Goal: Task Accomplishment & Management: Complete application form

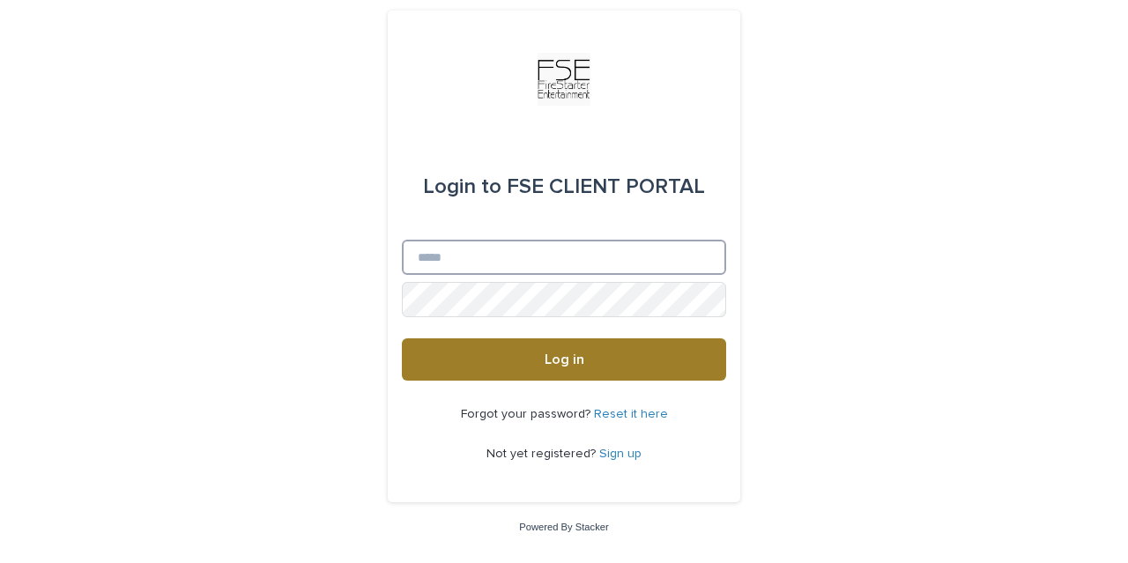
type input "**********"
click at [529, 374] on button "Log in" at bounding box center [564, 360] width 324 height 42
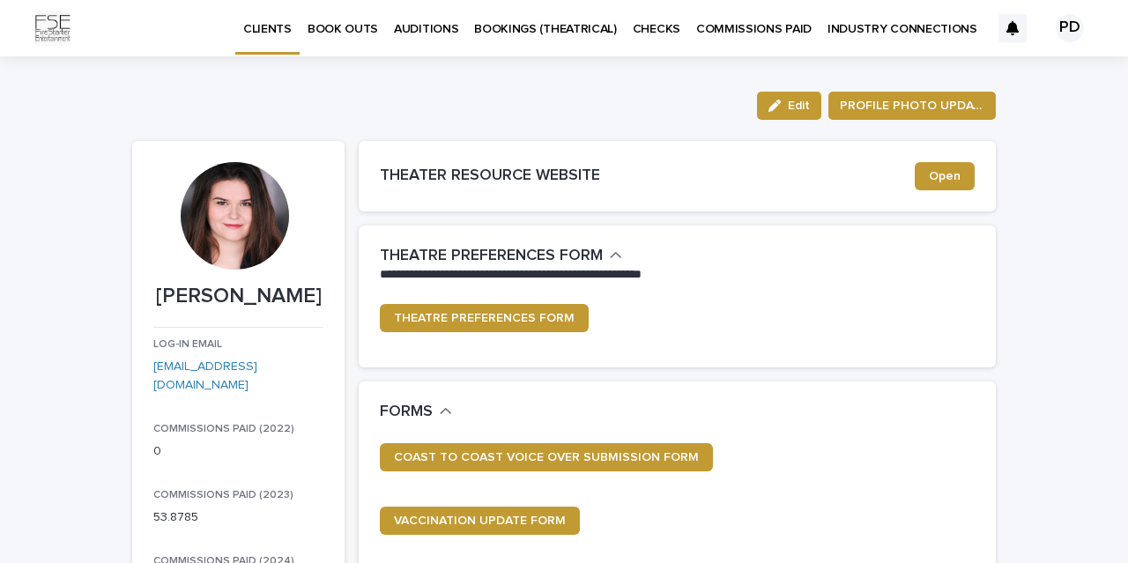
click at [353, 26] on p "BOOK OUTS" at bounding box center [343, 18] width 71 height 37
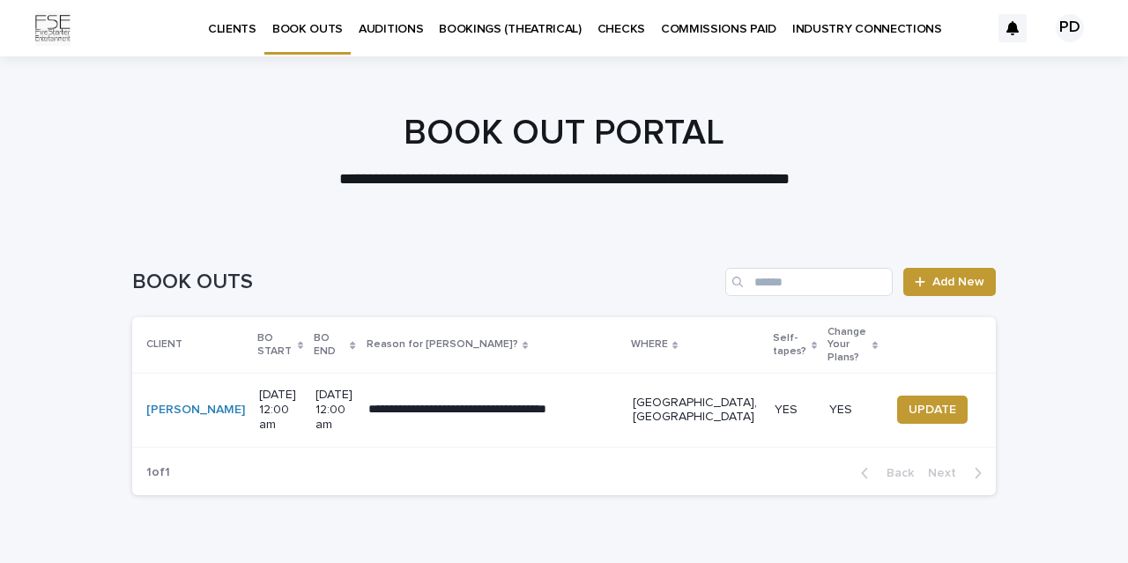
click at [398, 31] on p "AUDITIONS" at bounding box center [391, 18] width 64 height 37
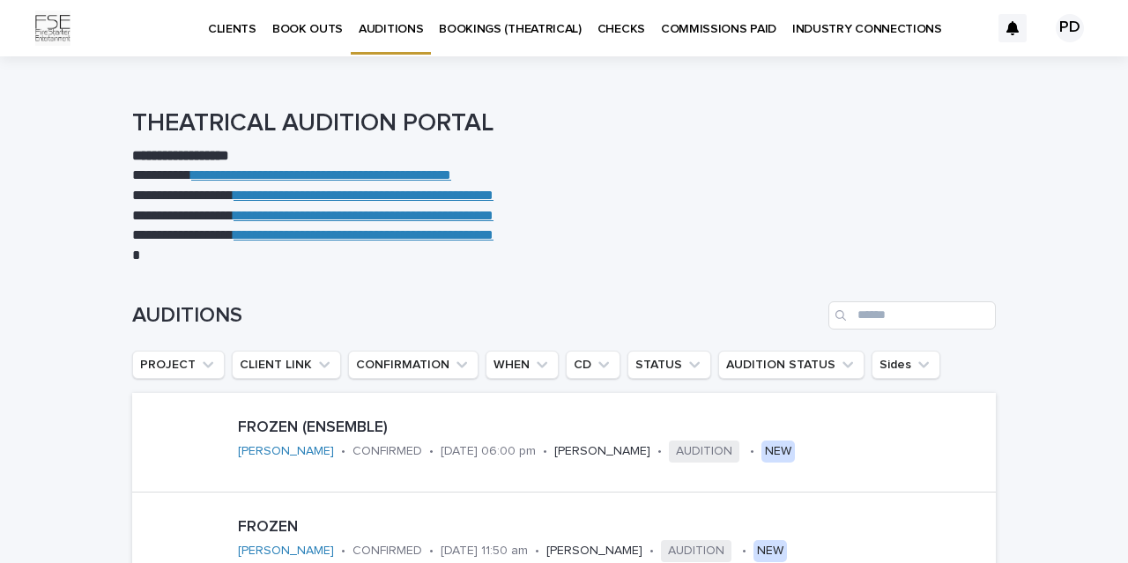
click at [474, 30] on p "BOOKINGS (THEATRICAL)" at bounding box center [510, 18] width 143 height 37
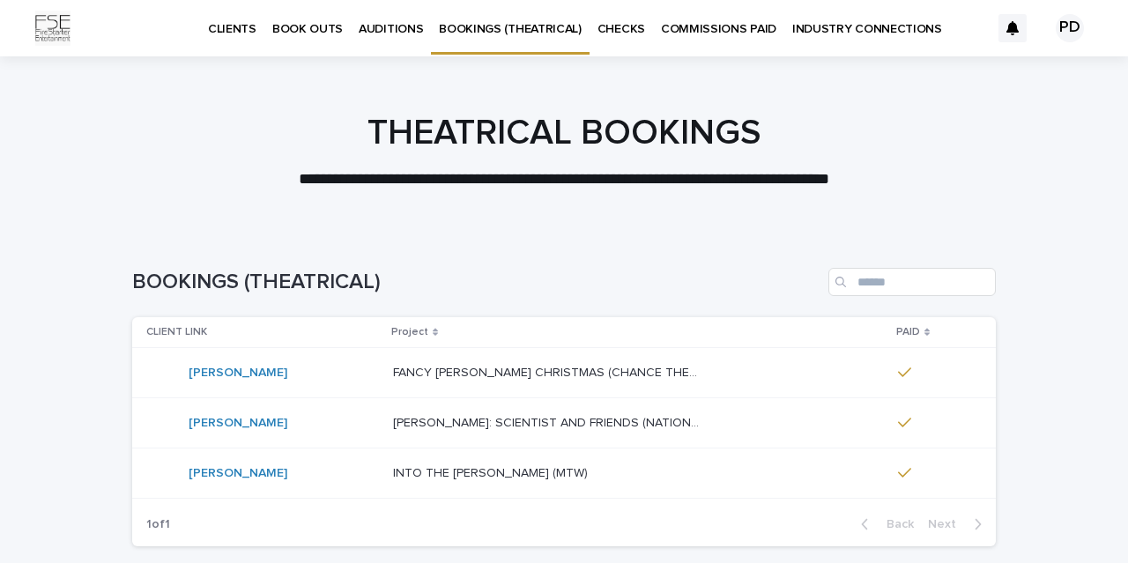
click at [602, 32] on p "CHECKS" at bounding box center [622, 18] width 48 height 37
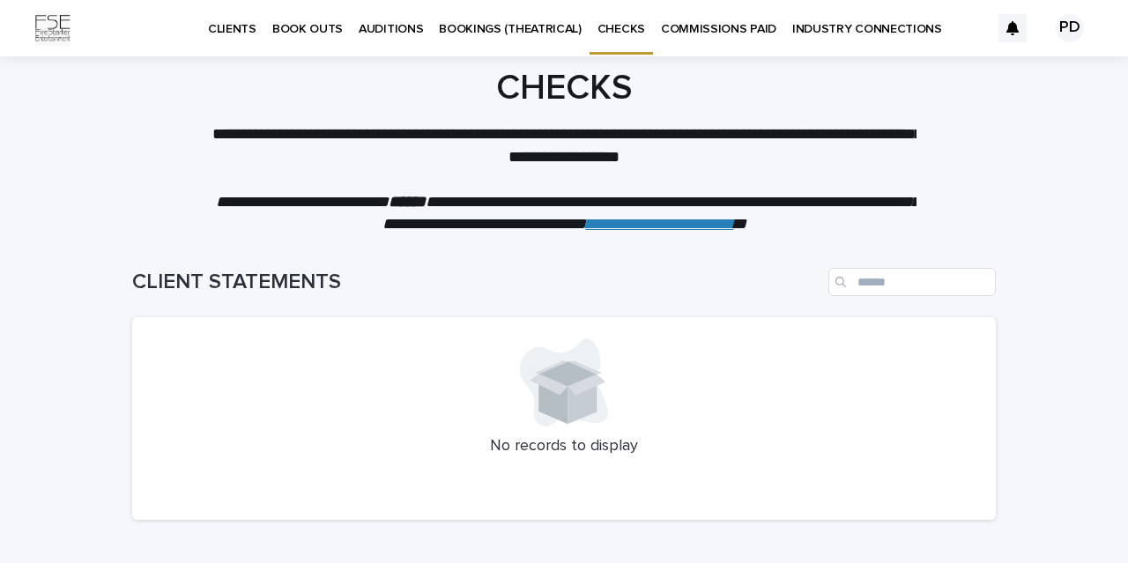
click at [694, 26] on p "COMMISSIONS PAID" at bounding box center [718, 18] width 115 height 37
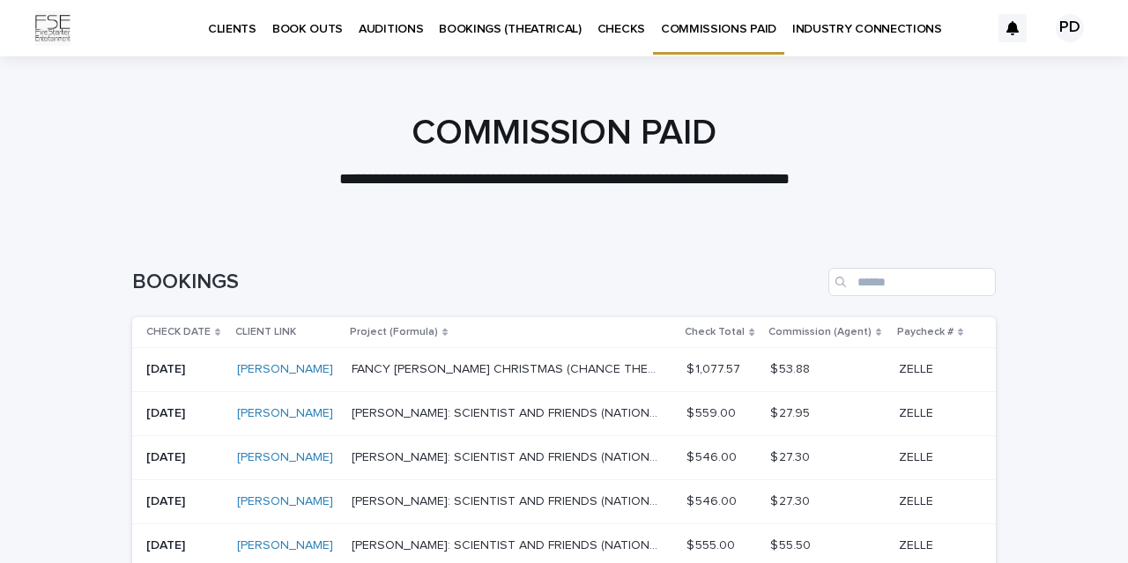
click at [799, 40] on link "INDUSTRY CONNECTIONS" at bounding box center [868, 27] width 166 height 55
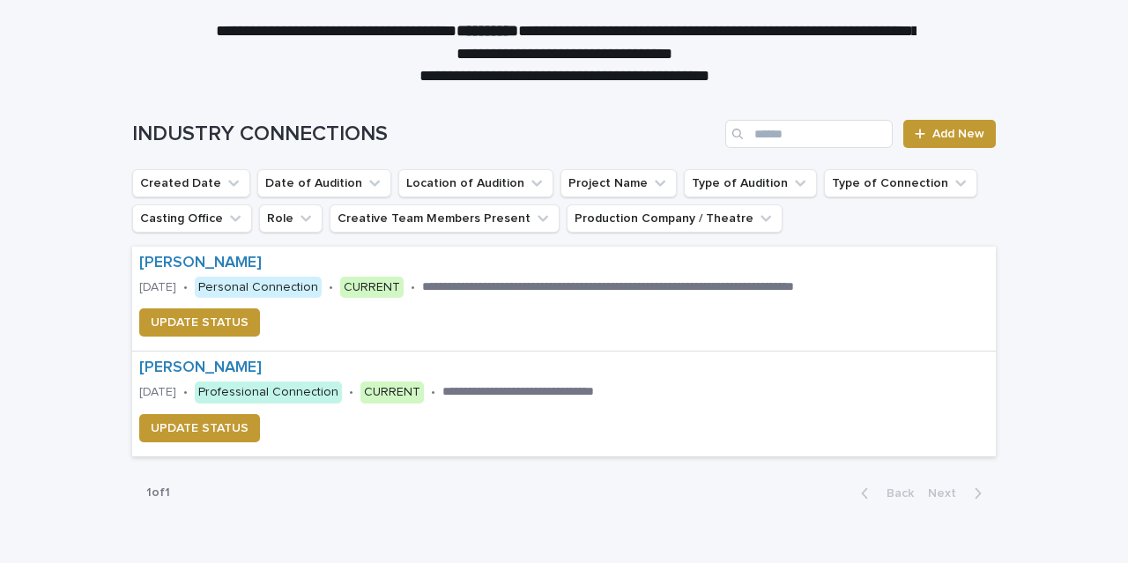
scroll to position [160, 0]
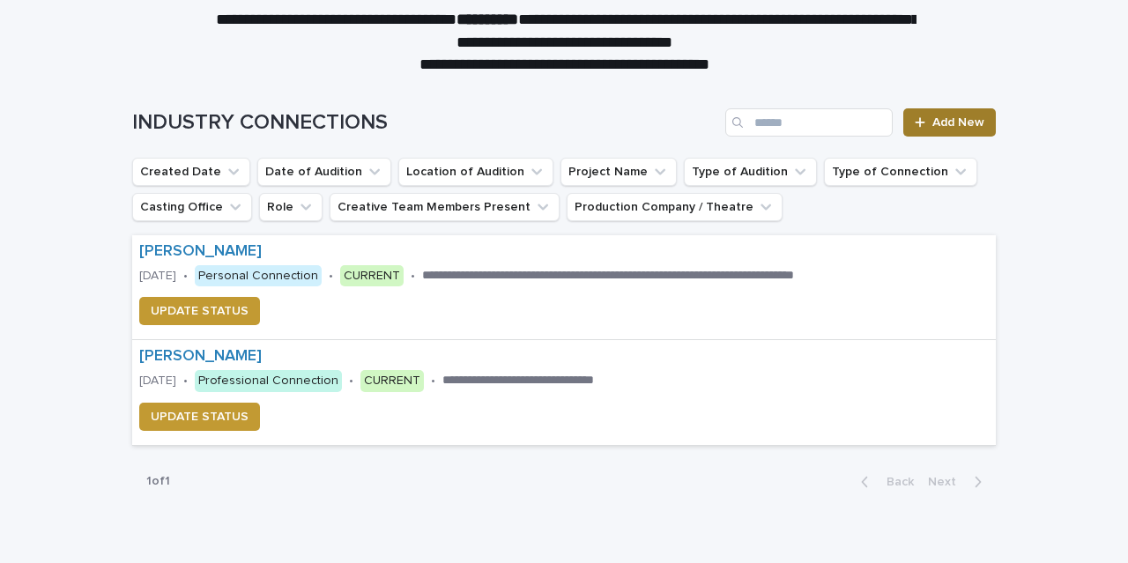
click at [949, 117] on span "Add New" at bounding box center [959, 122] width 52 height 12
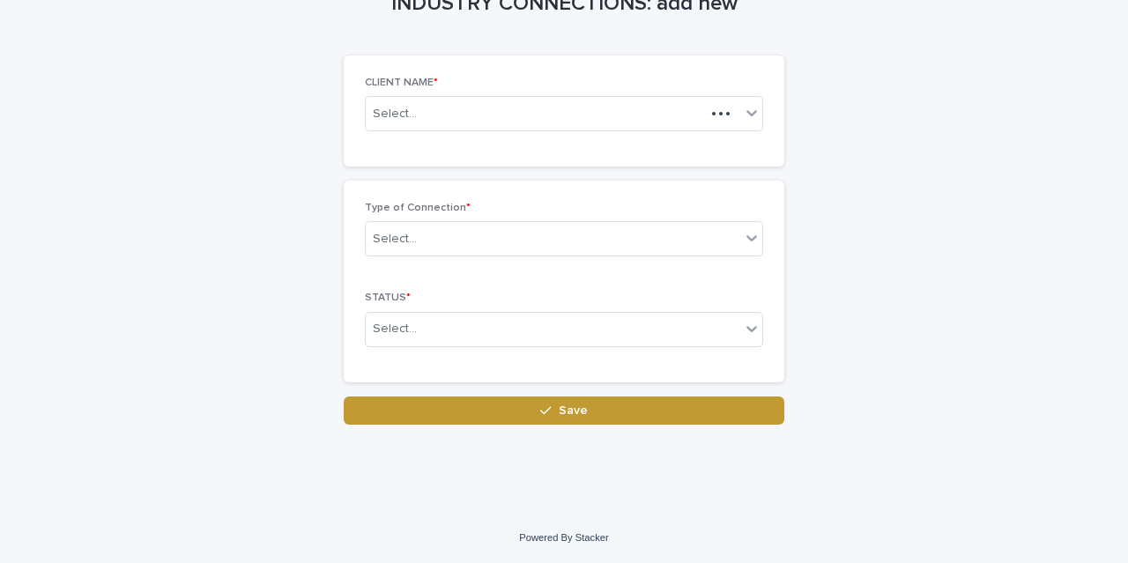
scroll to position [101, 0]
click at [496, 123] on div "Select..." at bounding box center [535, 115] width 339 height 29
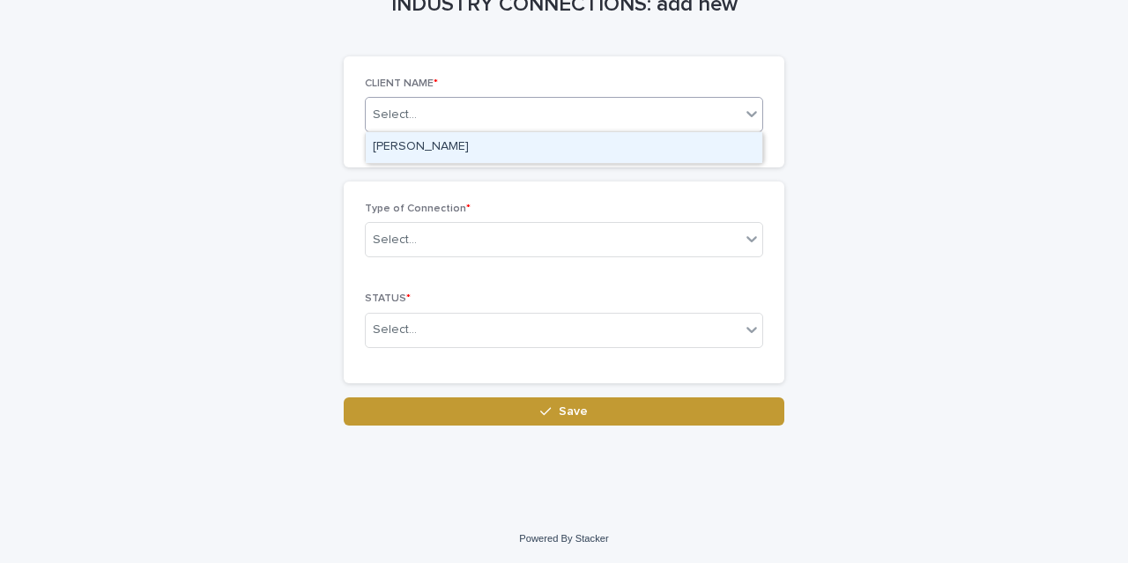
click at [487, 153] on div "[PERSON_NAME]" at bounding box center [564, 147] width 397 height 31
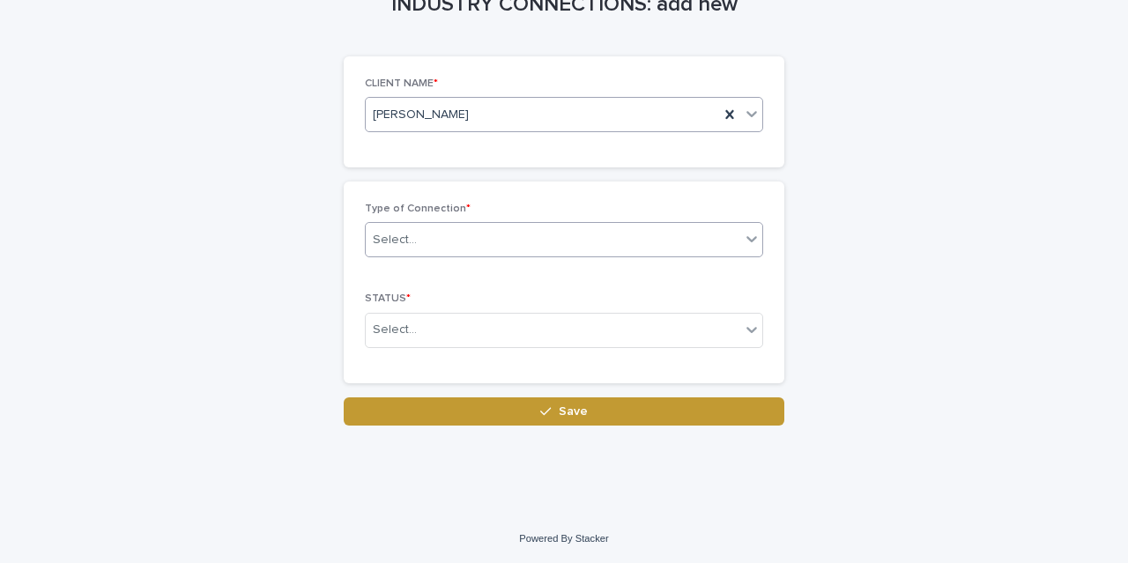
click at [442, 239] on div "Select..." at bounding box center [553, 240] width 375 height 29
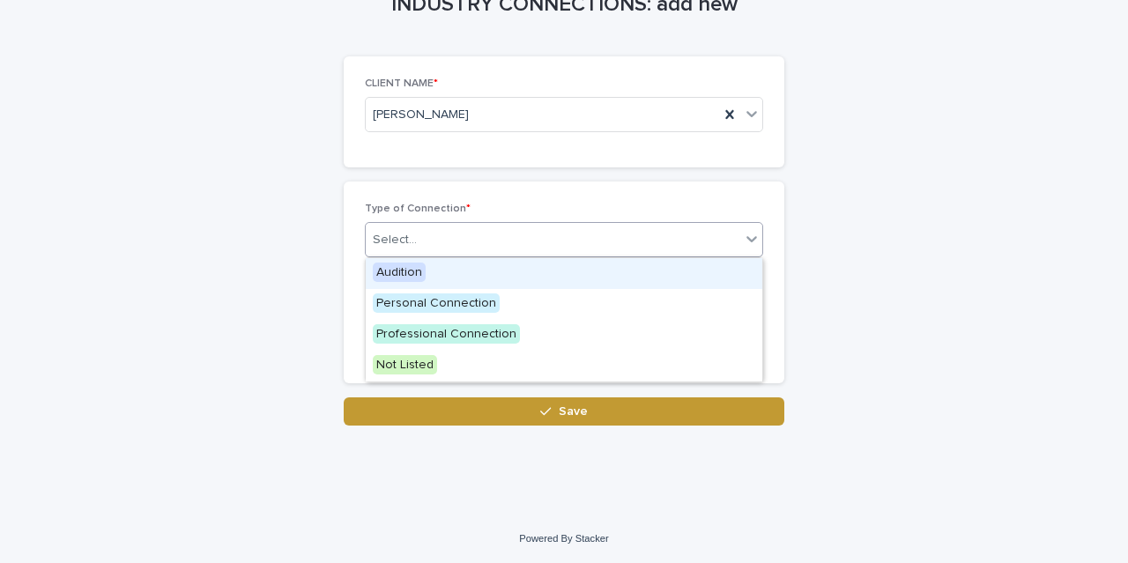
click at [435, 273] on div "Audition" at bounding box center [564, 273] width 397 height 31
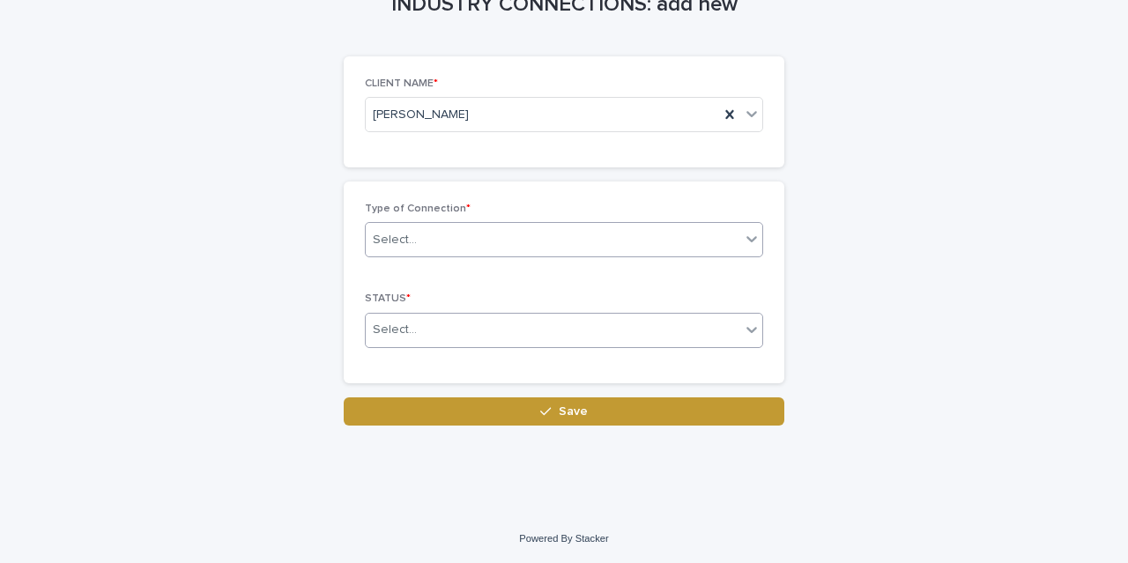
click at [429, 328] on div "Select..." at bounding box center [553, 330] width 375 height 29
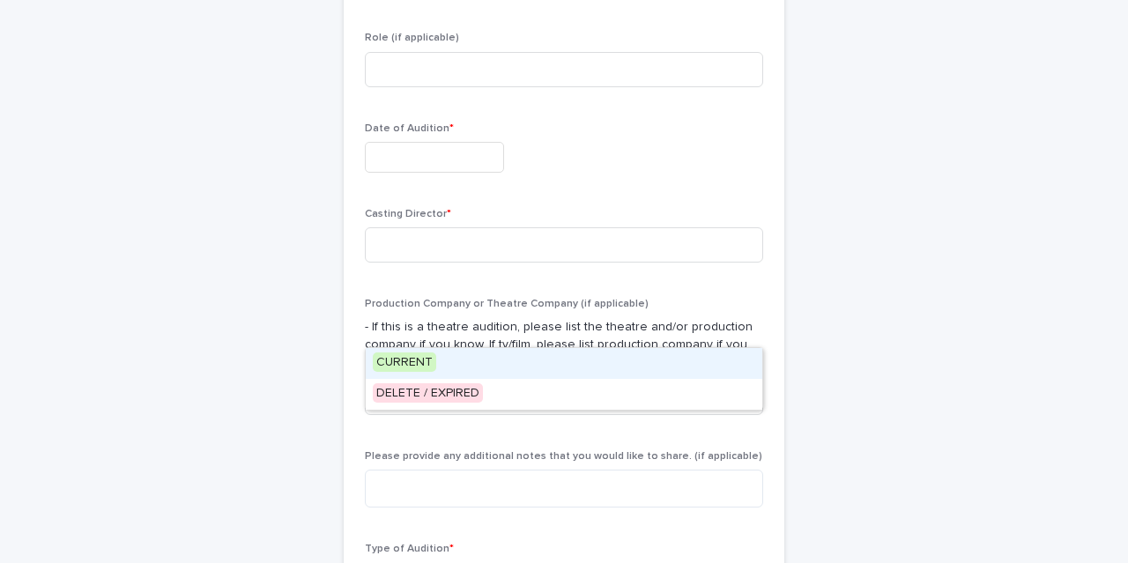
scroll to position [607, 0]
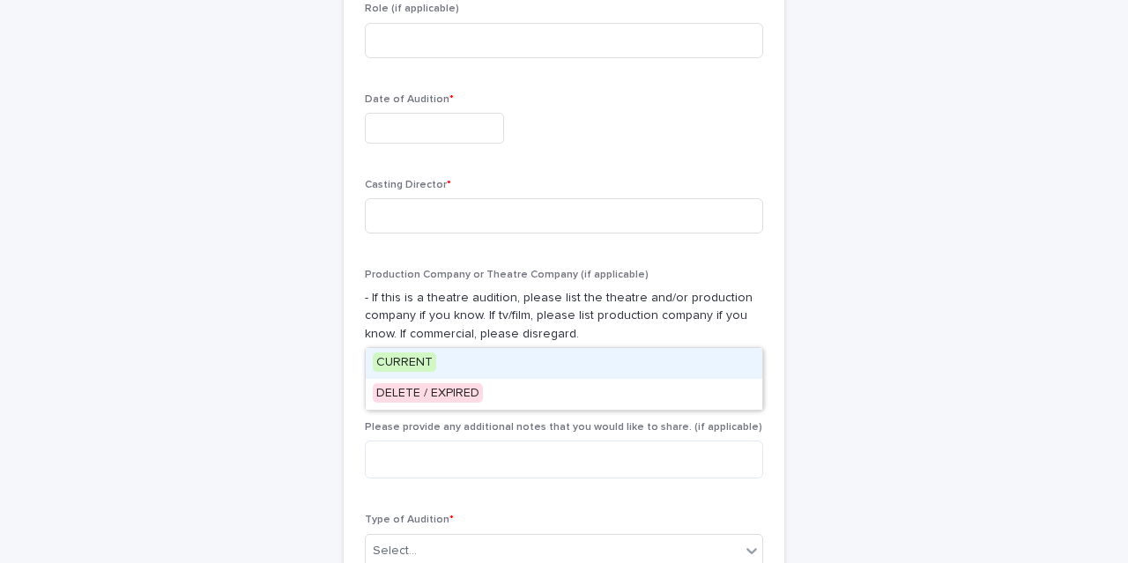
click at [427, 360] on span "CURRENT" at bounding box center [404, 362] width 63 height 19
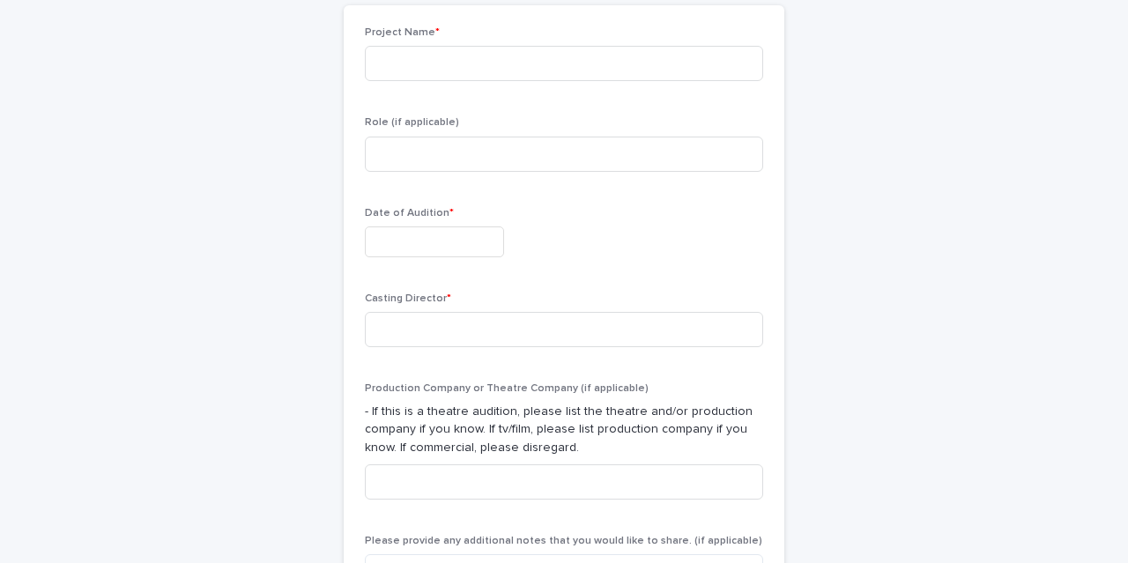
scroll to position [0, 0]
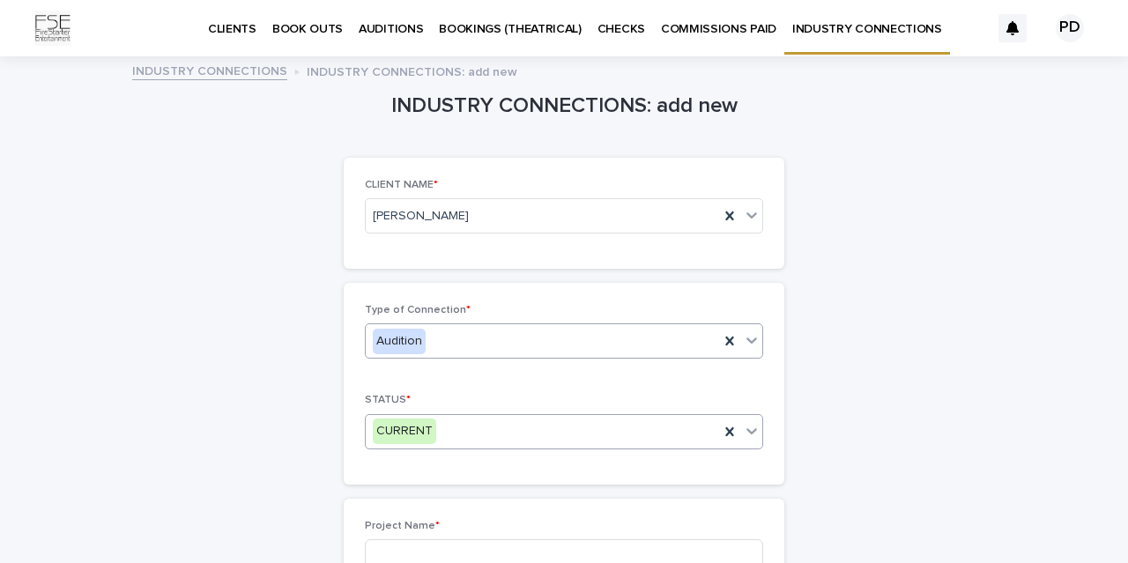
click at [478, 339] on div "Audition" at bounding box center [543, 341] width 354 height 29
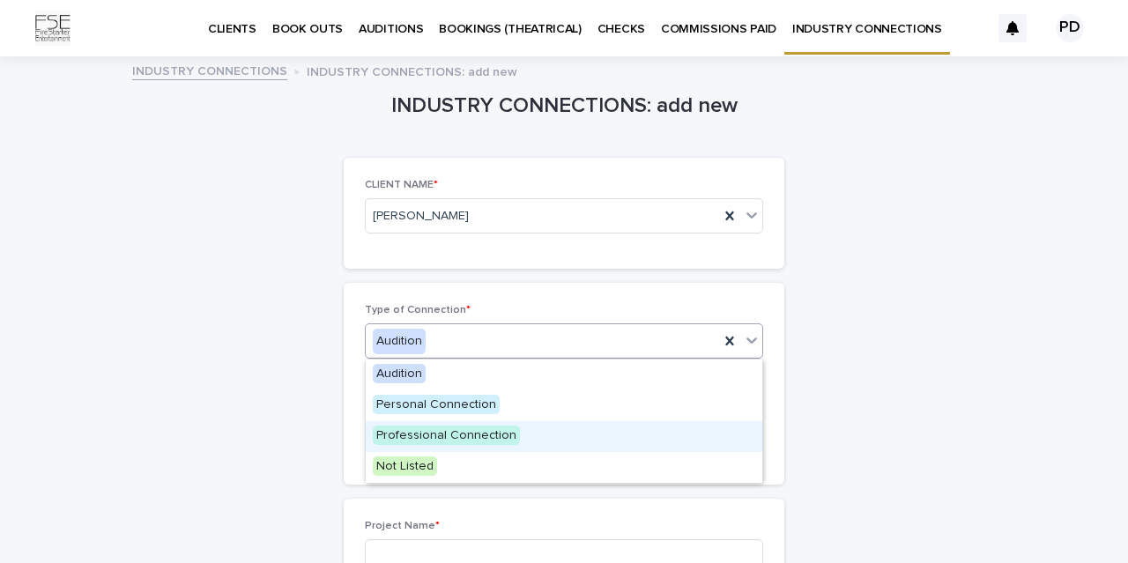
click at [473, 438] on span "Professional Connection" at bounding box center [446, 435] width 147 height 19
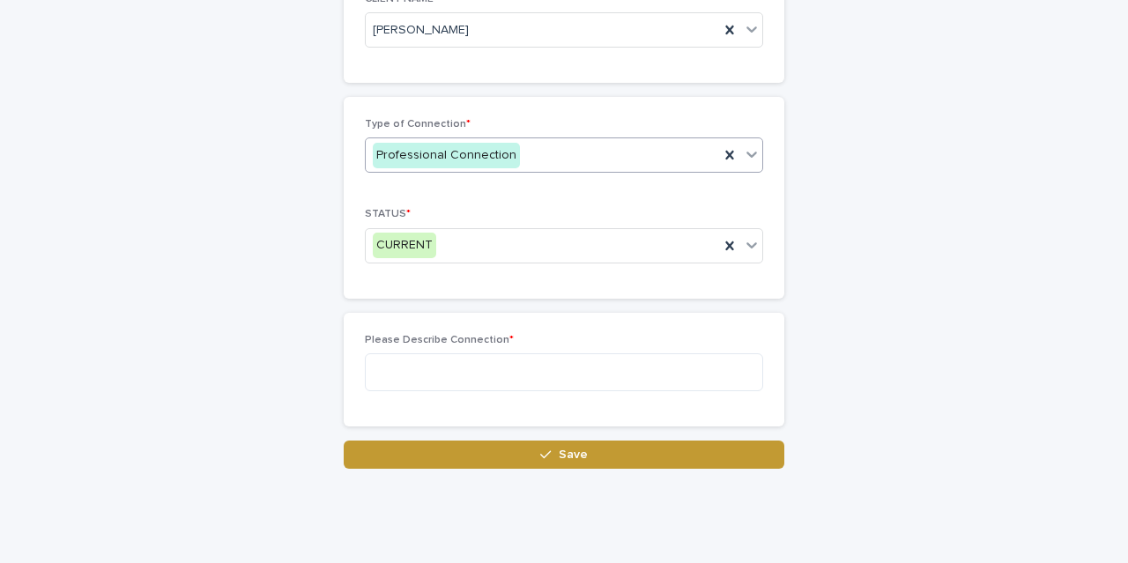
scroll to position [192, 0]
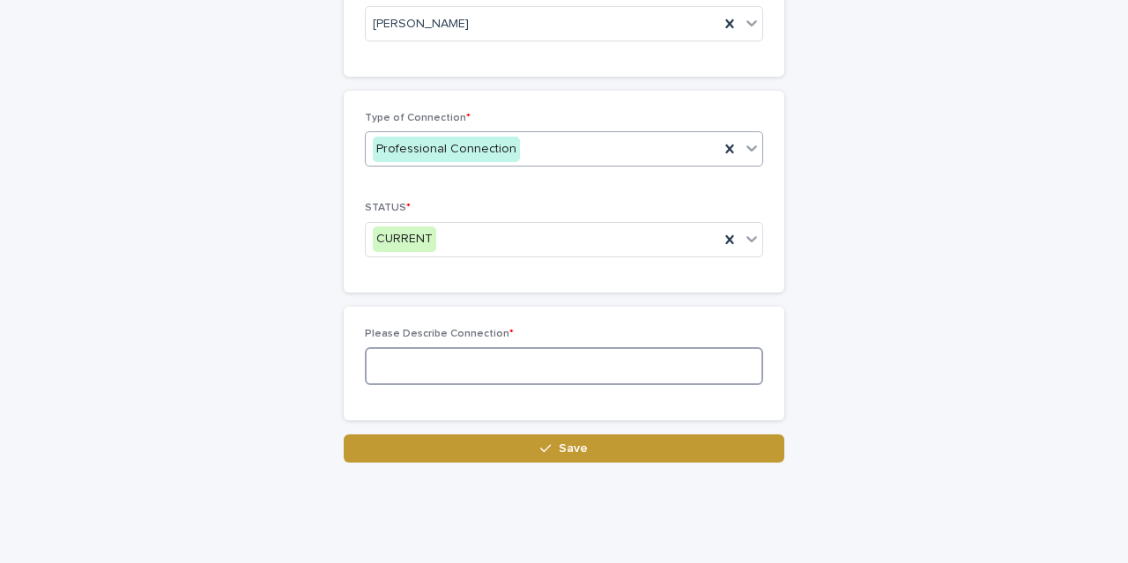
click at [493, 364] on textarea at bounding box center [564, 366] width 398 height 38
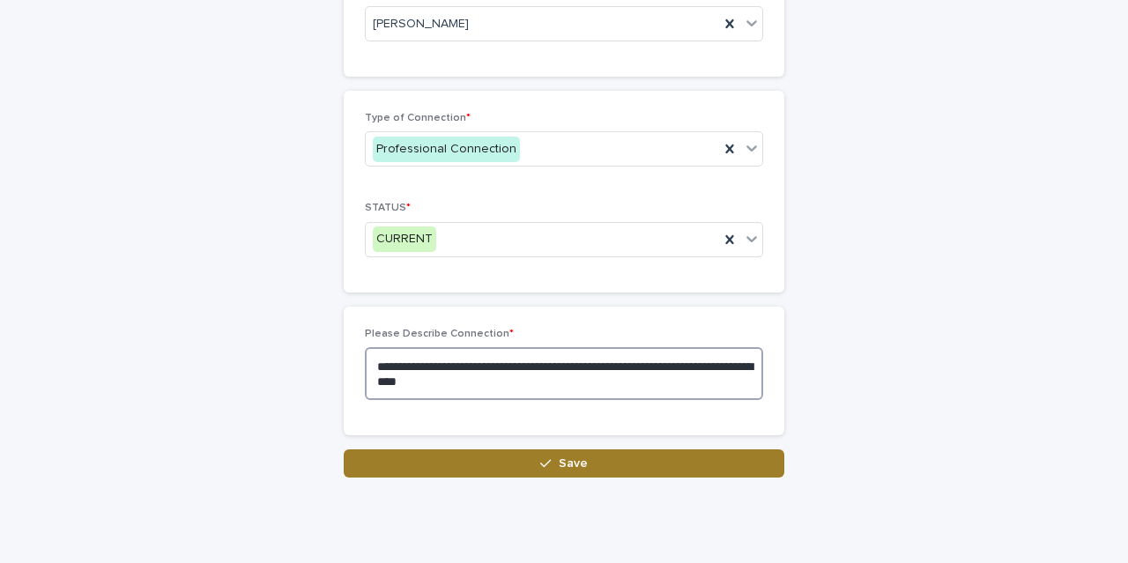
type textarea "**********"
click at [653, 456] on button "Save" at bounding box center [564, 464] width 441 height 28
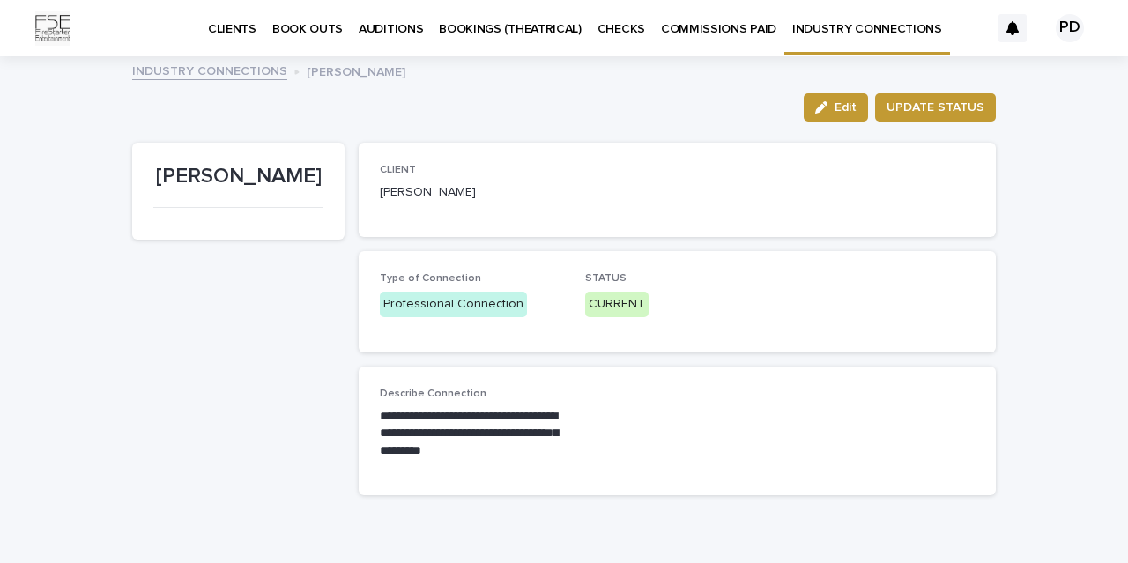
click at [187, 75] on link "INDUSTRY CONNECTIONS" at bounding box center [209, 70] width 155 height 20
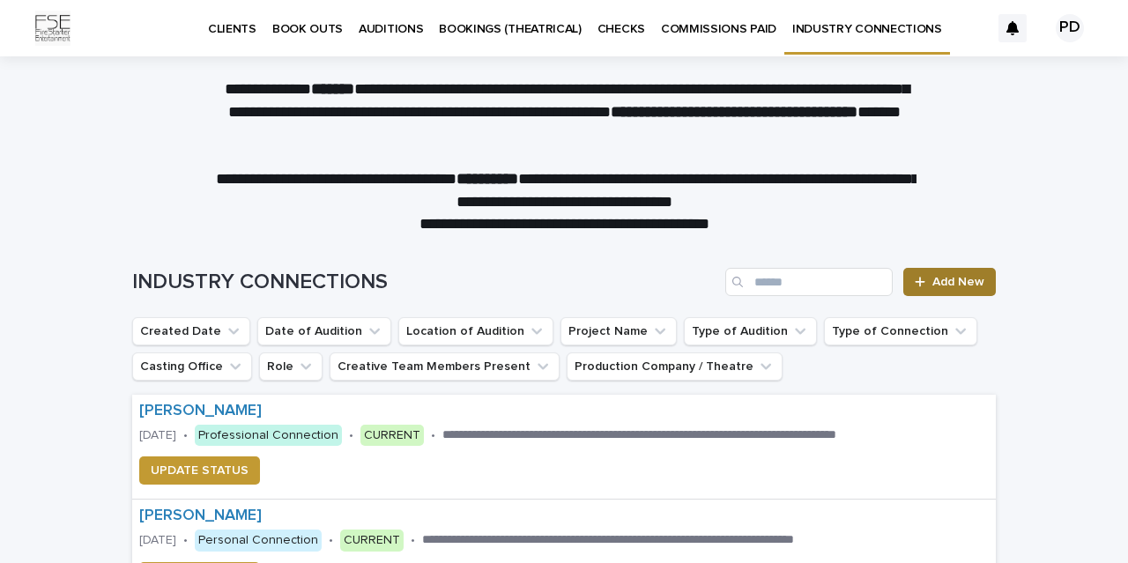
click at [973, 287] on span "Add New" at bounding box center [959, 282] width 52 height 12
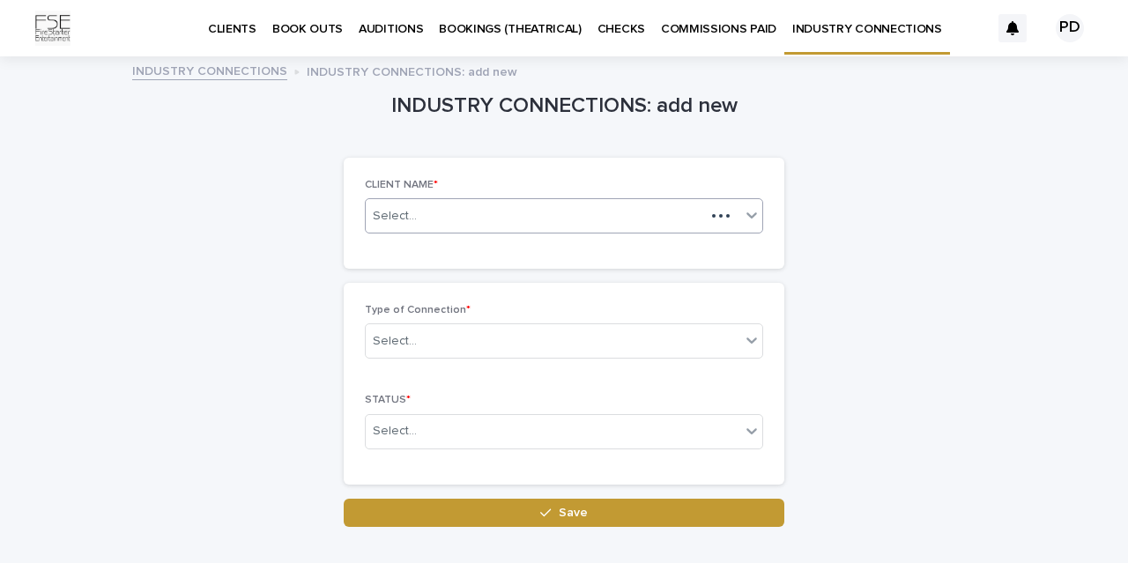
click at [583, 221] on div "Select..." at bounding box center [535, 216] width 339 height 29
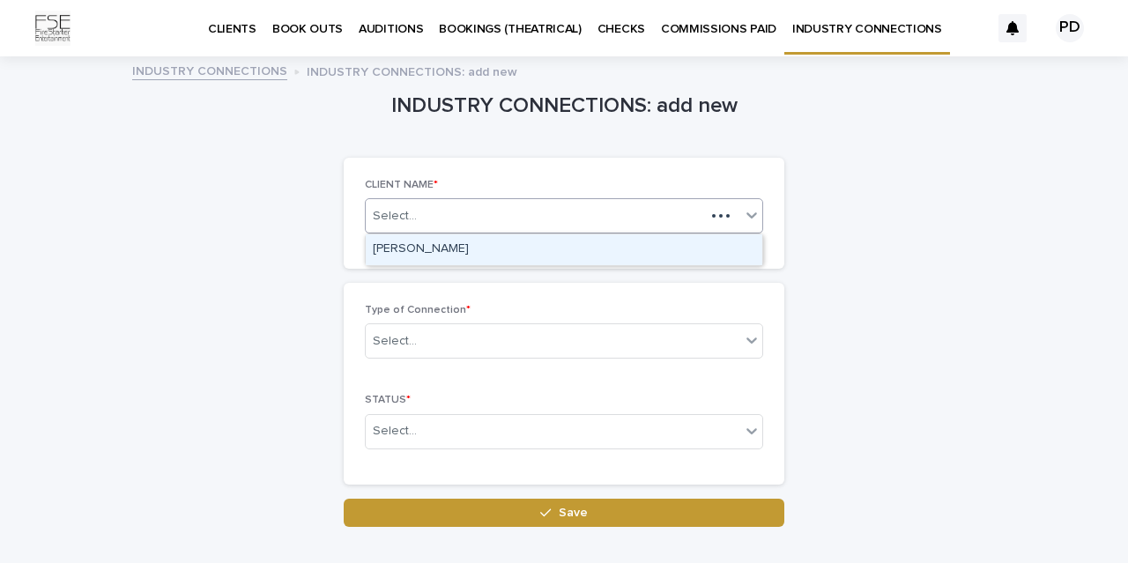
click at [568, 246] on div "[PERSON_NAME]" at bounding box center [564, 250] width 397 height 31
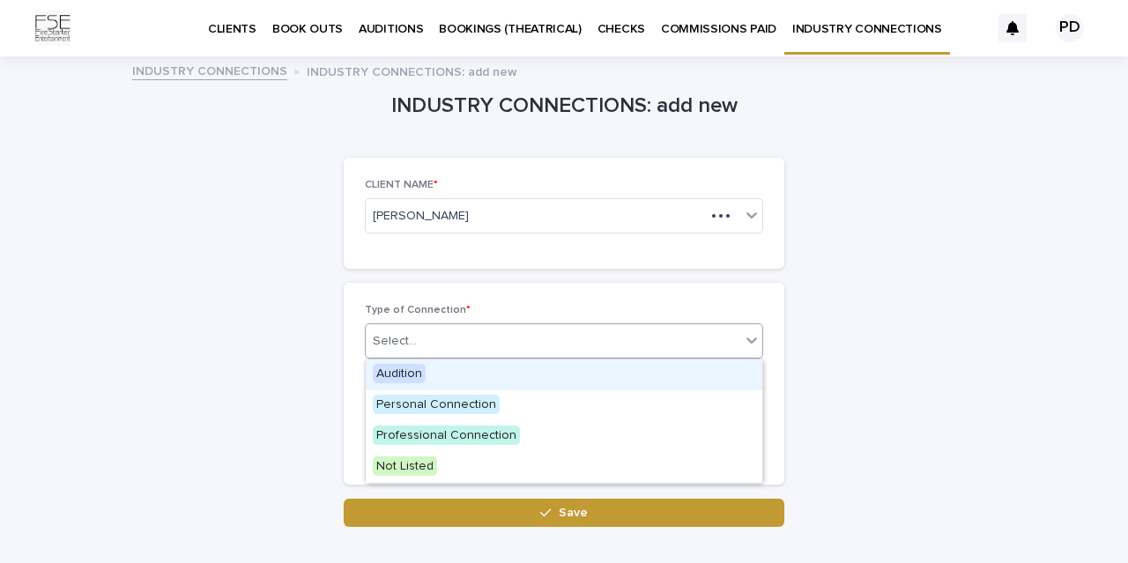
click at [491, 346] on div "Select..." at bounding box center [553, 341] width 375 height 29
click at [484, 372] on div "Audition" at bounding box center [564, 375] width 397 height 31
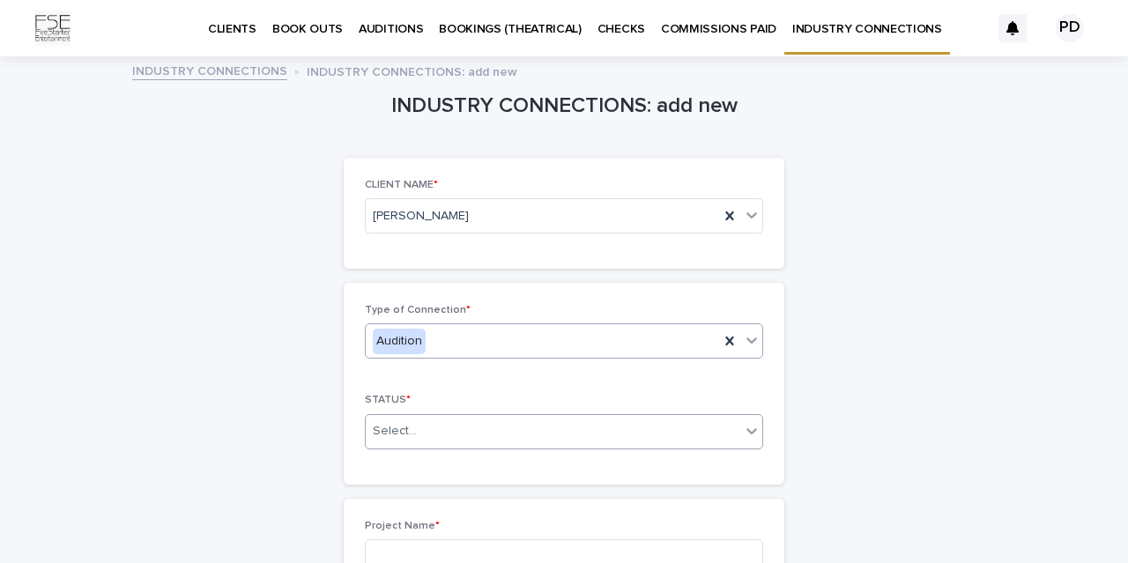
click at [456, 443] on div "Select..." at bounding box center [553, 431] width 375 height 29
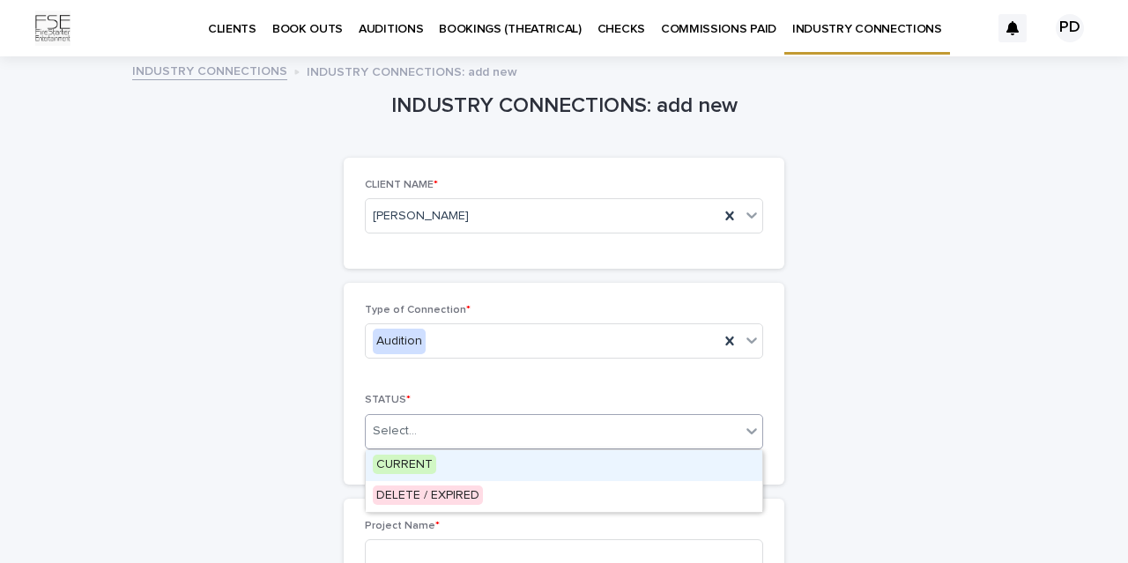
click at [454, 466] on div "CURRENT" at bounding box center [564, 465] width 397 height 31
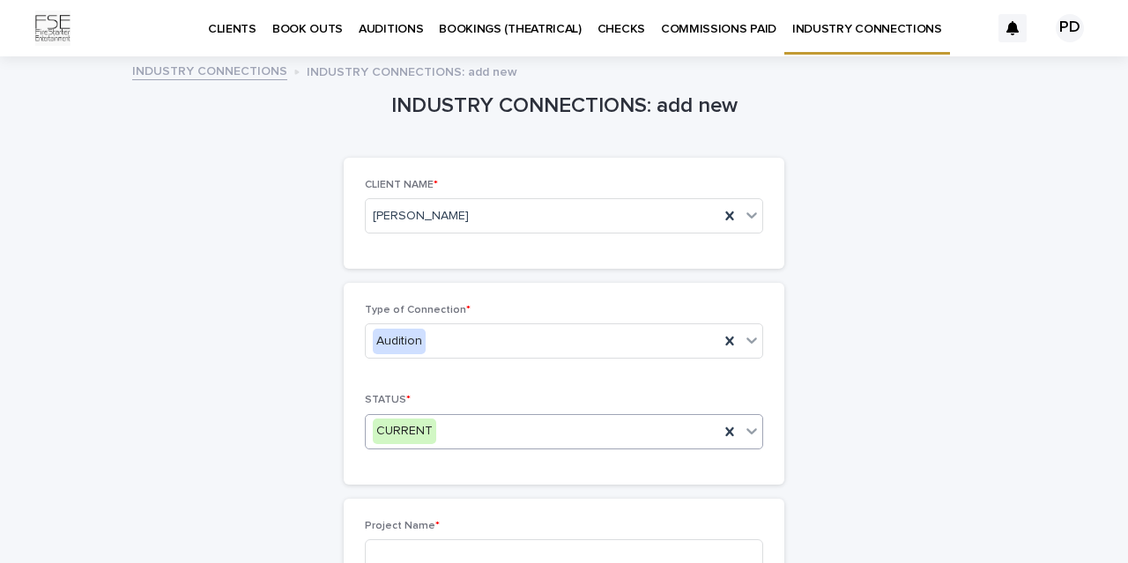
scroll to position [250, 0]
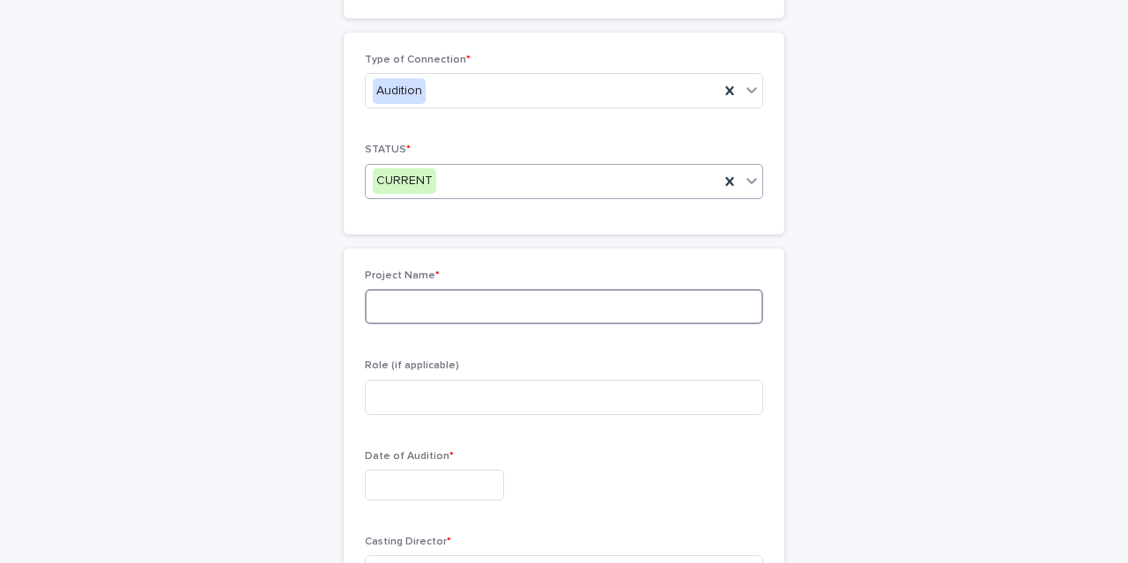
click at [513, 307] on input at bounding box center [564, 306] width 398 height 35
type input "**********"
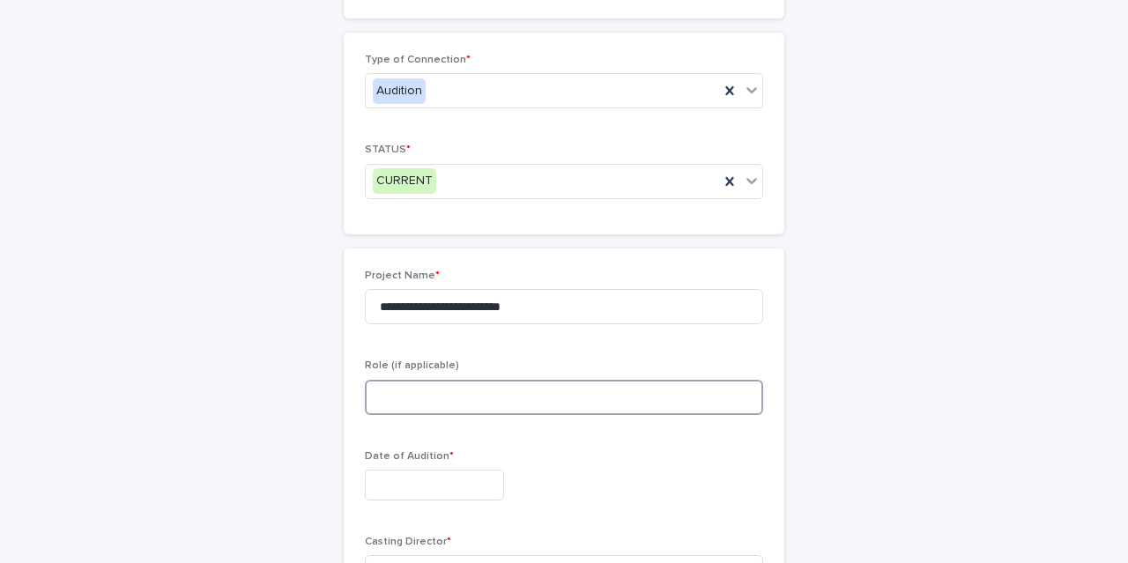
click at [535, 404] on input at bounding box center [564, 397] width 398 height 35
type input "**********"
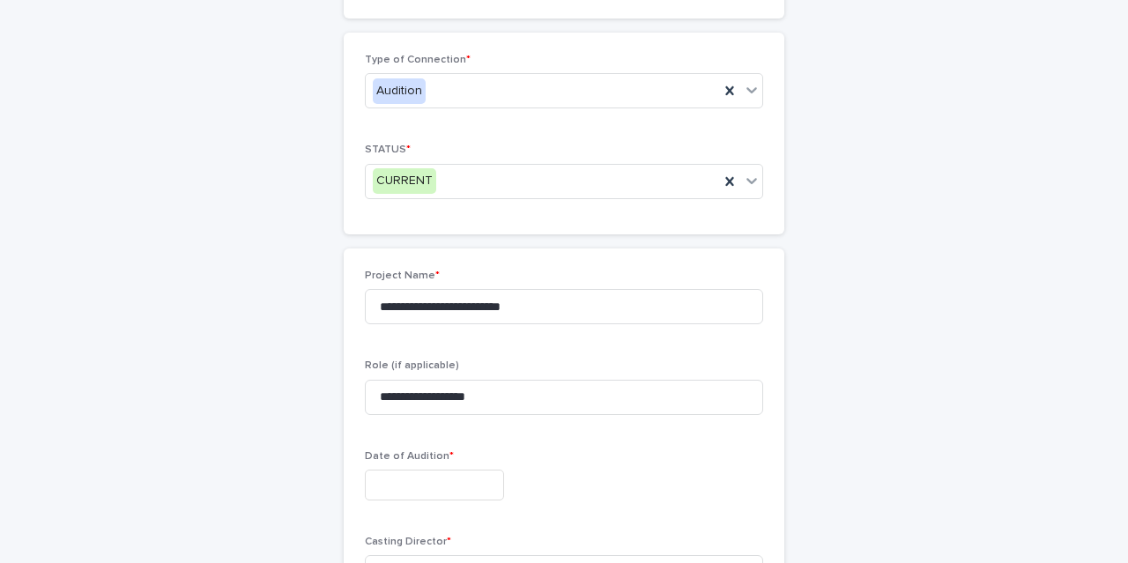
click at [409, 480] on input "text" at bounding box center [434, 485] width 139 height 31
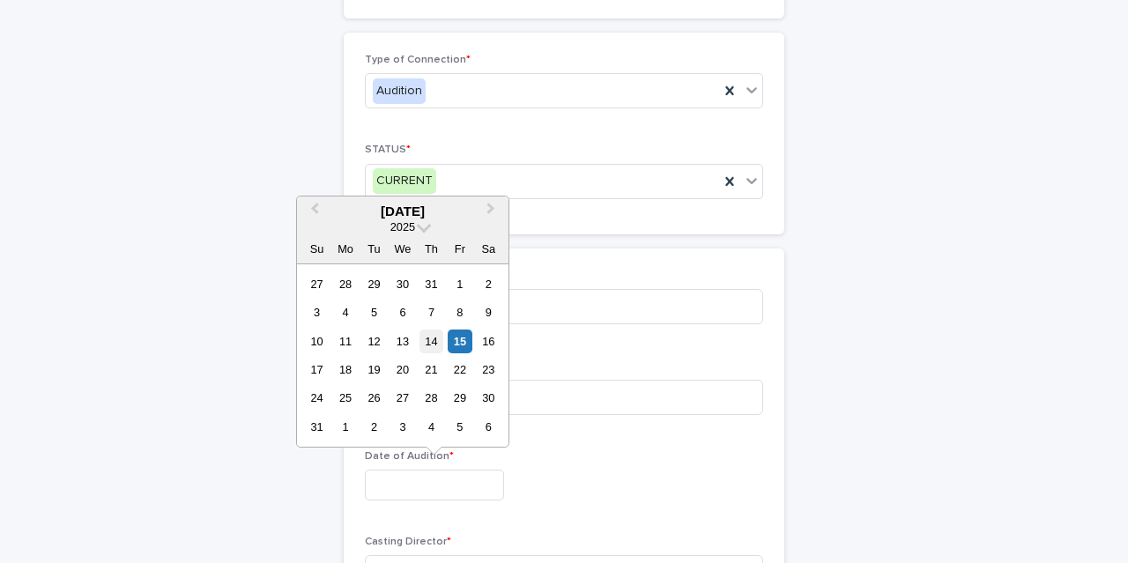
click at [435, 343] on div "14" at bounding box center [432, 342] width 24 height 24
type input "**********"
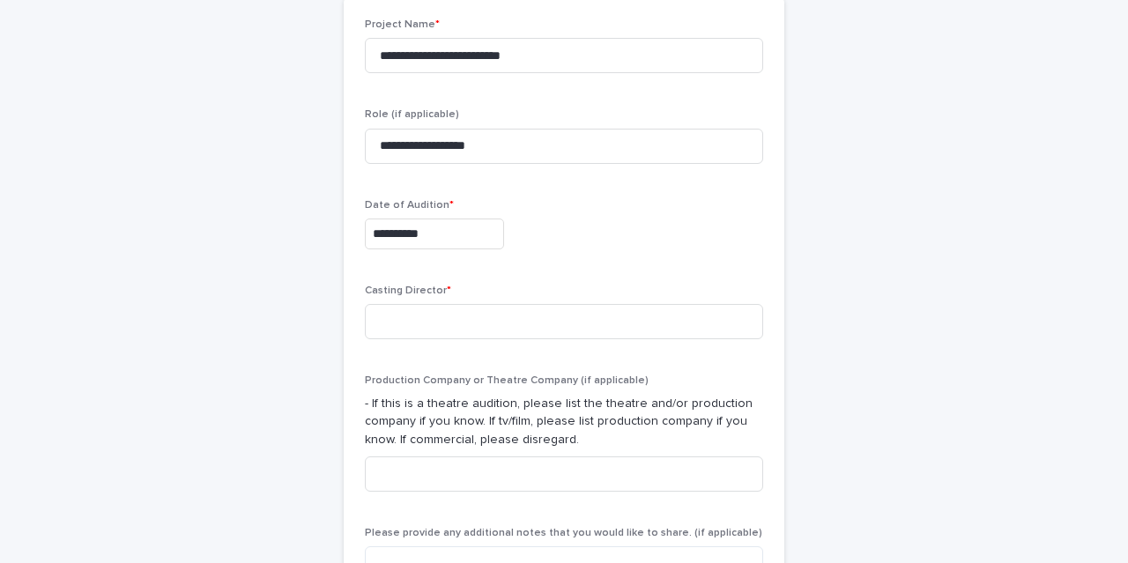
scroll to position [520, 0]
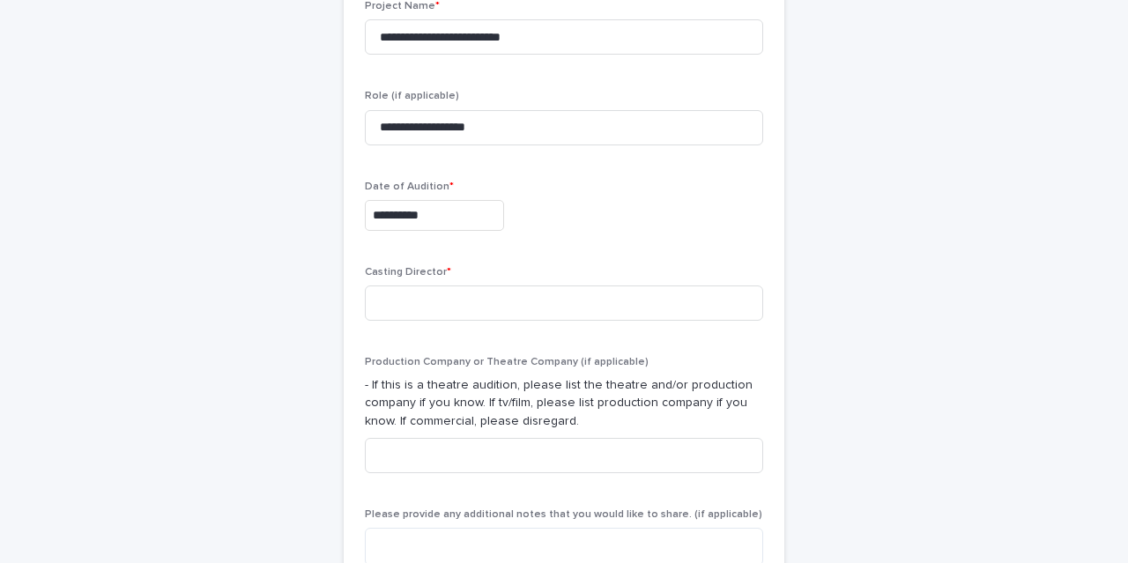
click at [439, 321] on div "Casting Director *" at bounding box center [564, 300] width 398 height 69
click at [431, 304] on input at bounding box center [564, 303] width 398 height 35
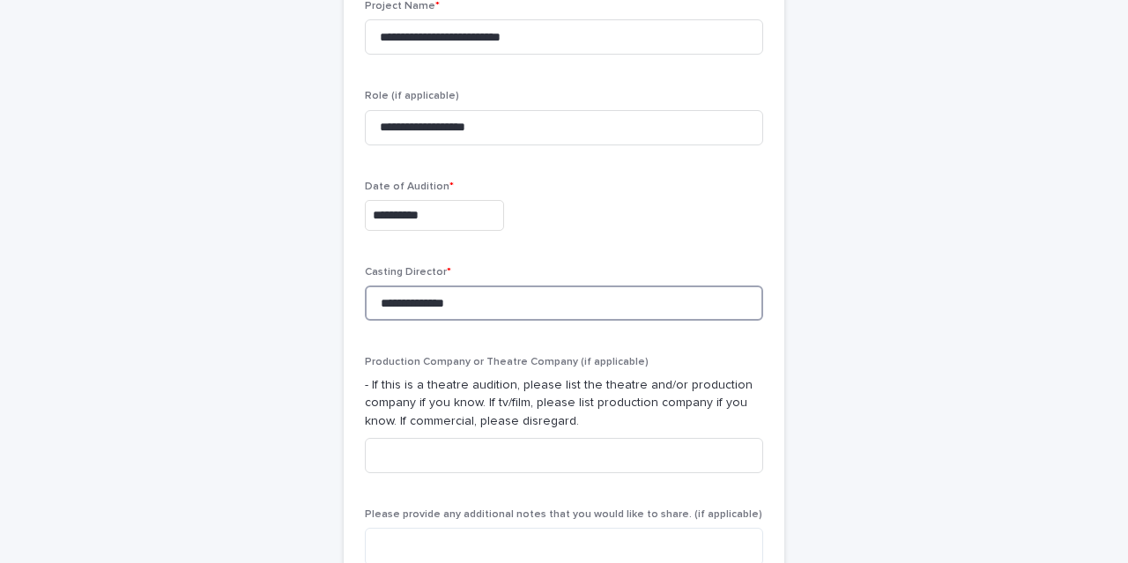
type input "**********"
click at [295, 396] on div "**********" at bounding box center [564, 288] width 864 height 1500
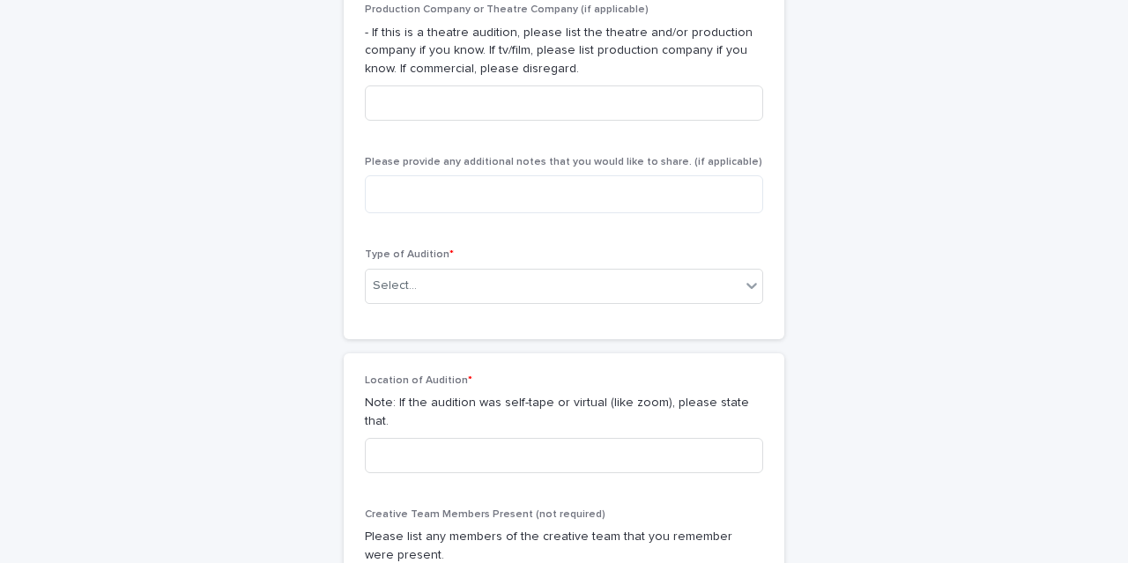
scroll to position [875, 0]
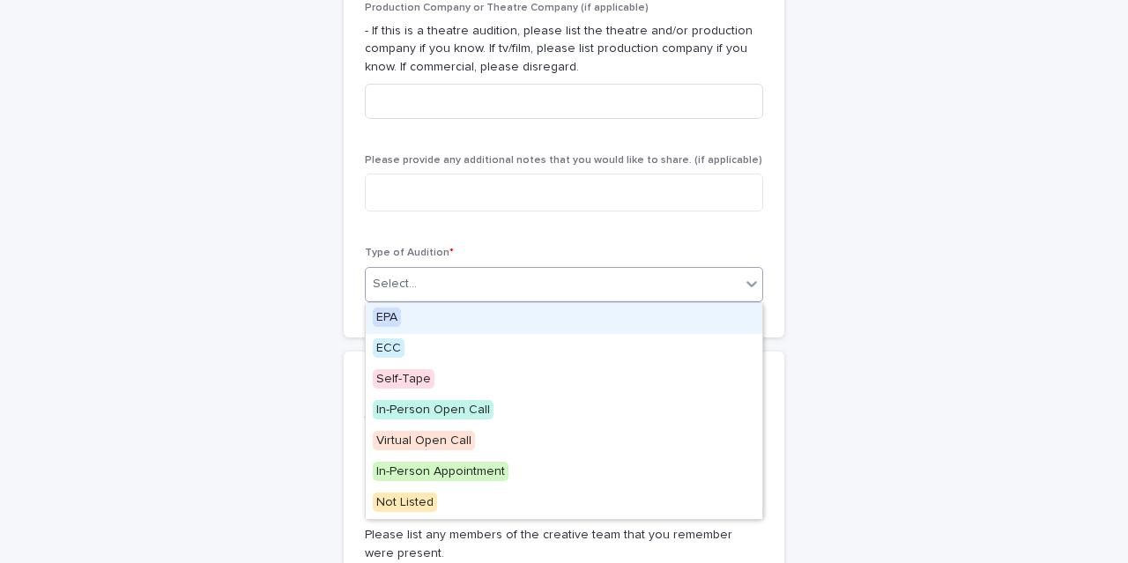
click at [466, 294] on div "Select..." at bounding box center [553, 284] width 375 height 29
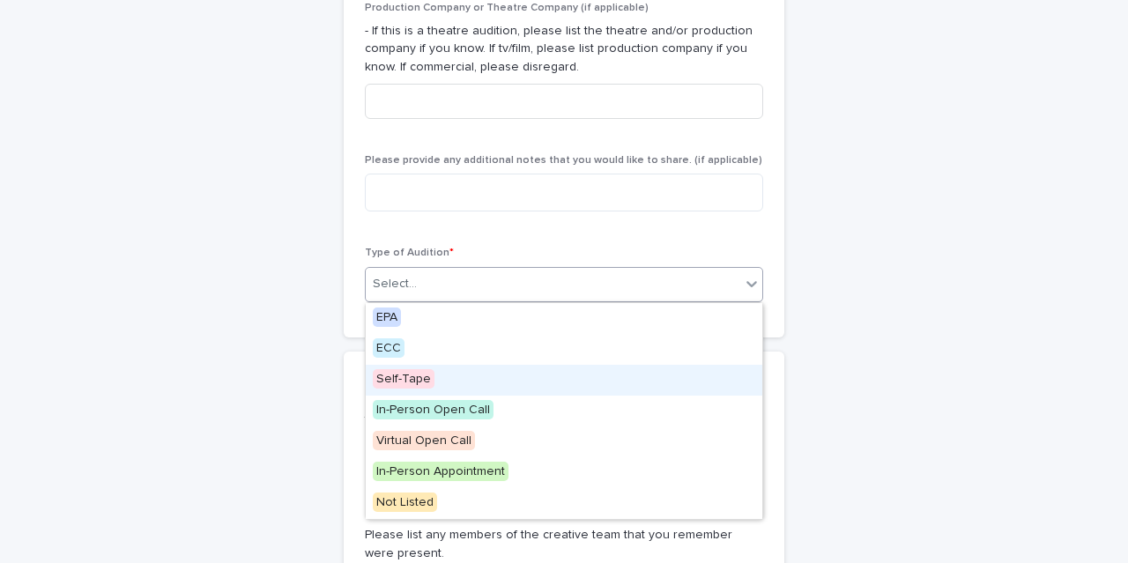
click at [440, 379] on div "Self-Tape" at bounding box center [564, 380] width 397 height 31
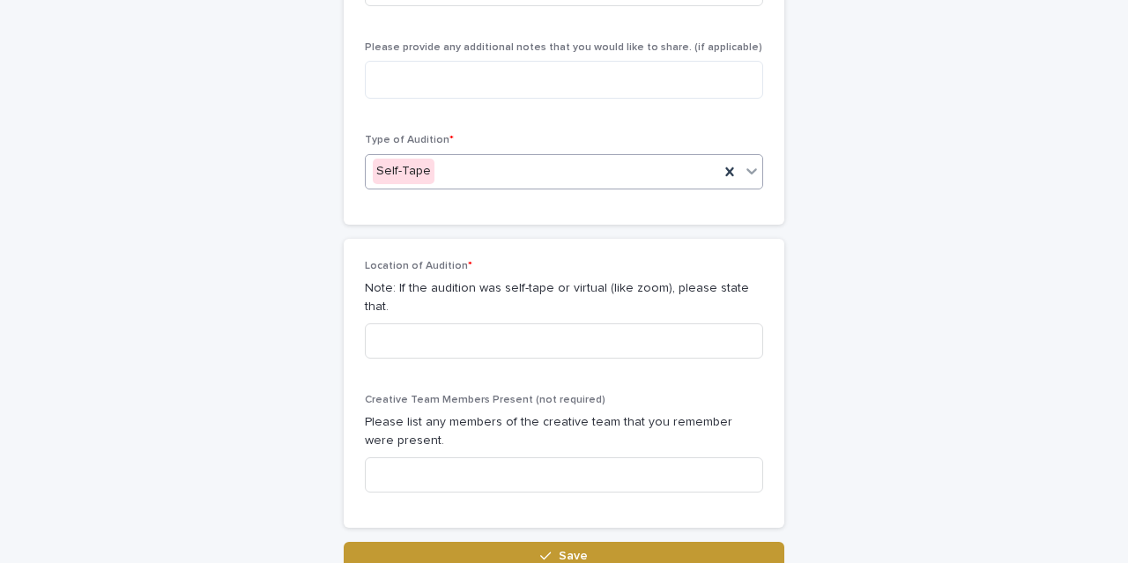
scroll to position [996, 0]
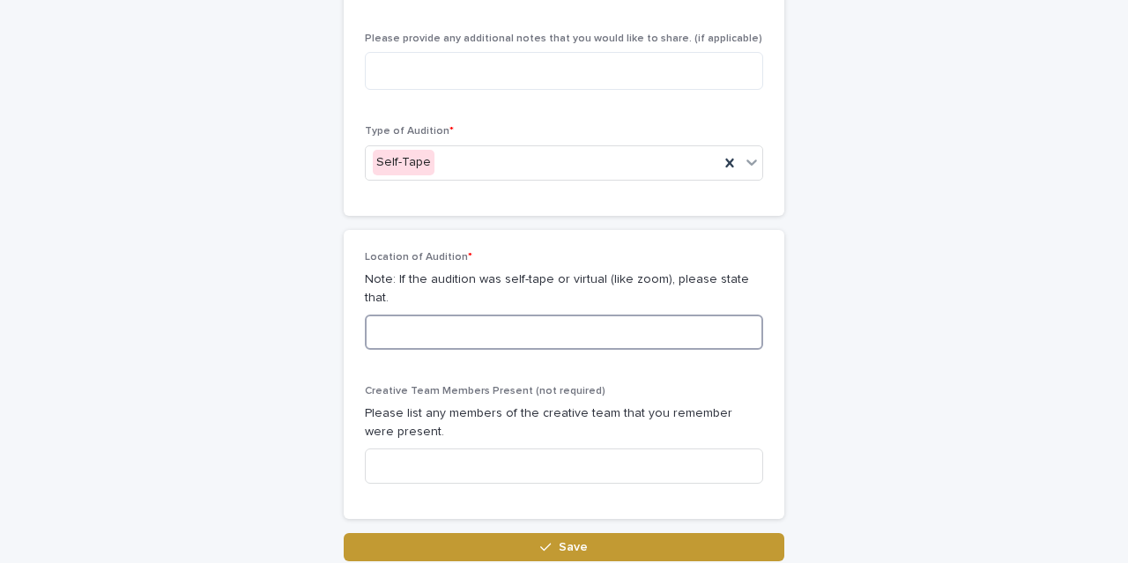
click at [508, 317] on input at bounding box center [564, 332] width 398 height 35
type input "*********"
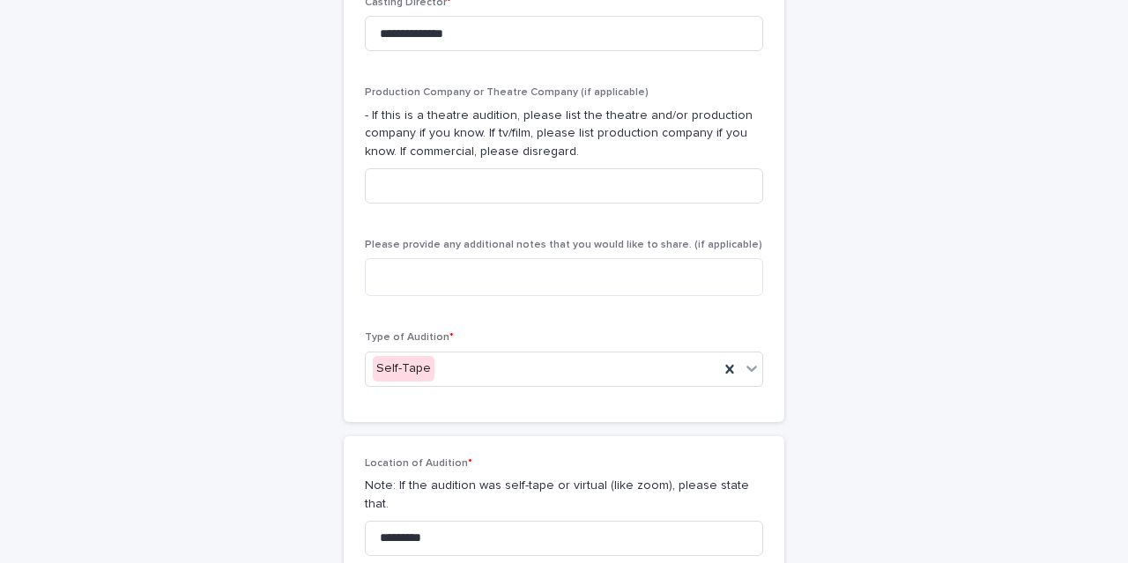
scroll to position [779, 0]
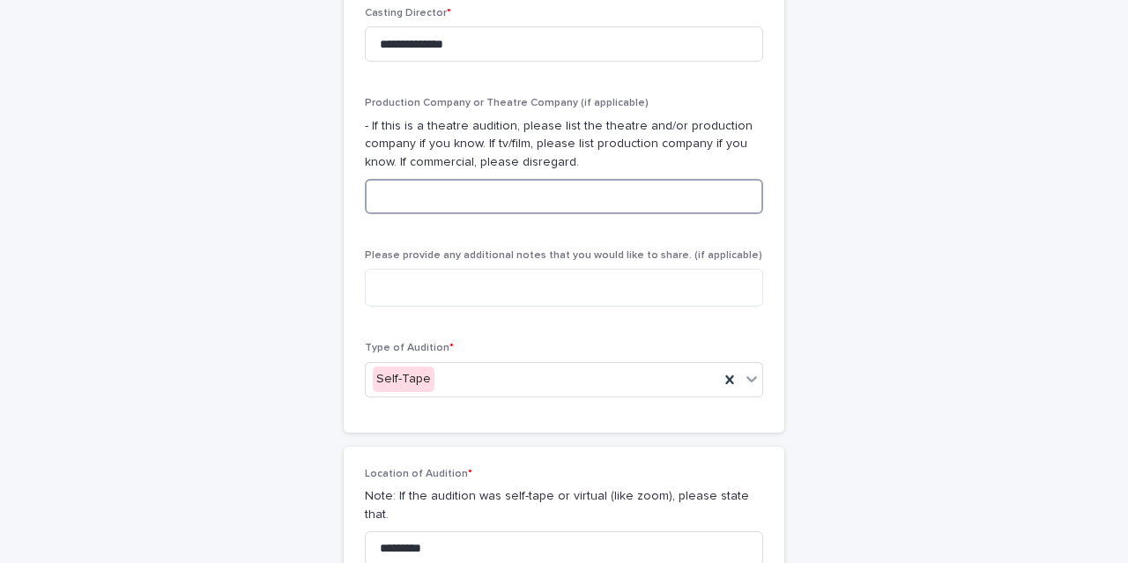
click at [484, 195] on input at bounding box center [564, 196] width 398 height 35
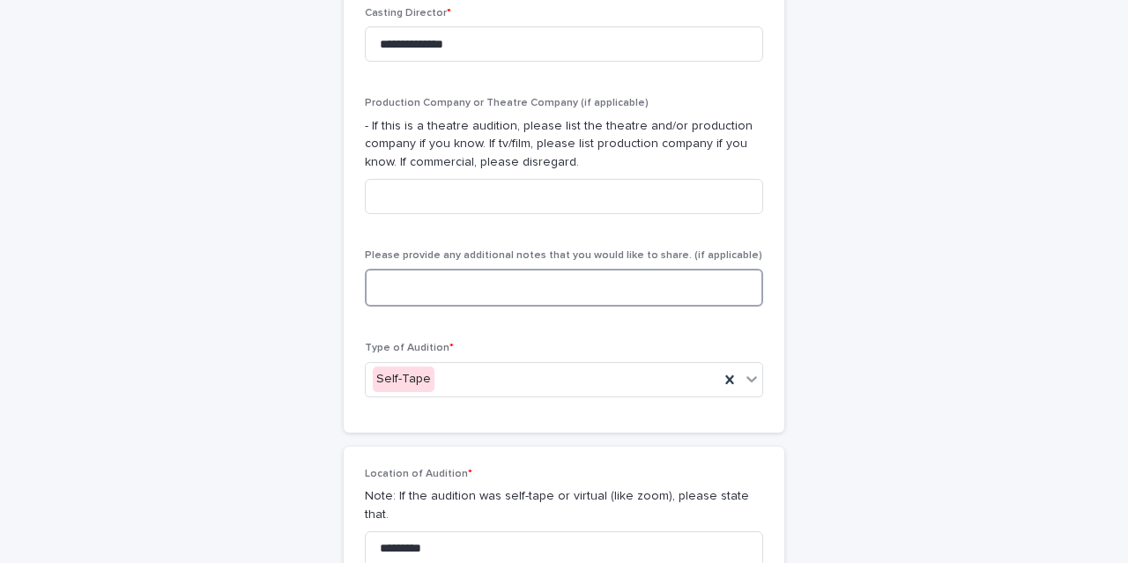
click at [457, 287] on textarea at bounding box center [564, 288] width 398 height 38
type textarea "*"
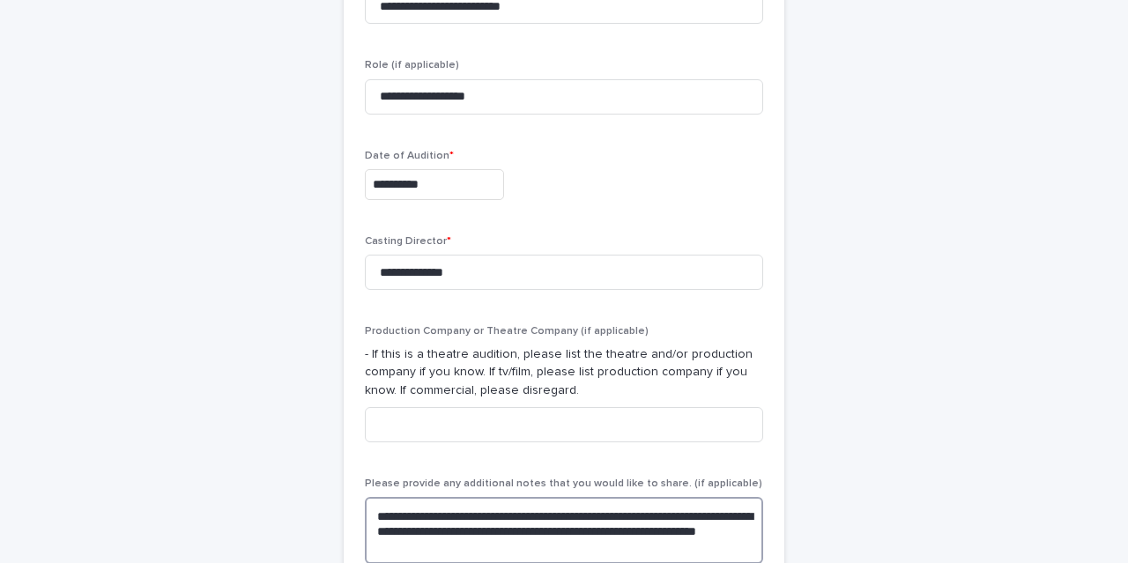
scroll to position [553, 0]
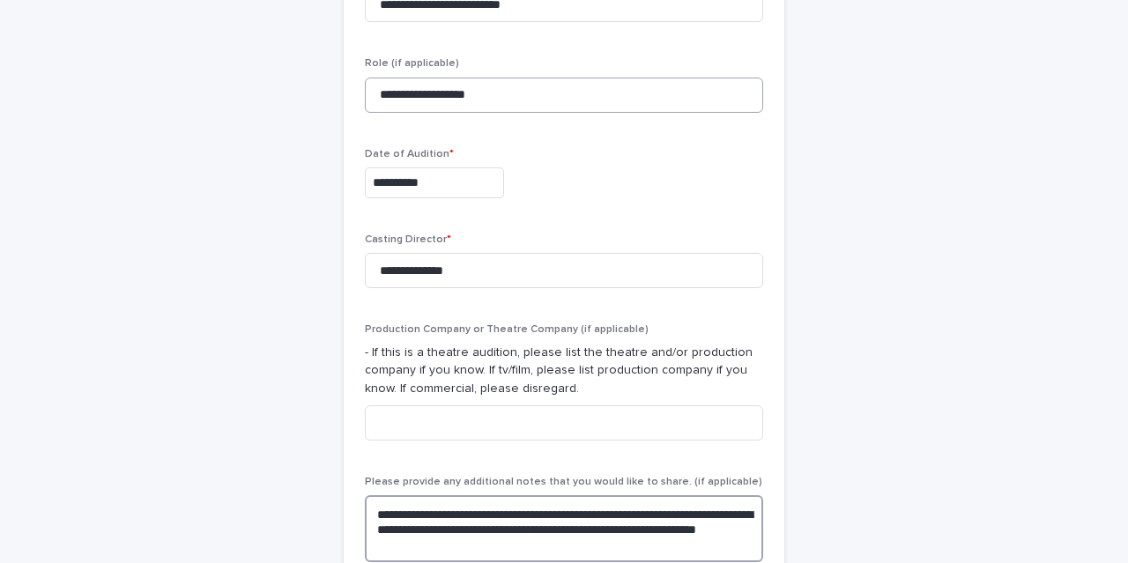
type textarea "**********"
drag, startPoint x: 520, startPoint y: 95, endPoint x: 409, endPoint y: 97, distance: 111.1
click at [409, 97] on input "**********" at bounding box center [564, 95] width 398 height 35
type input "*****"
click at [192, 215] on div "**********" at bounding box center [564, 269] width 864 height 1529
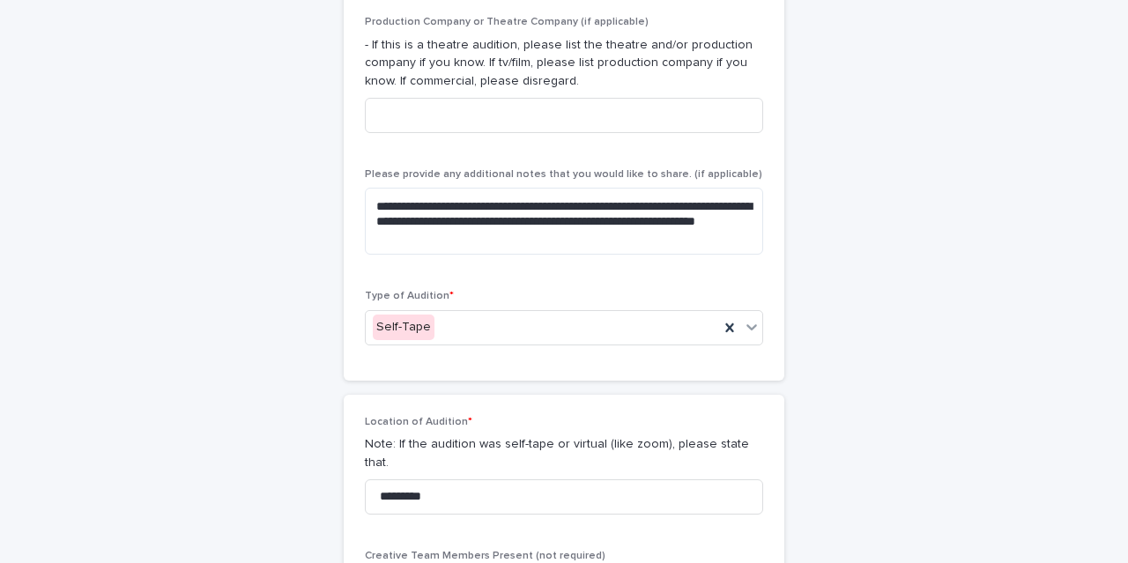
scroll to position [1143, 0]
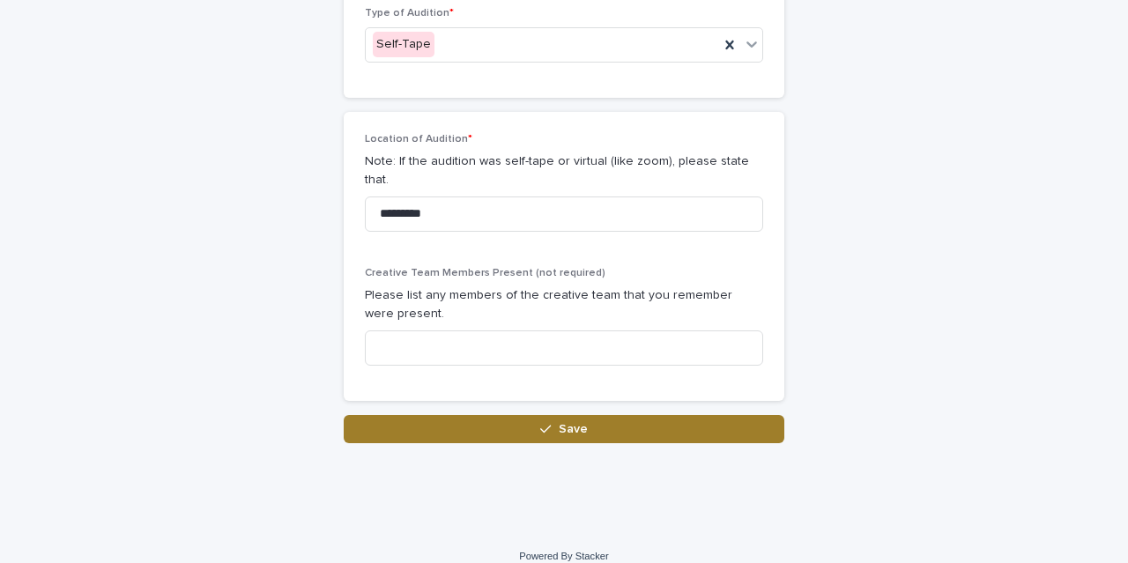
click at [507, 415] on button "Save" at bounding box center [564, 429] width 441 height 28
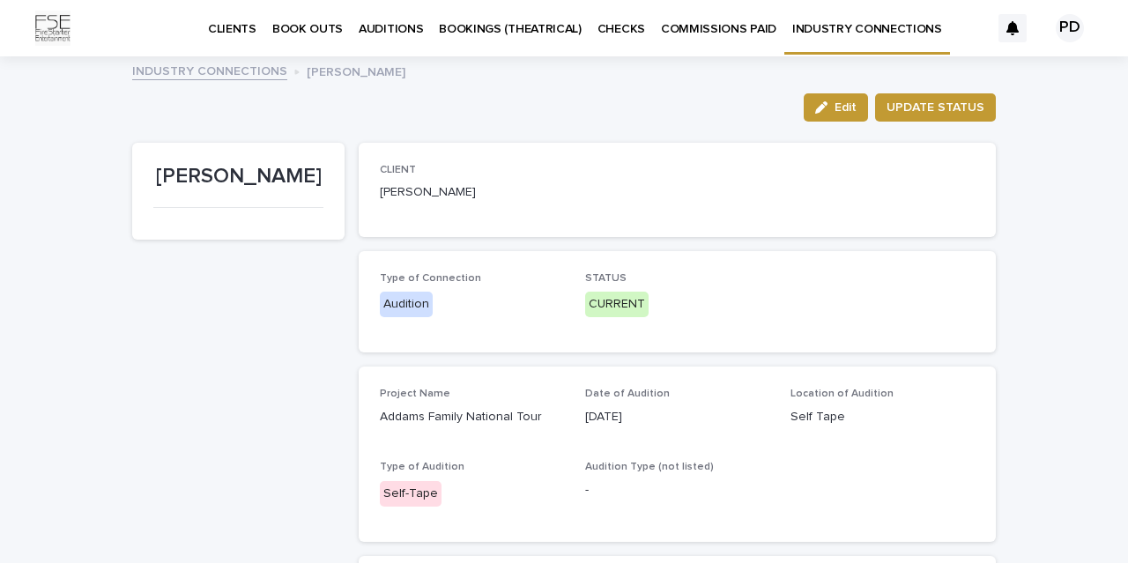
click at [162, 78] on link "INDUSTRY CONNECTIONS" at bounding box center [209, 70] width 155 height 20
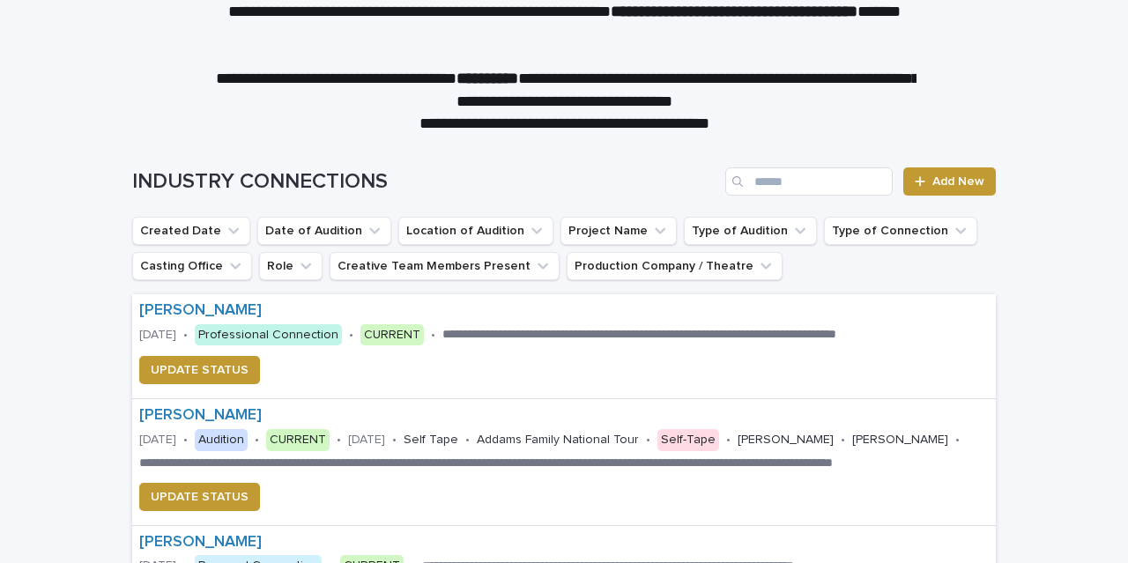
scroll to position [98, 0]
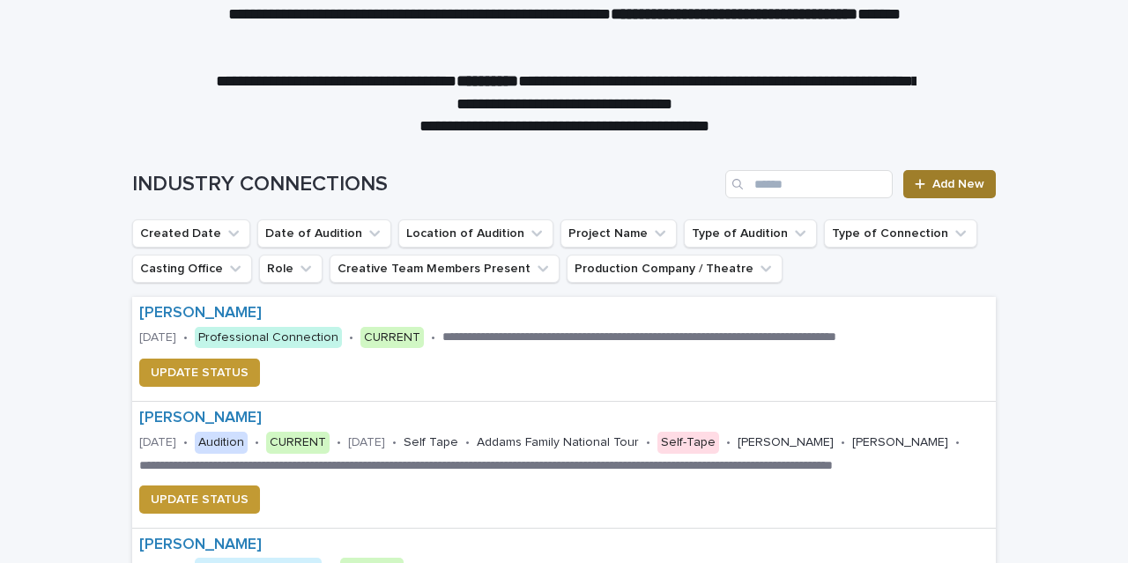
click at [940, 178] on span "Add New" at bounding box center [959, 184] width 52 height 12
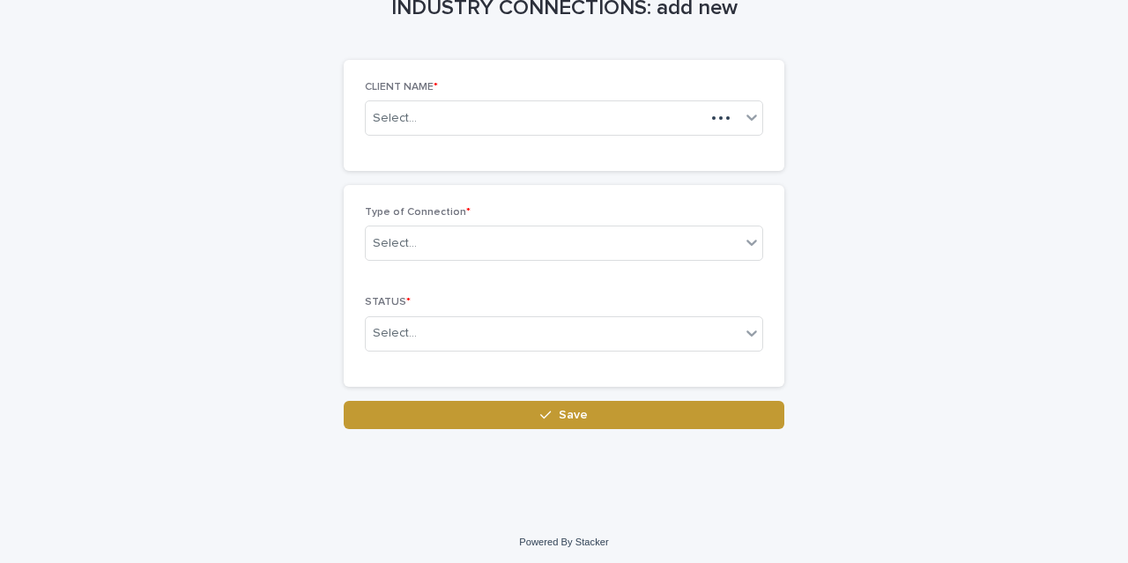
scroll to position [100, 0]
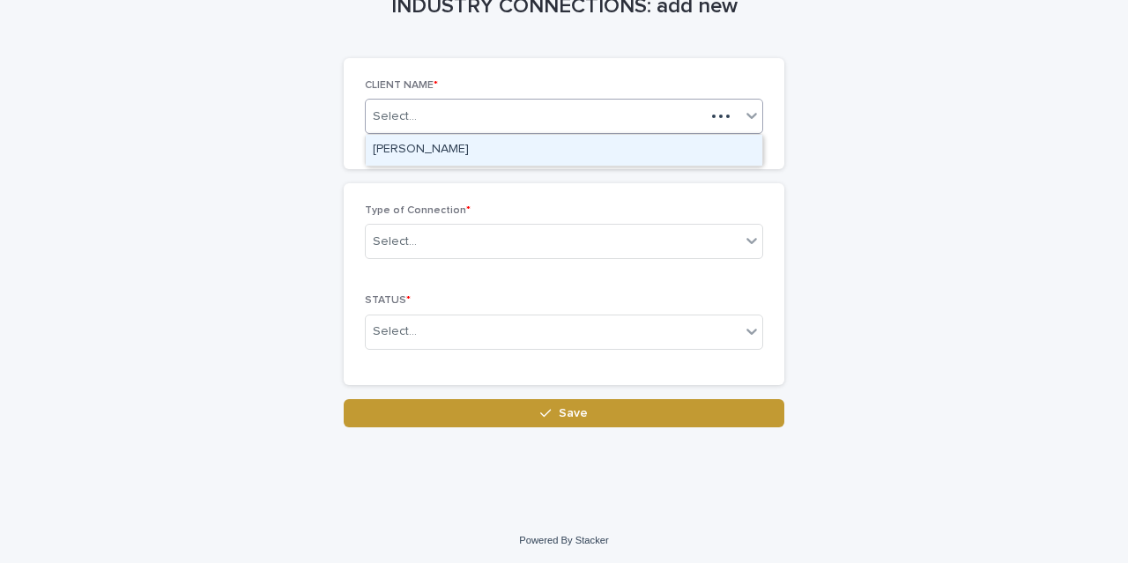
click at [414, 106] on div "Select..." at bounding box center [535, 116] width 339 height 29
click at [412, 147] on div "[PERSON_NAME]" at bounding box center [564, 150] width 397 height 31
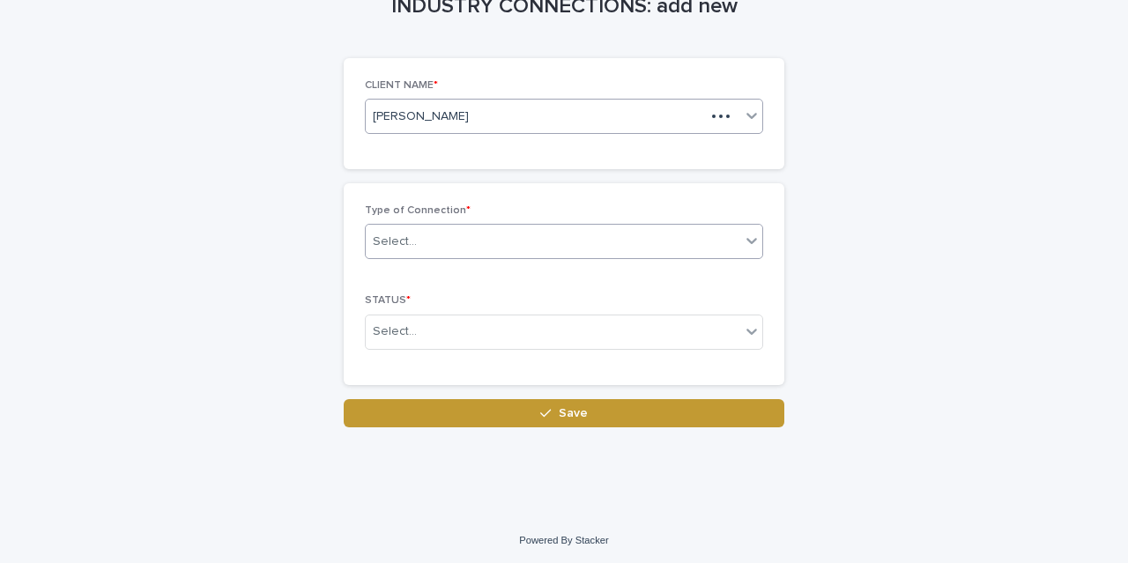
click at [406, 247] on div "Select..." at bounding box center [395, 242] width 44 height 19
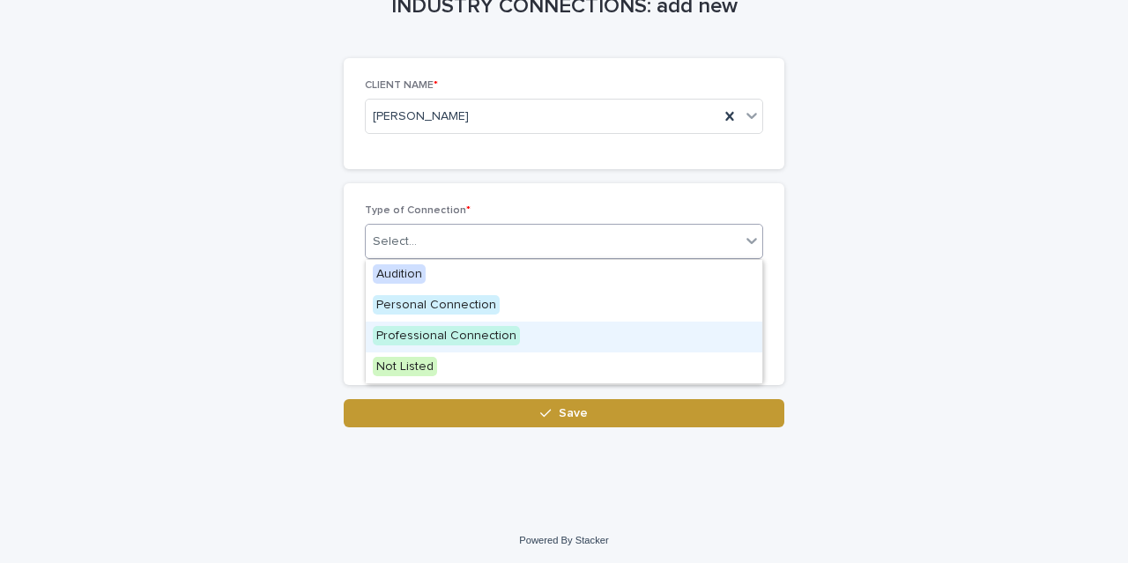
click at [448, 341] on span "Professional Connection" at bounding box center [446, 335] width 147 height 19
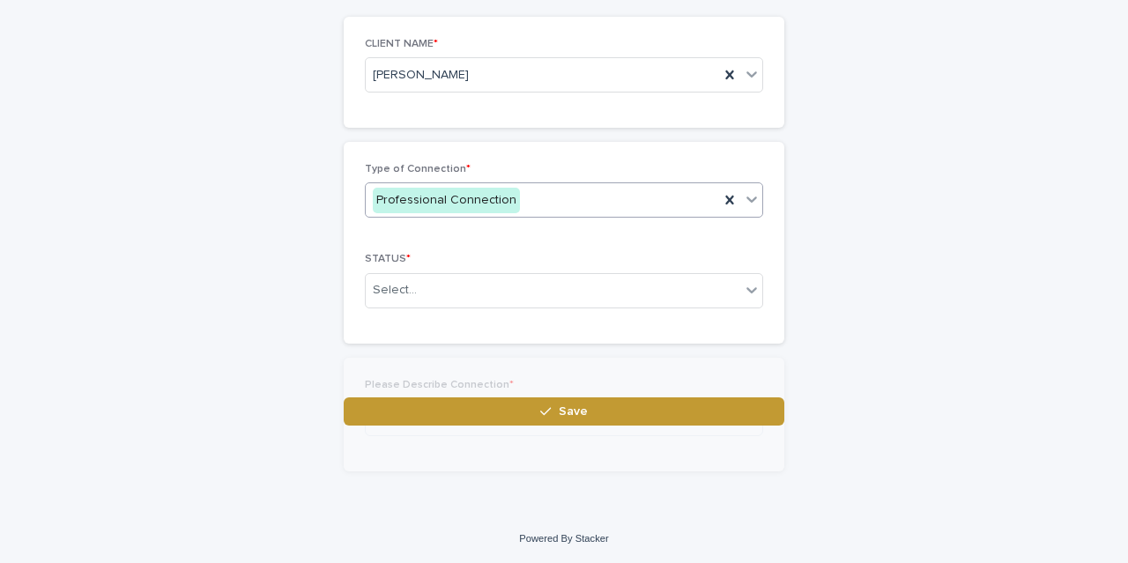
scroll to position [163, 0]
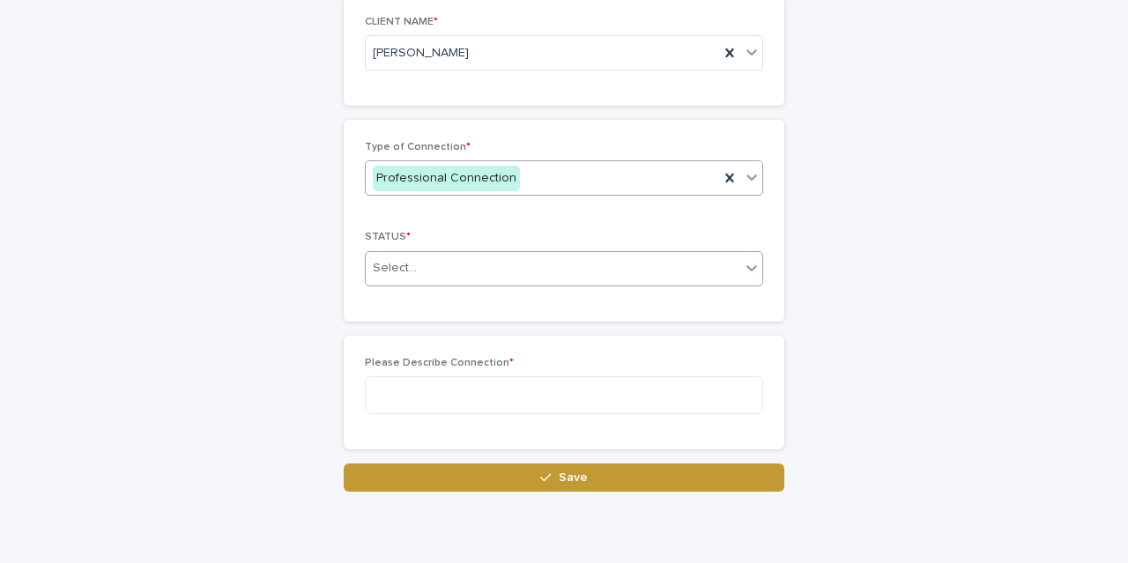
click at [419, 266] on input "text" at bounding box center [420, 268] width 2 height 15
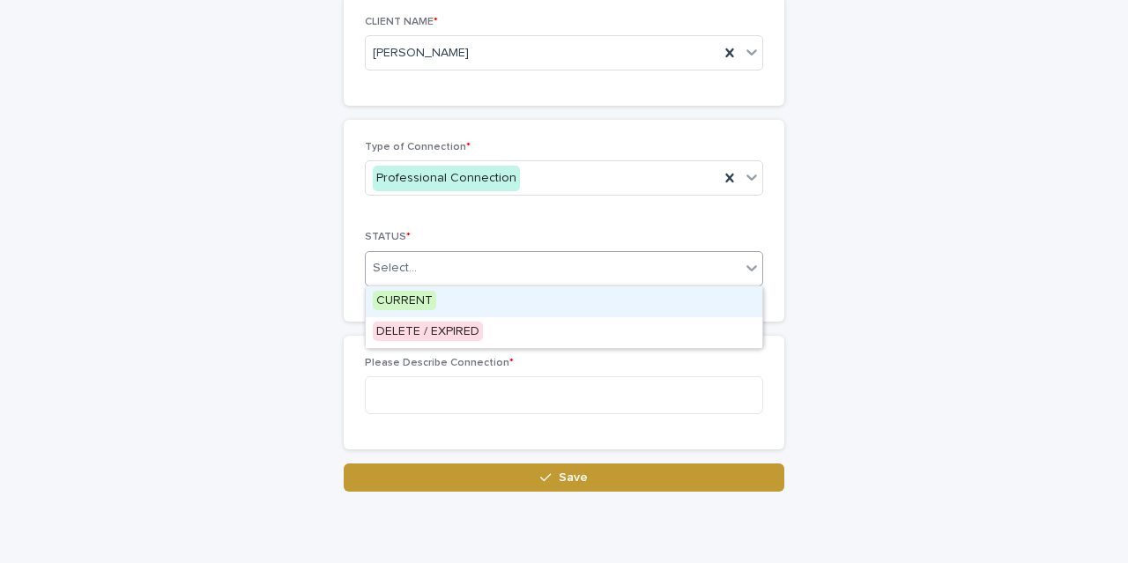
click at [421, 303] on span "CURRENT" at bounding box center [404, 300] width 63 height 19
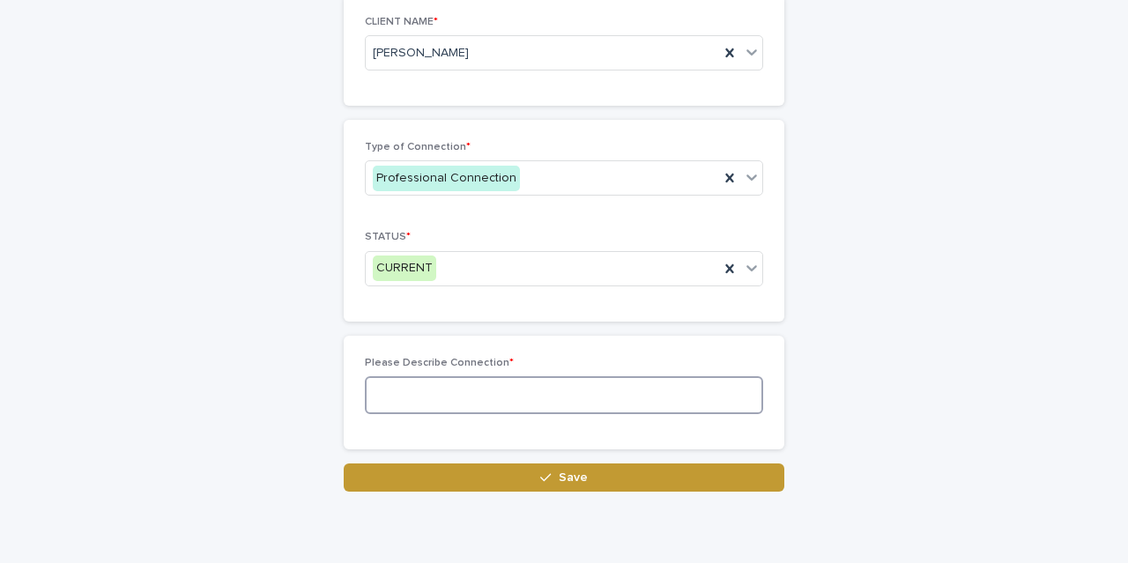
click at [416, 403] on textarea at bounding box center [564, 395] width 398 height 38
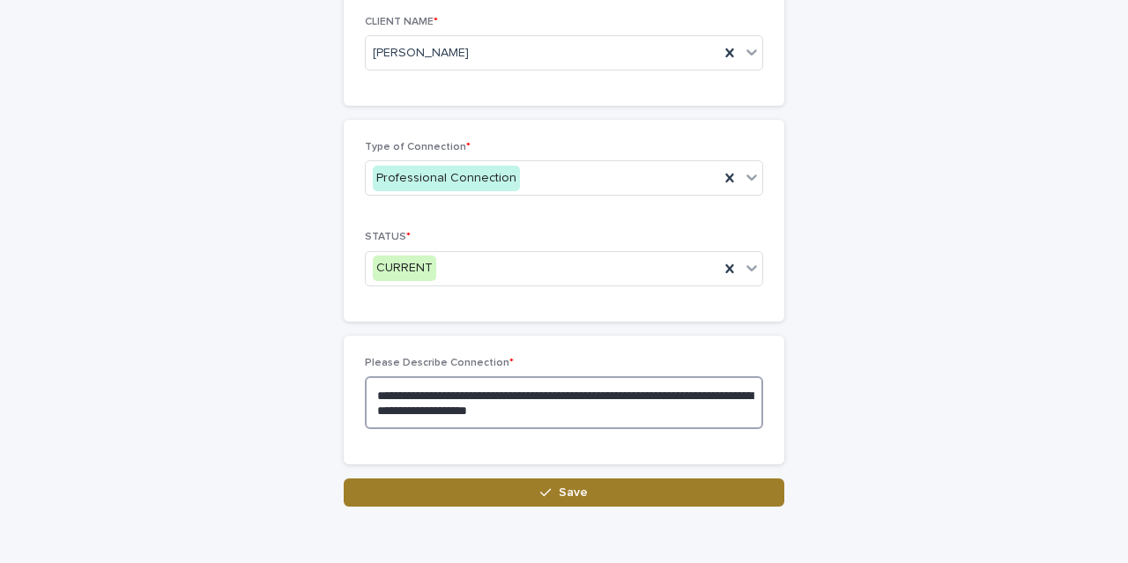
type textarea "**********"
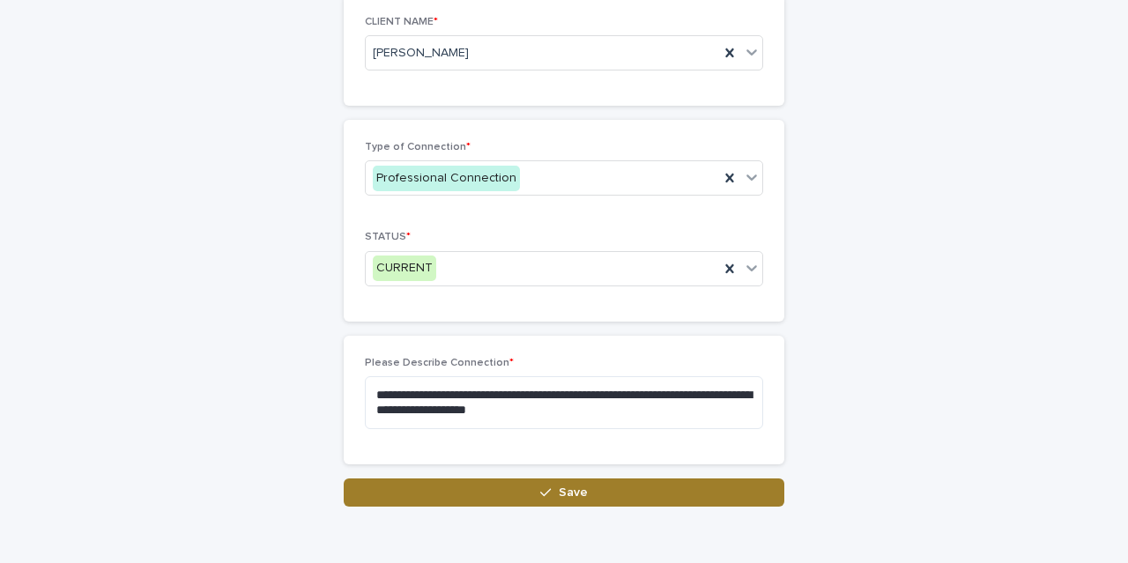
click at [606, 495] on button "Save" at bounding box center [564, 493] width 441 height 28
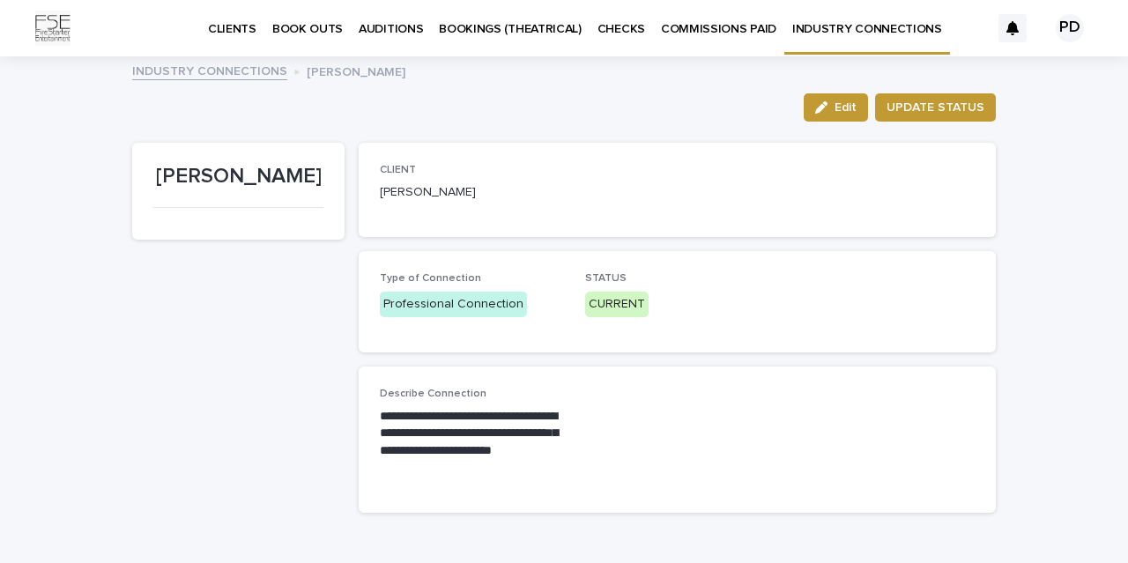
click at [234, 71] on link "INDUSTRY CONNECTIONS" at bounding box center [209, 70] width 155 height 20
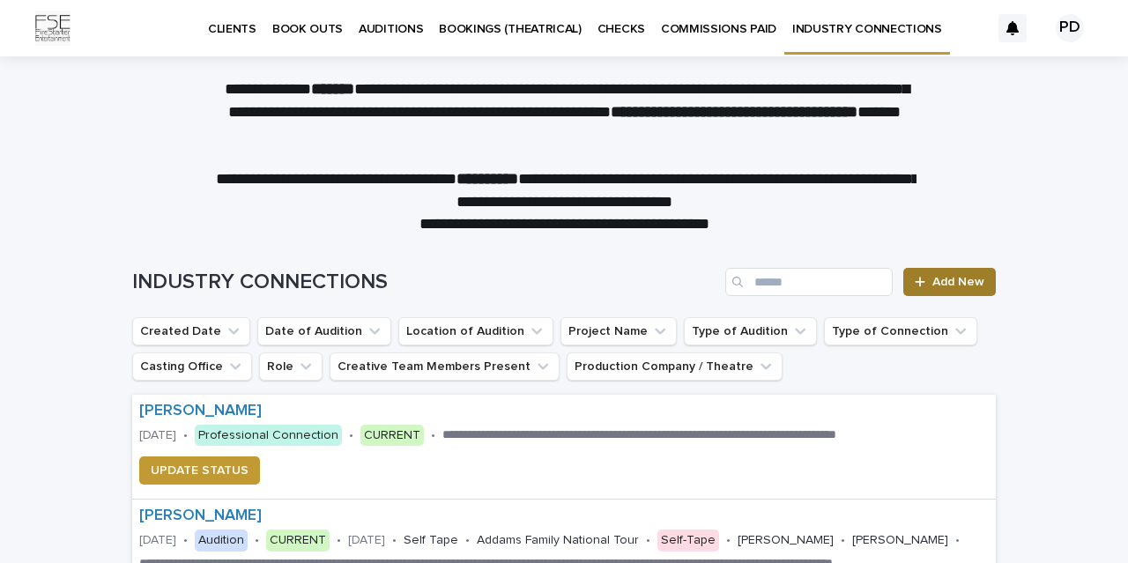
click at [968, 271] on link "Add New" at bounding box center [950, 282] width 93 height 28
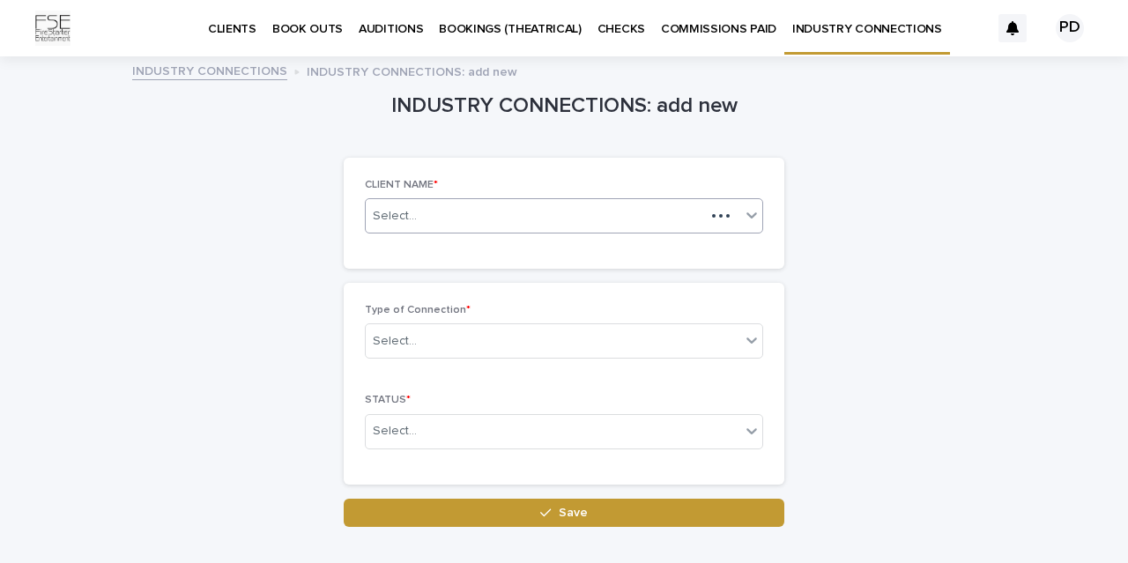
click at [422, 228] on div "Select..." at bounding box center [535, 216] width 339 height 29
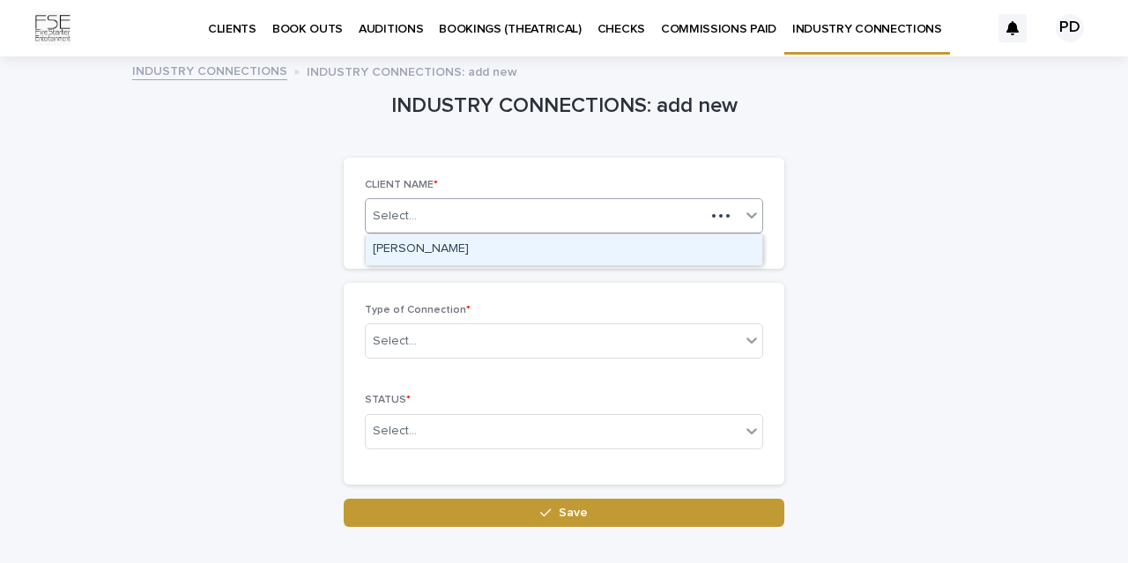
click at [431, 252] on div "[PERSON_NAME]" at bounding box center [564, 250] width 397 height 31
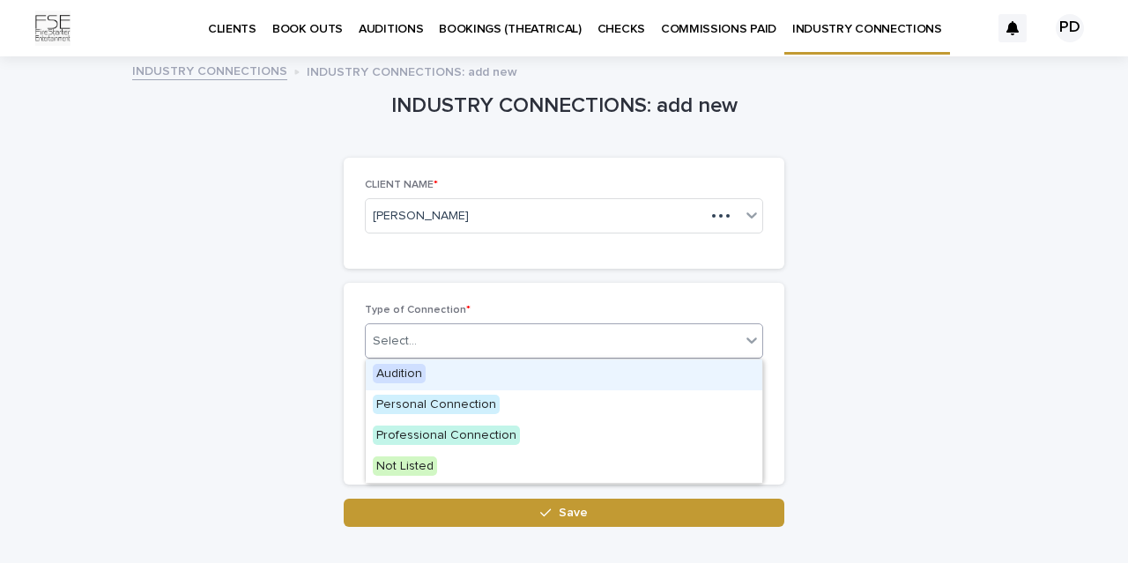
click at [428, 339] on div "Select..." at bounding box center [553, 341] width 375 height 29
click at [431, 366] on div "Audition" at bounding box center [564, 375] width 397 height 31
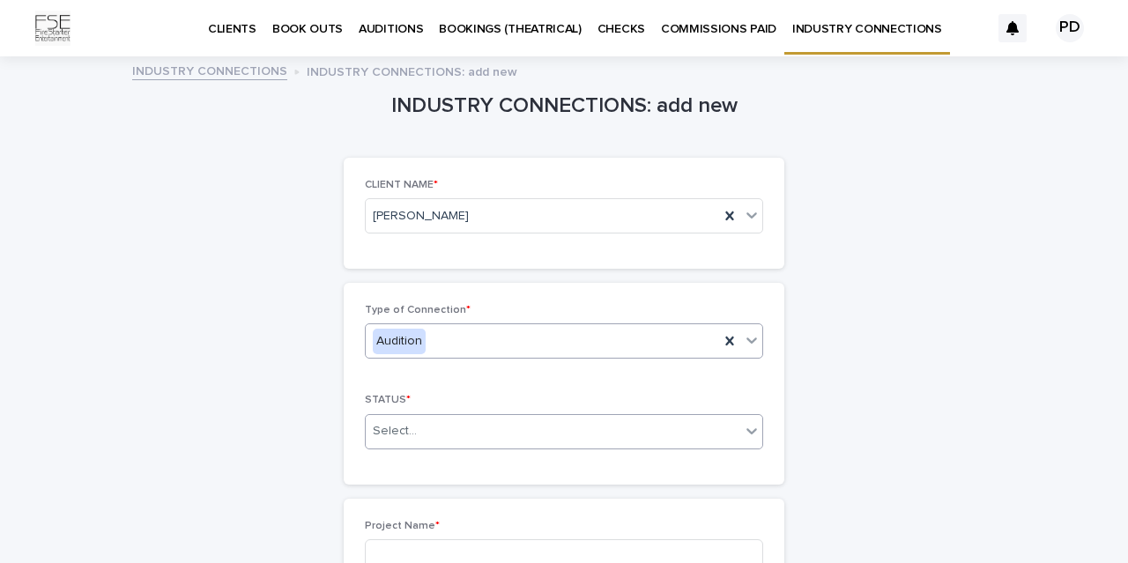
click at [411, 426] on div "Select..." at bounding box center [395, 431] width 44 height 19
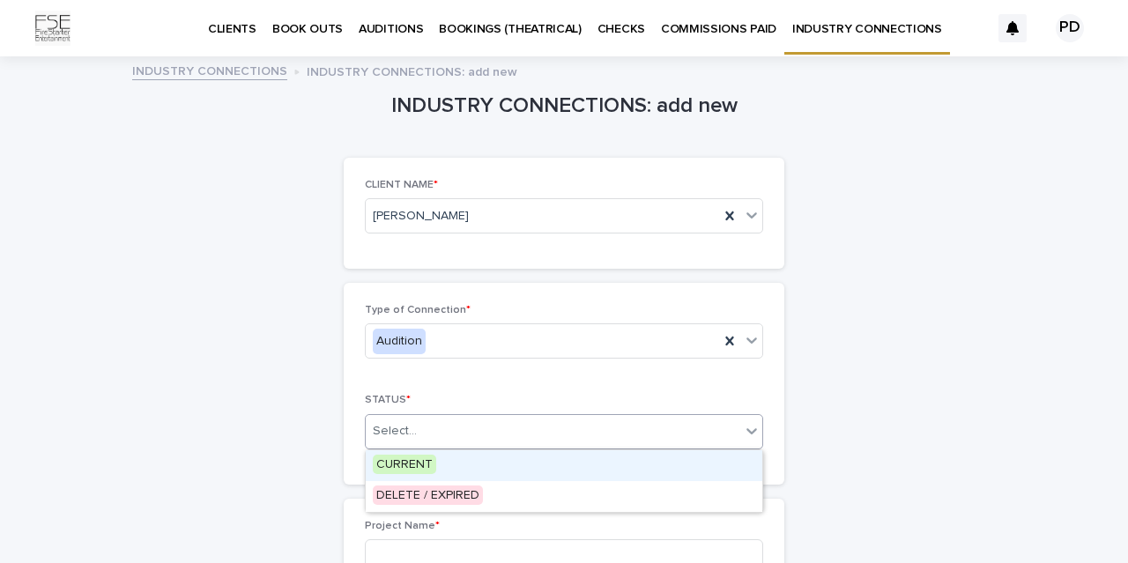
click at [419, 455] on span "CURRENT" at bounding box center [404, 464] width 63 height 19
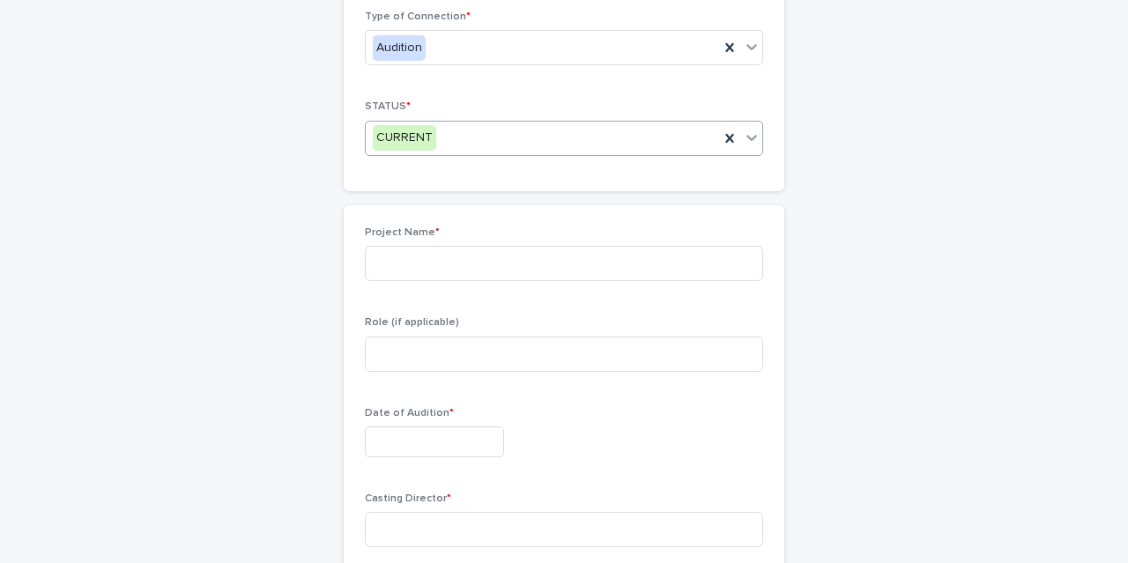
scroll to position [290, 0]
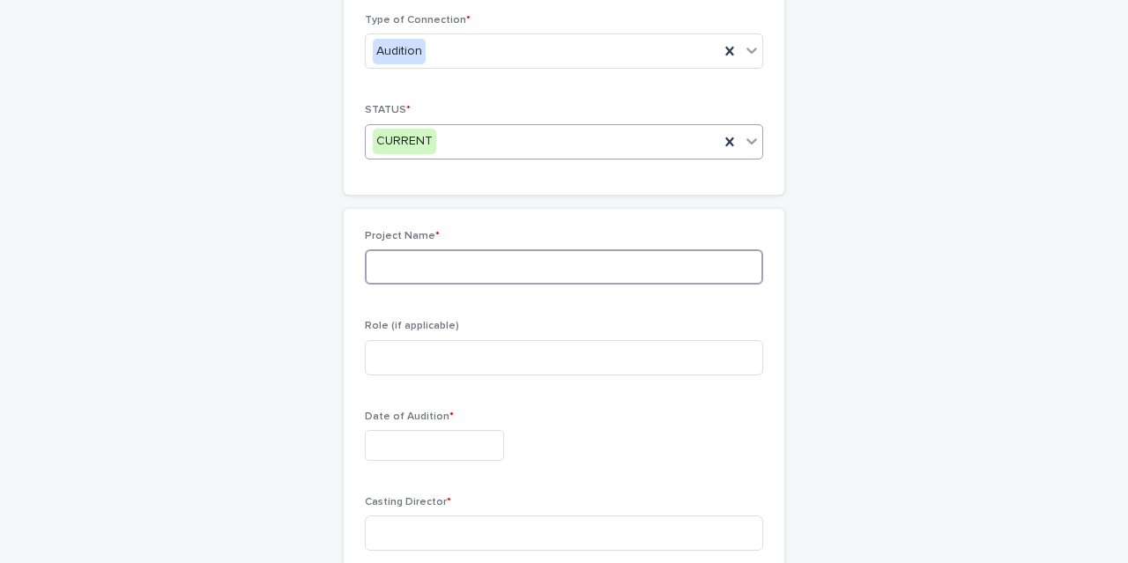
click at [453, 276] on input at bounding box center [564, 266] width 398 height 35
type input "**********"
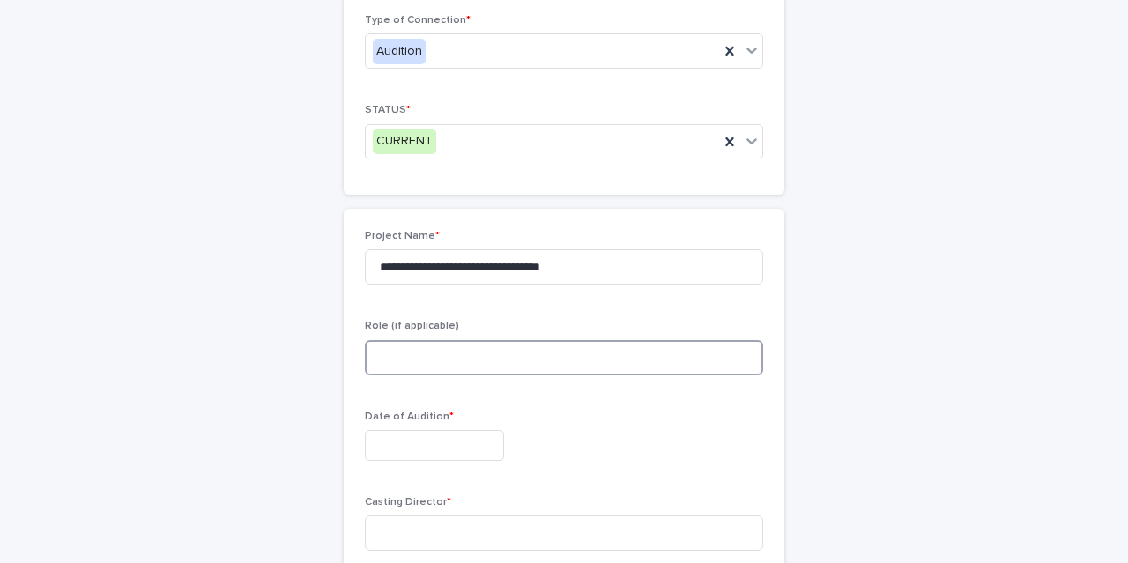
click at [446, 360] on input at bounding box center [564, 357] width 398 height 35
type input "********"
click at [433, 450] on input "text" at bounding box center [434, 445] width 139 height 31
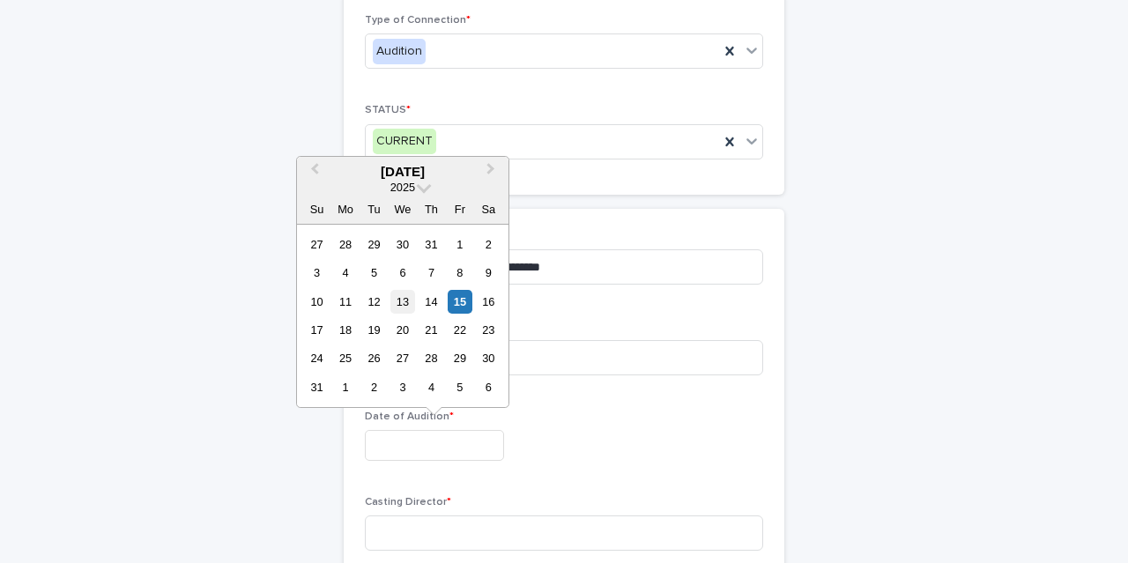
click at [397, 299] on div "13" at bounding box center [403, 302] width 24 height 24
type input "**********"
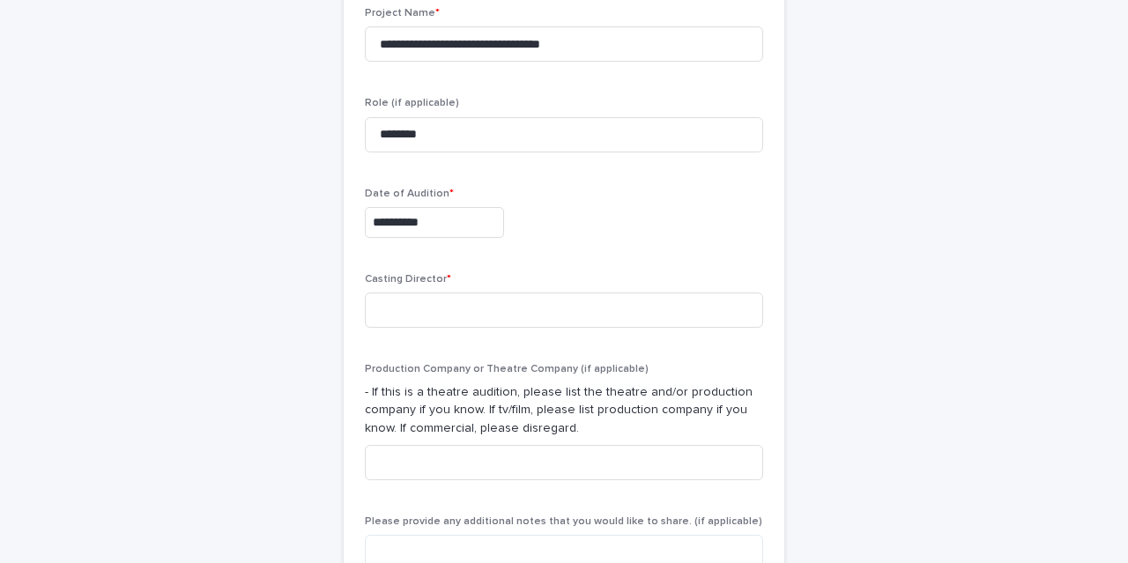
scroll to position [525, 0]
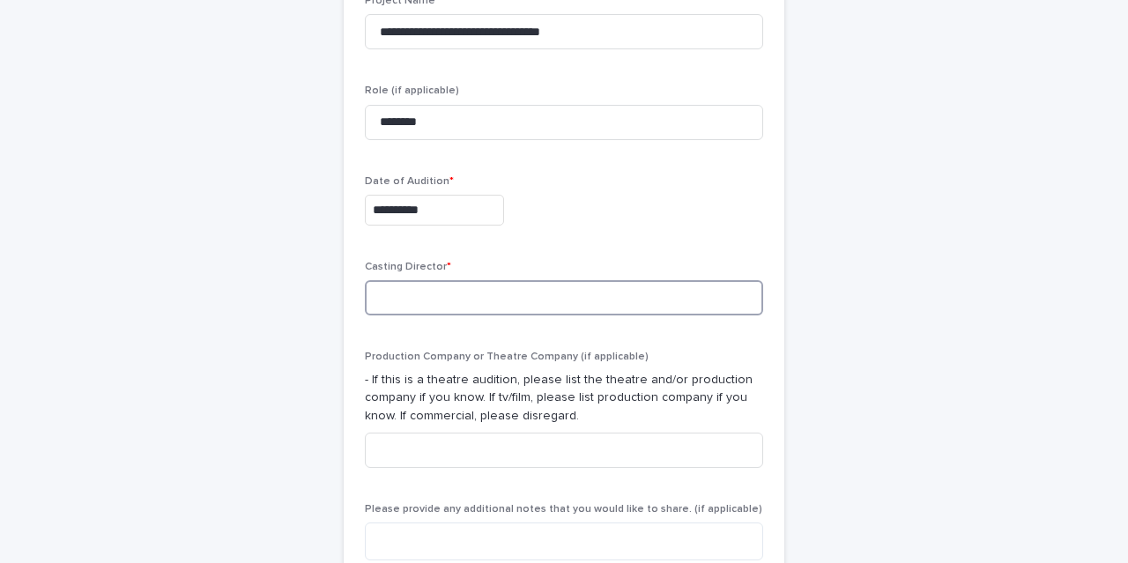
click at [402, 312] on input at bounding box center [564, 297] width 398 height 35
type input "**********"
click at [240, 354] on div "**********" at bounding box center [564, 283] width 864 height 1500
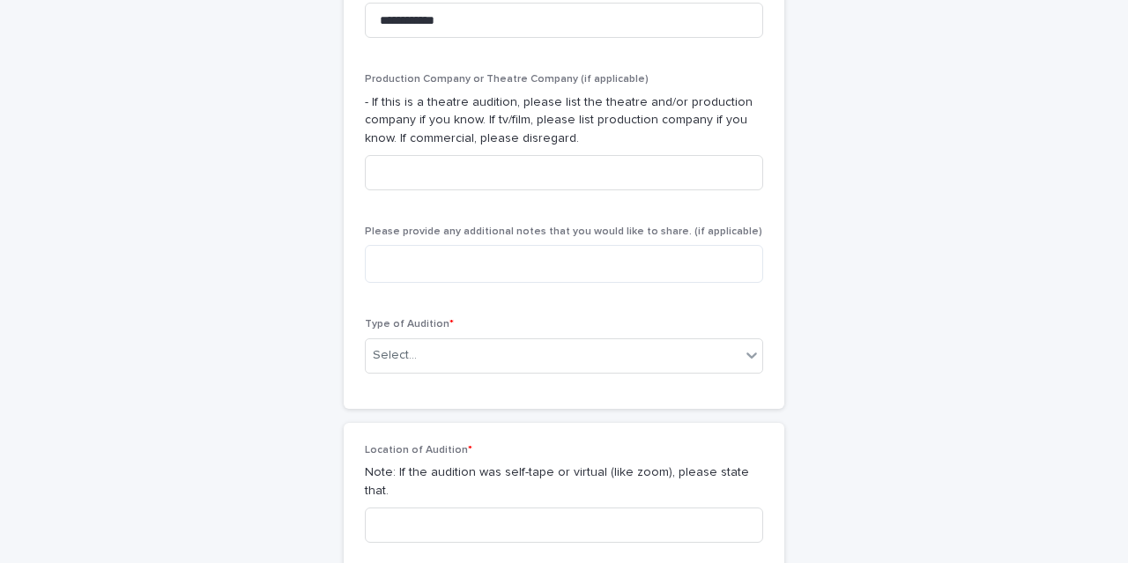
scroll to position [802, 0]
click at [535, 268] on textarea at bounding box center [564, 265] width 398 height 38
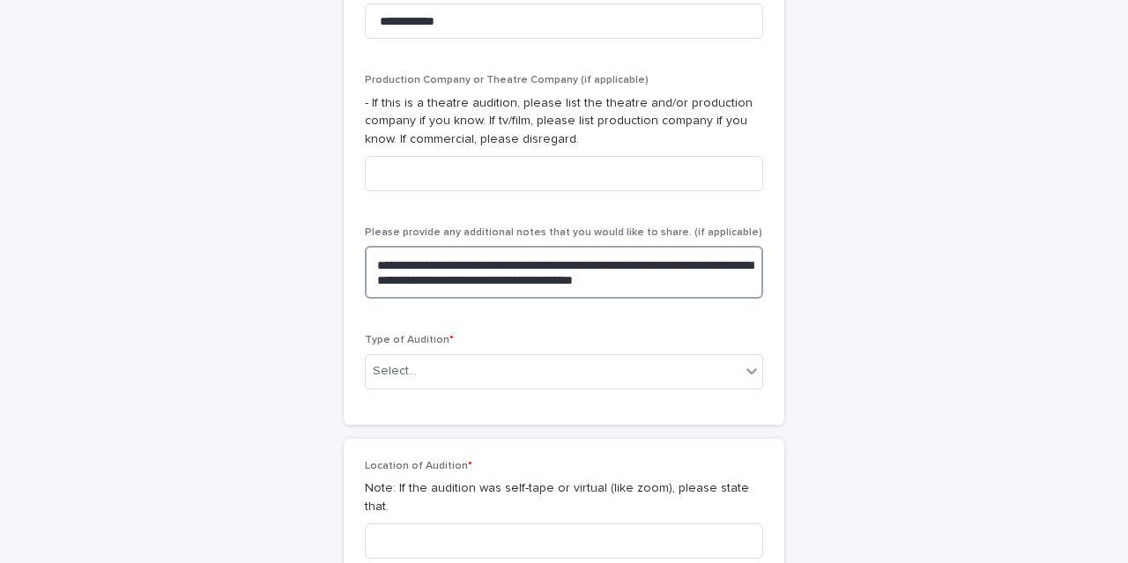
type textarea "**********"
click at [884, 324] on div "**********" at bounding box center [564, 13] width 864 height 1515
click at [642, 368] on div "Select..." at bounding box center [553, 371] width 375 height 29
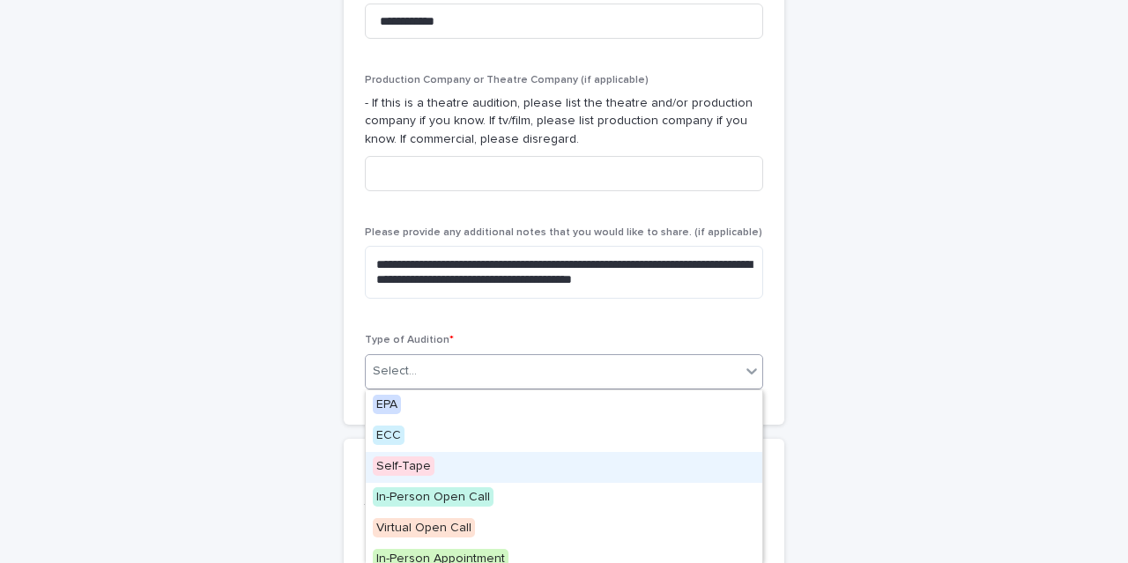
click at [417, 473] on span "Self-Tape" at bounding box center [404, 466] width 62 height 19
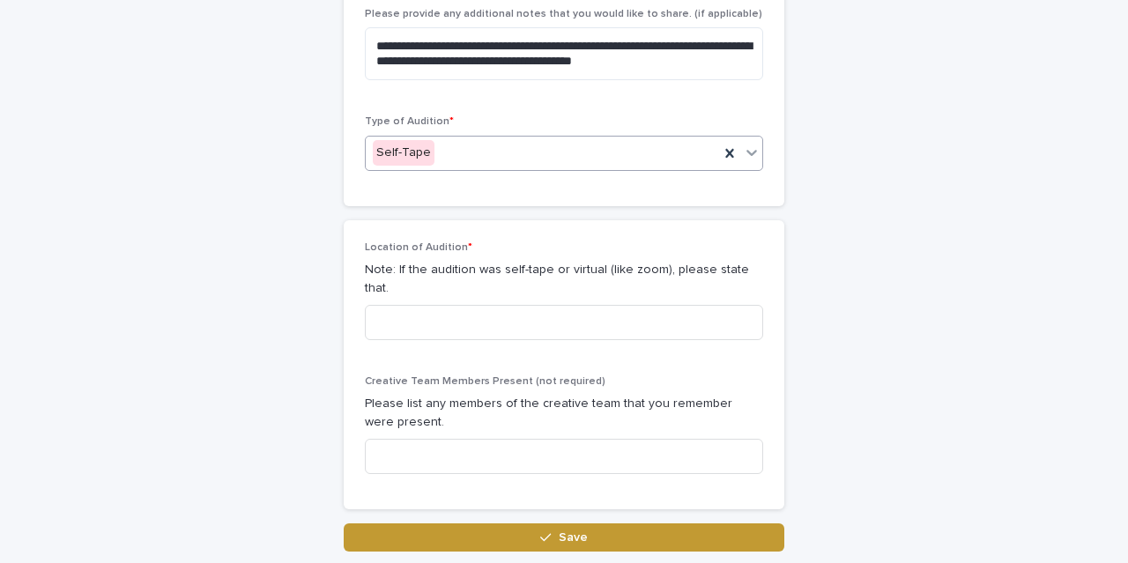
scroll to position [1043, 0]
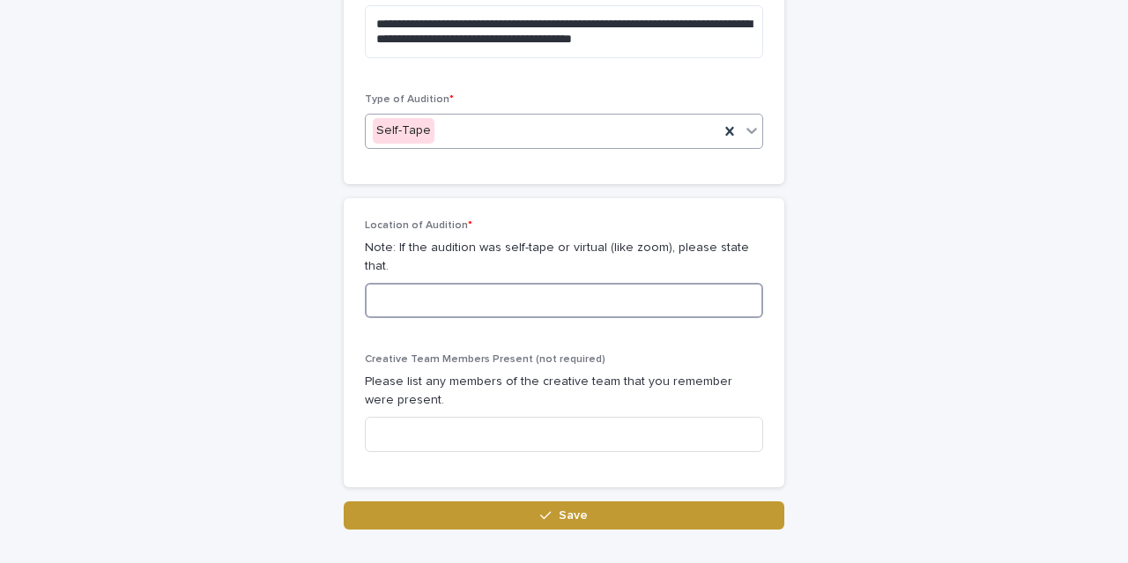
click at [508, 285] on input at bounding box center [564, 300] width 398 height 35
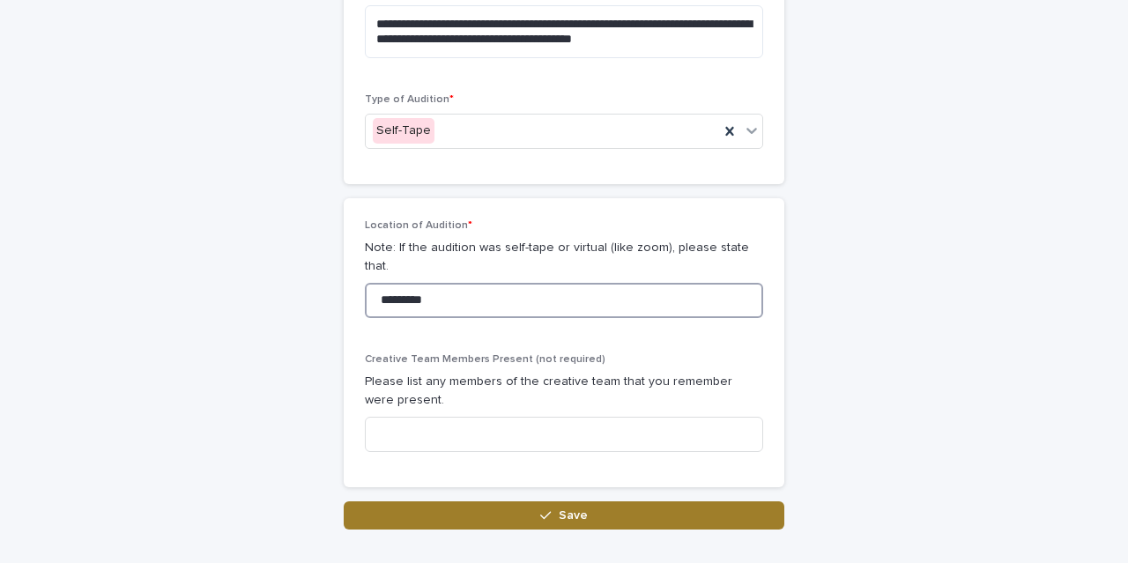
type input "*********"
click at [538, 502] on button "Save" at bounding box center [564, 516] width 441 height 28
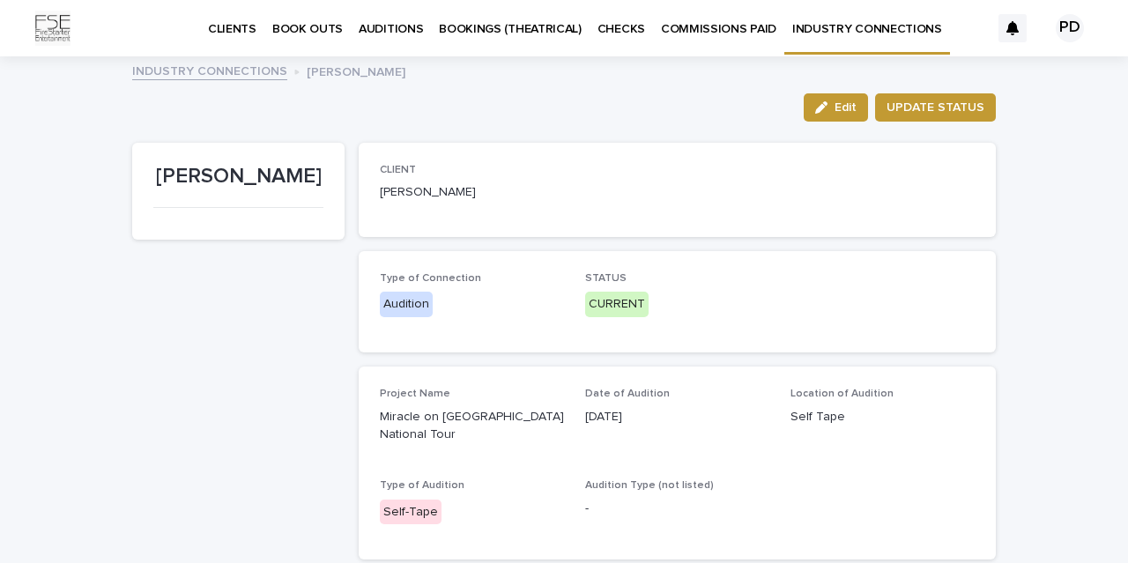
click at [220, 71] on link "INDUSTRY CONNECTIONS" at bounding box center [209, 70] width 155 height 20
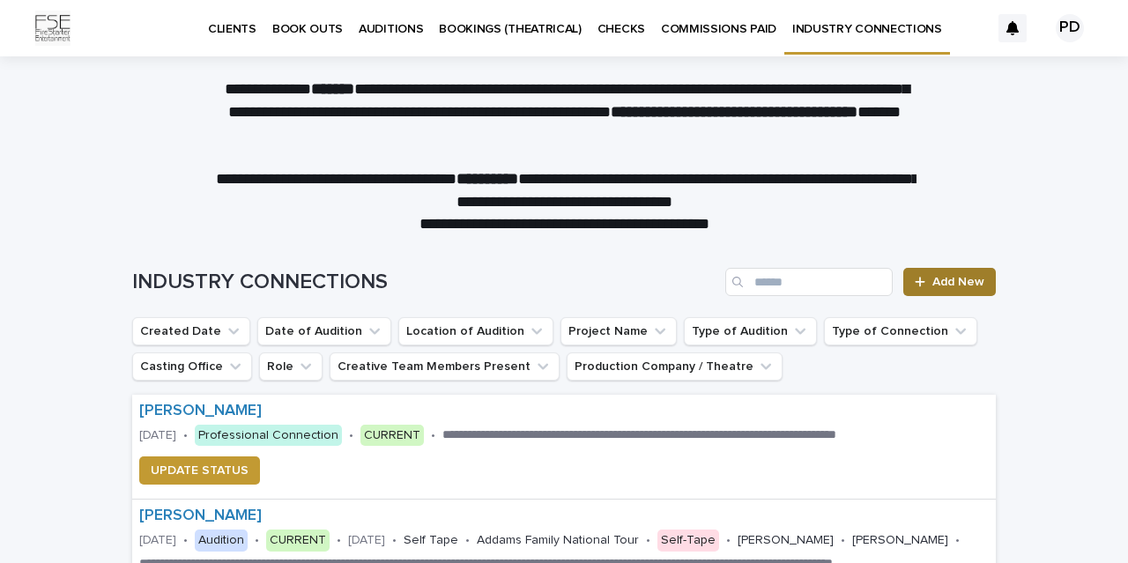
click at [982, 281] on span "Add New" at bounding box center [959, 282] width 52 height 12
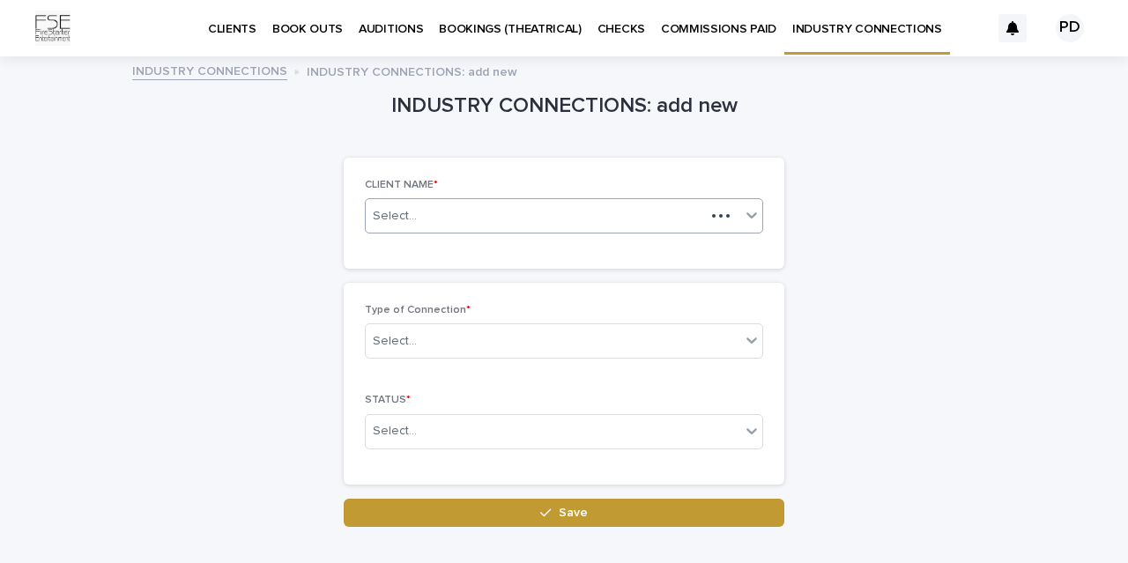
click at [510, 227] on div "Select..." at bounding box center [535, 216] width 339 height 29
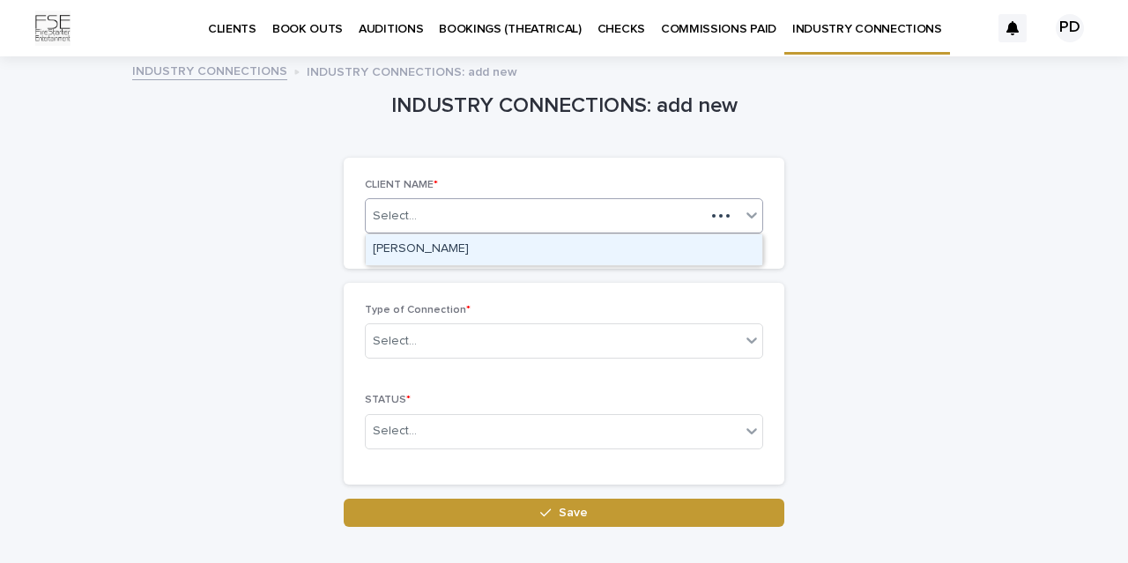
click at [510, 244] on div "[PERSON_NAME]" at bounding box center [564, 250] width 397 height 31
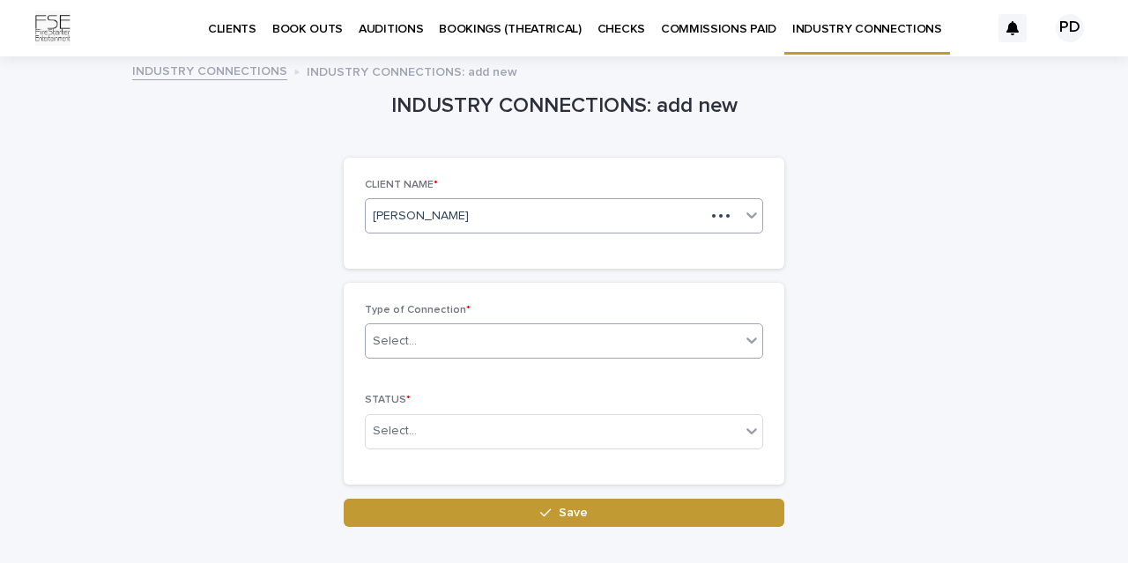
click at [450, 351] on div "Select..." at bounding box center [553, 341] width 375 height 29
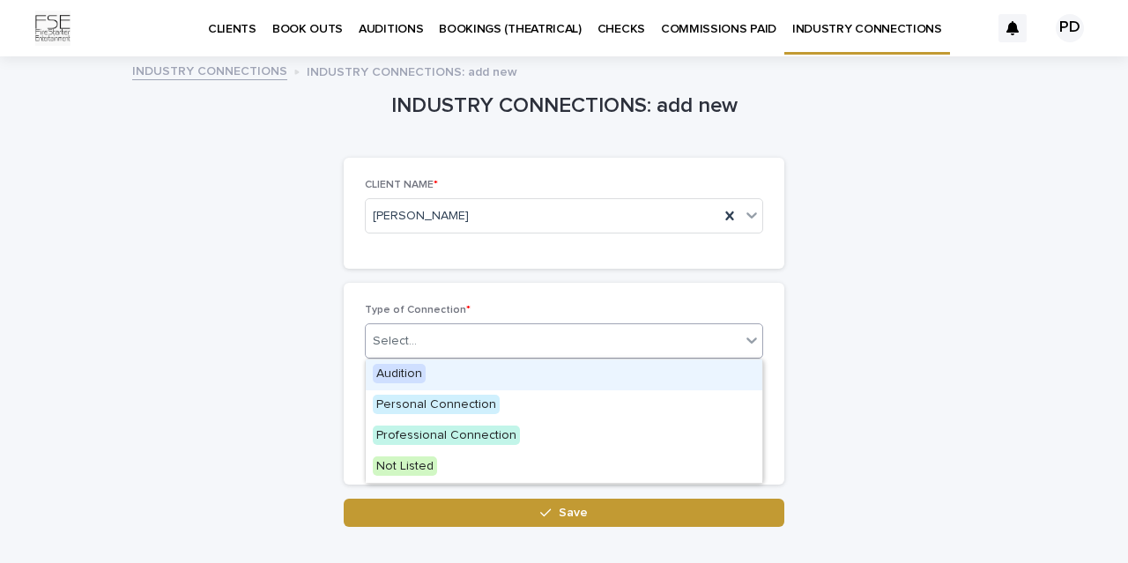
click at [429, 366] on div "Audition" at bounding box center [564, 375] width 397 height 31
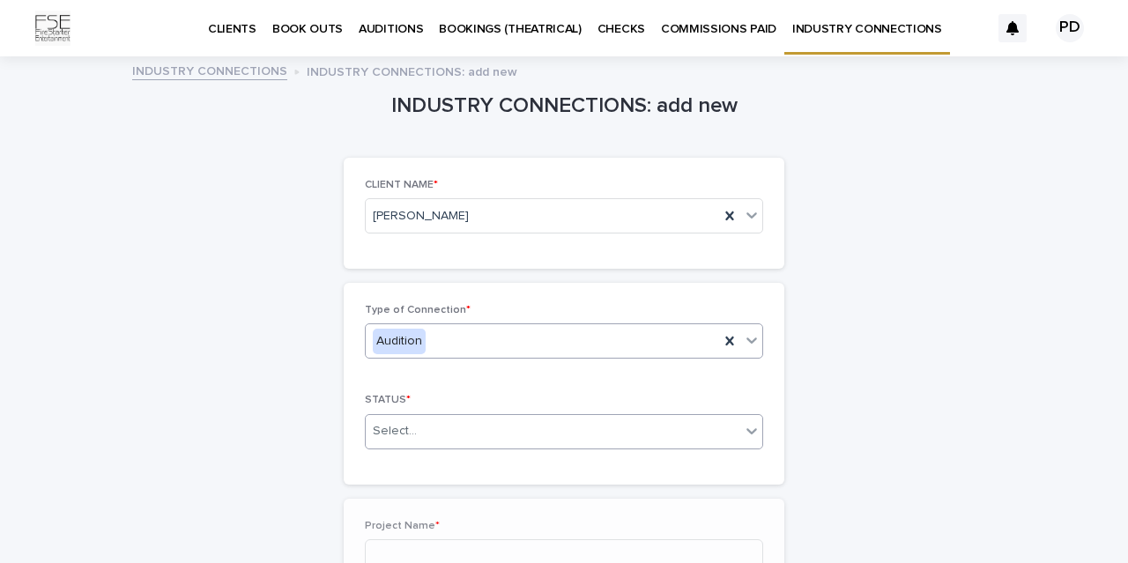
click at [424, 432] on div "Select..." at bounding box center [553, 431] width 375 height 29
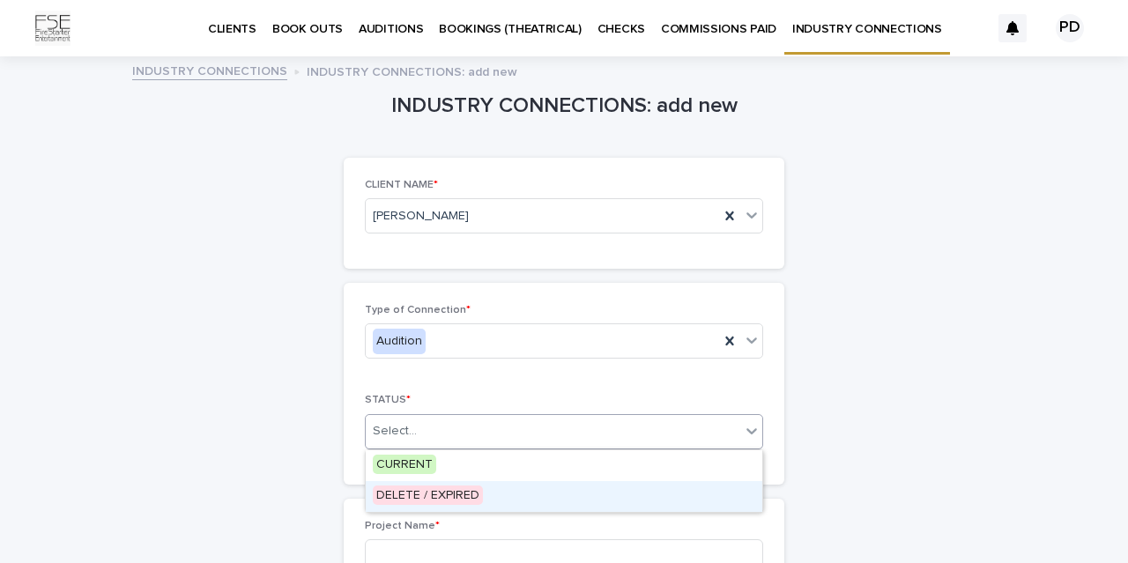
click at [418, 495] on span "DELETE / EXPIRED" at bounding box center [428, 495] width 110 height 19
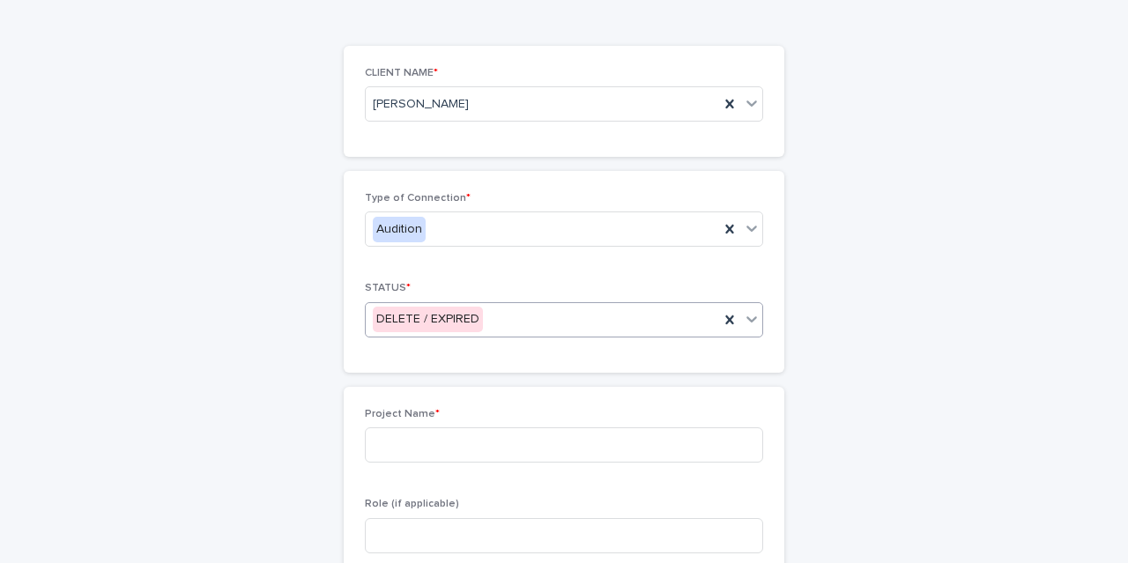
scroll to position [117, 0]
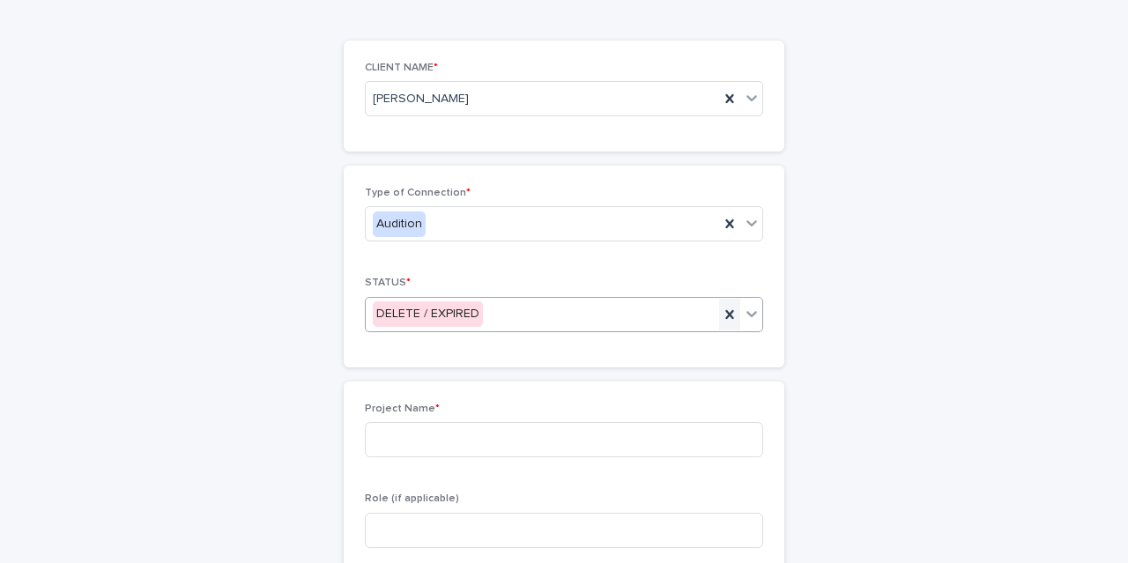
click at [725, 315] on icon at bounding box center [730, 315] width 18 height 18
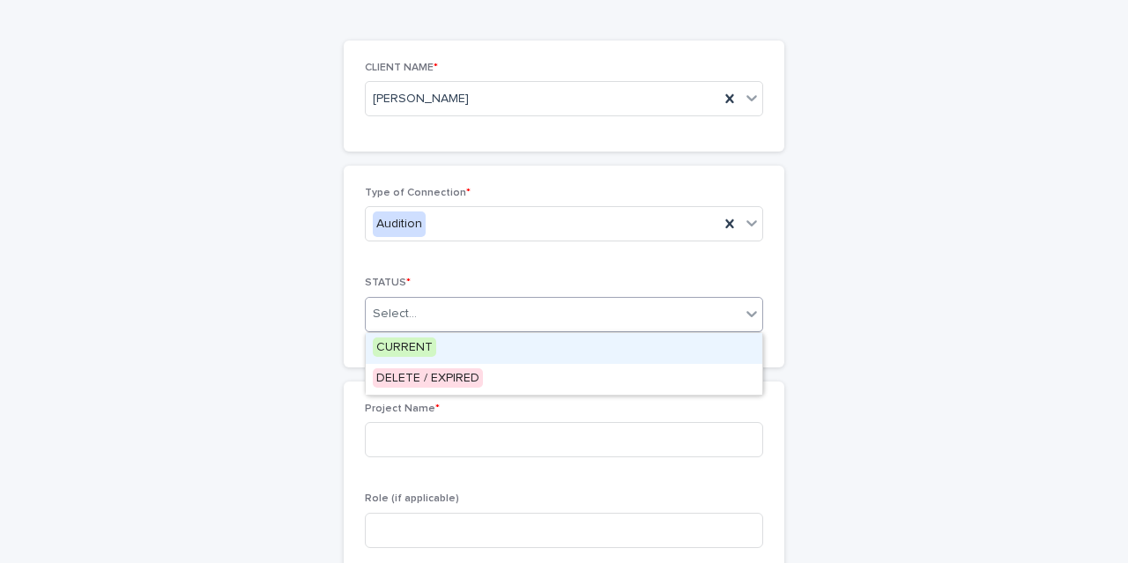
click at [748, 316] on icon at bounding box center [752, 314] width 18 height 18
click at [471, 347] on div "CURRENT" at bounding box center [564, 348] width 397 height 31
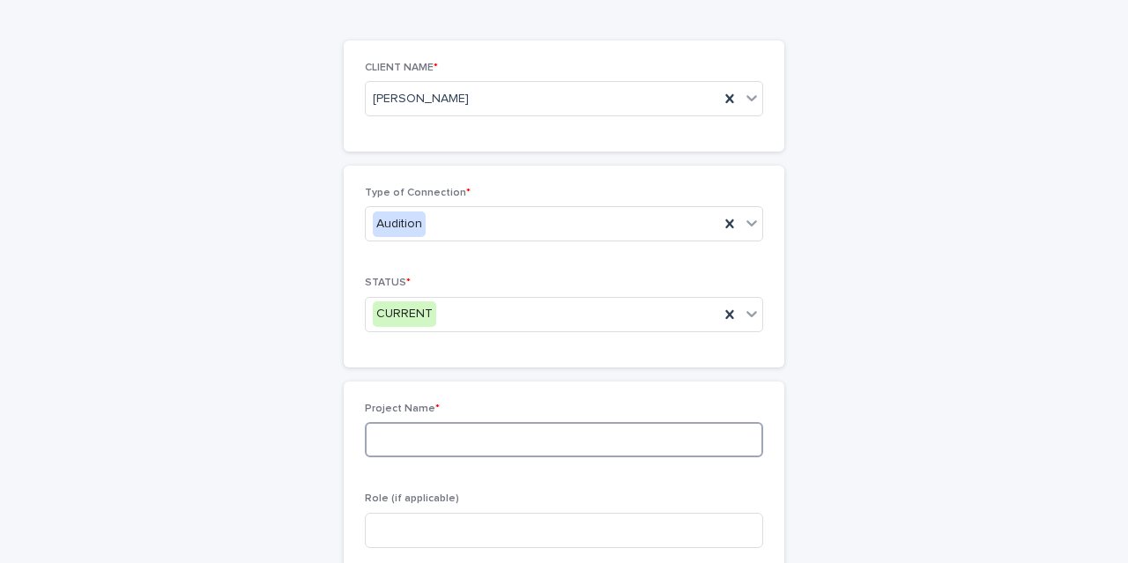
click at [421, 430] on input at bounding box center [564, 439] width 398 height 35
type input "**********"
click at [439, 523] on input at bounding box center [564, 530] width 398 height 35
type input "***"
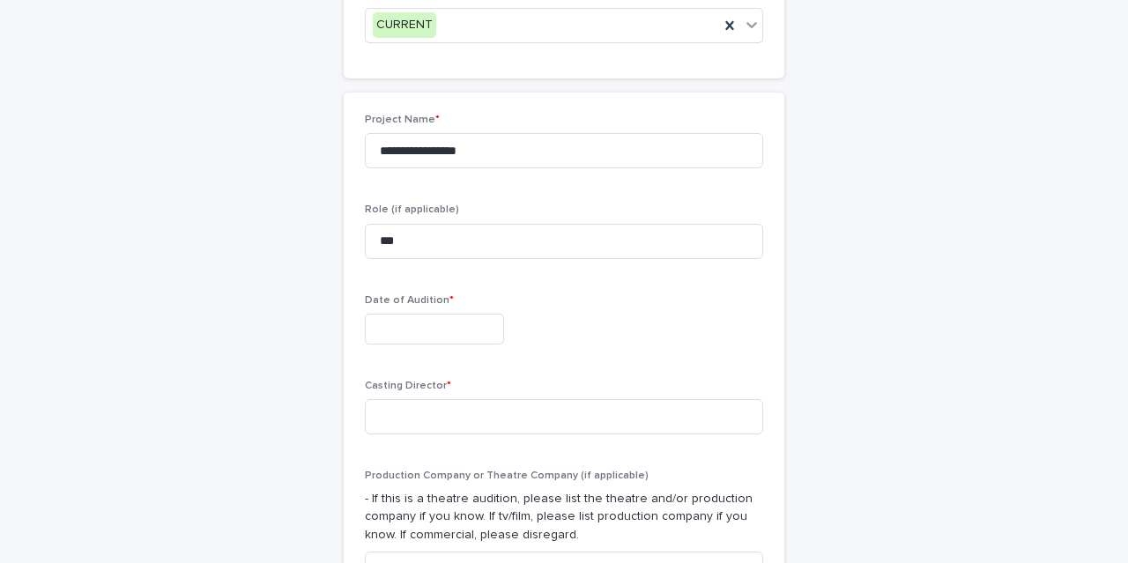
scroll to position [441, 0]
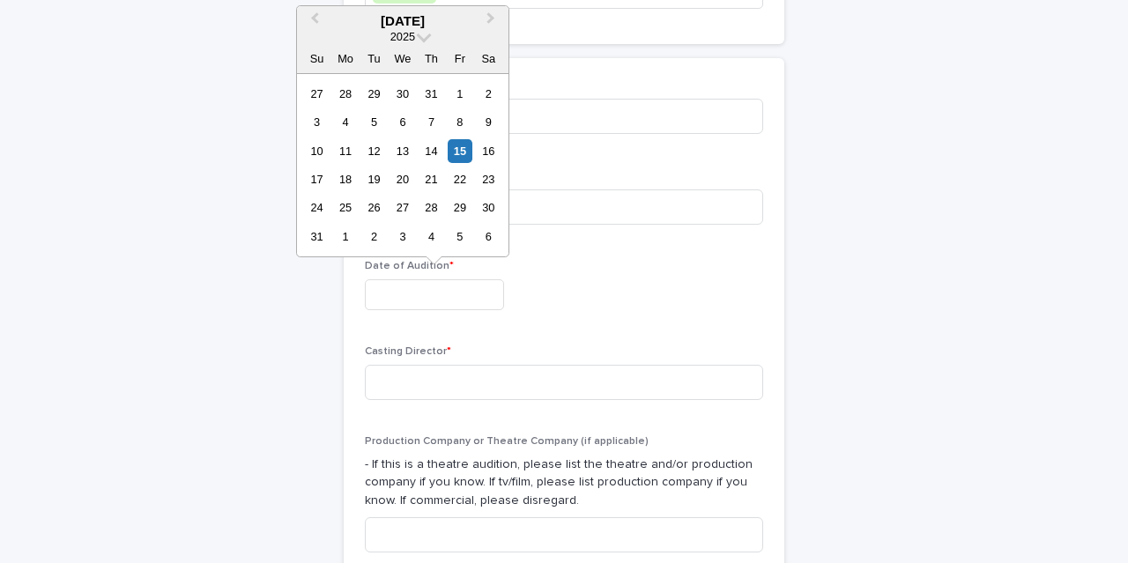
click at [430, 299] on input "text" at bounding box center [434, 294] width 139 height 31
click at [314, 12] on button "Previous Month" at bounding box center [313, 22] width 28 height 28
click at [460, 205] on div "30" at bounding box center [460, 208] width 24 height 24
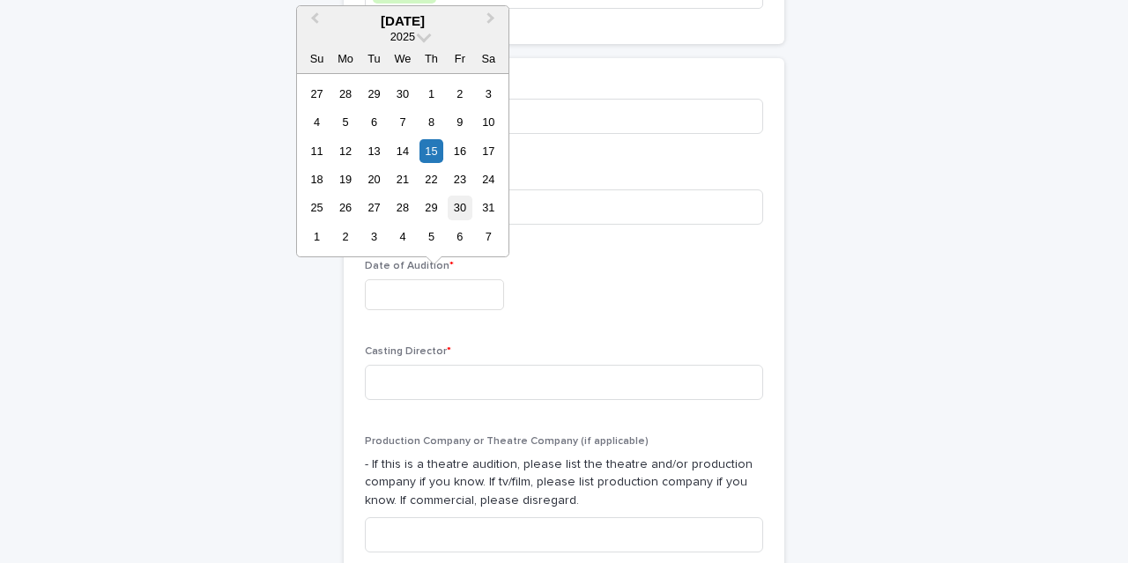
type input "**********"
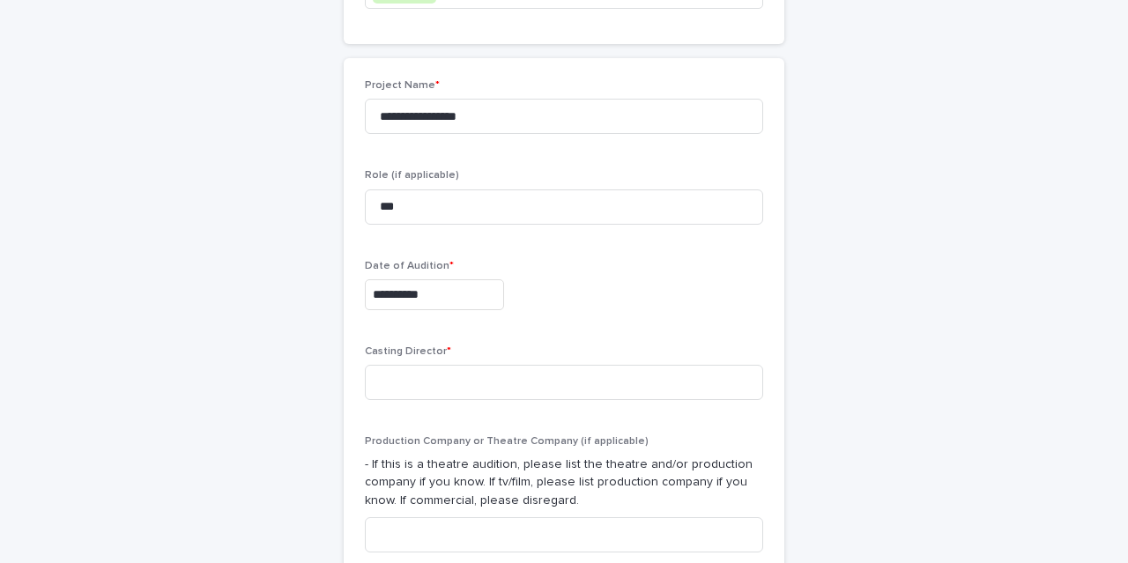
scroll to position [660, 0]
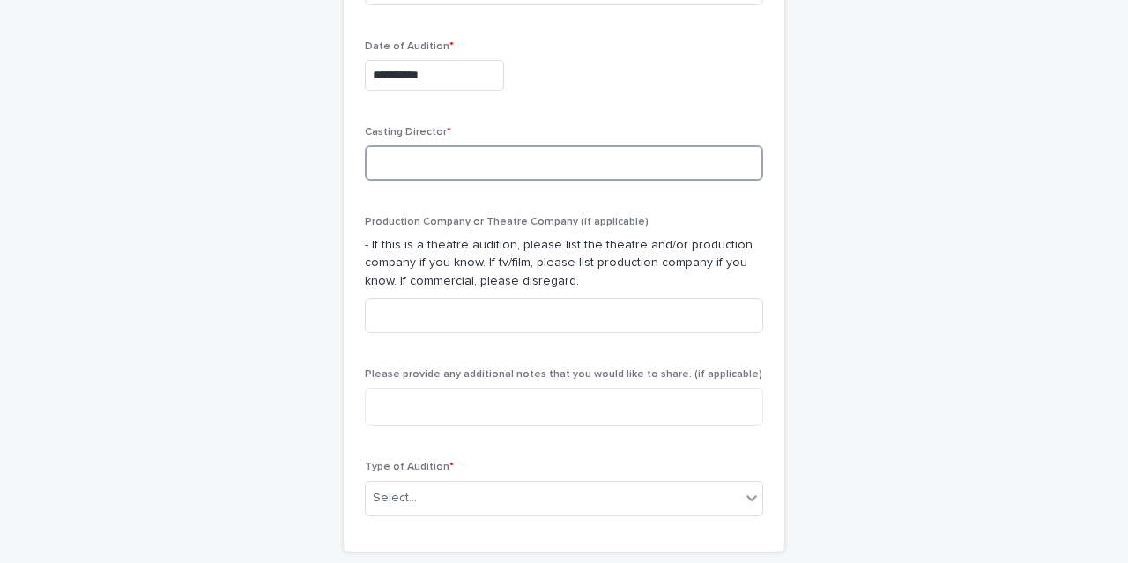
click at [456, 162] on input at bounding box center [564, 162] width 398 height 35
type input "********"
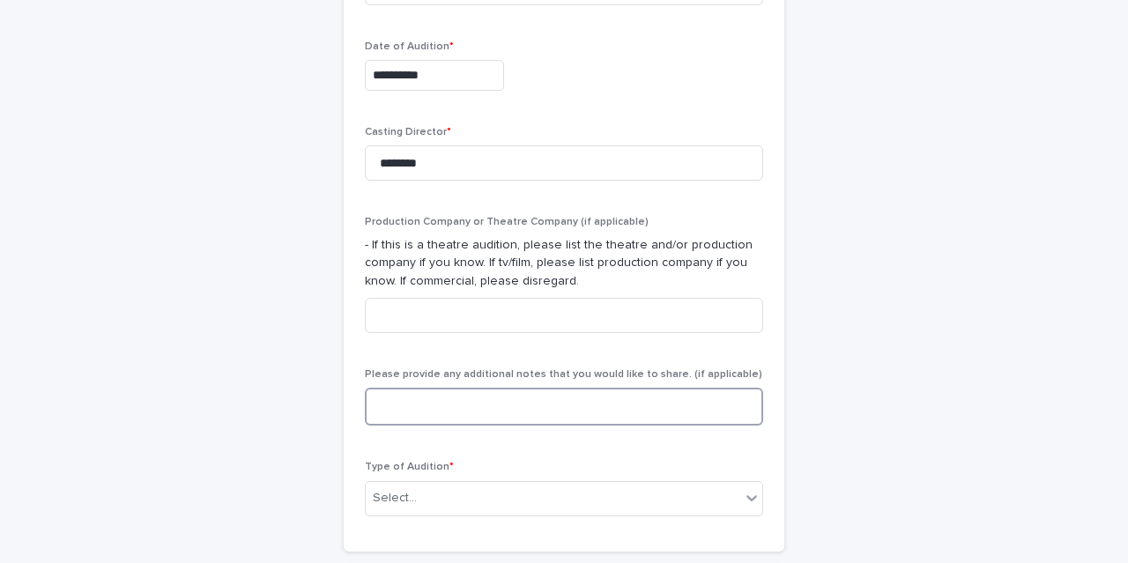
click at [468, 416] on textarea at bounding box center [564, 407] width 398 height 38
type textarea "**********"
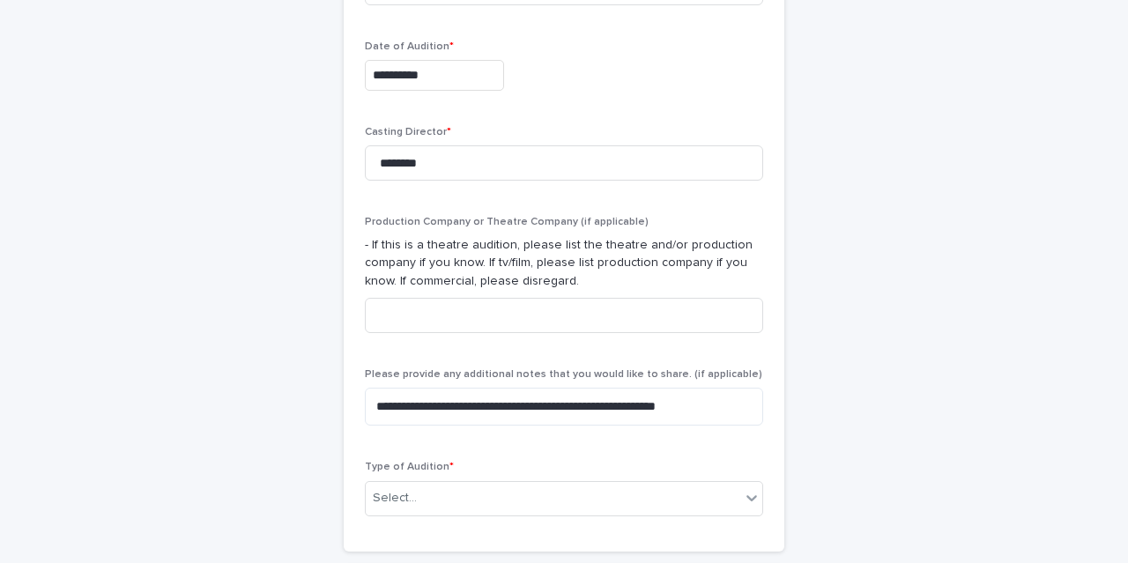
click at [785, 417] on div "**********" at bounding box center [564, 148] width 864 height 1500
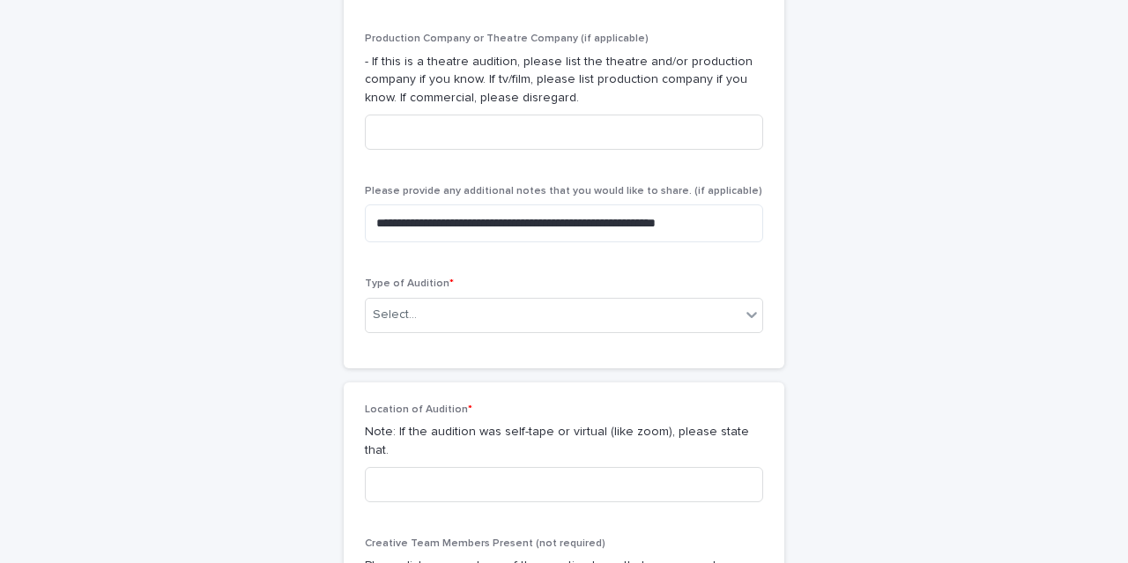
scroll to position [842, 0]
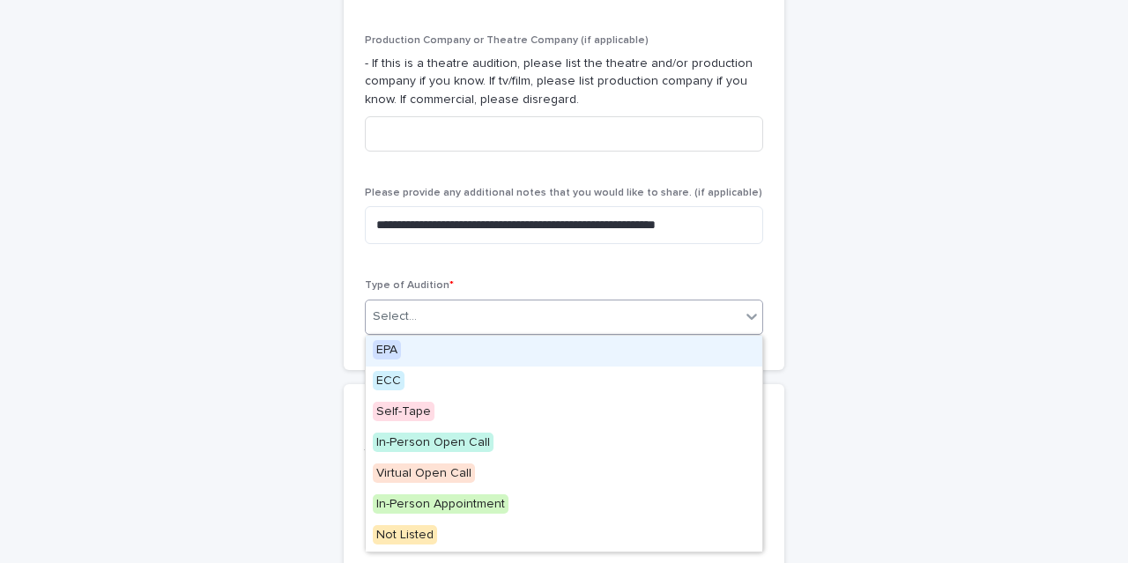
click at [522, 302] on div "Select..." at bounding box center [564, 317] width 398 height 35
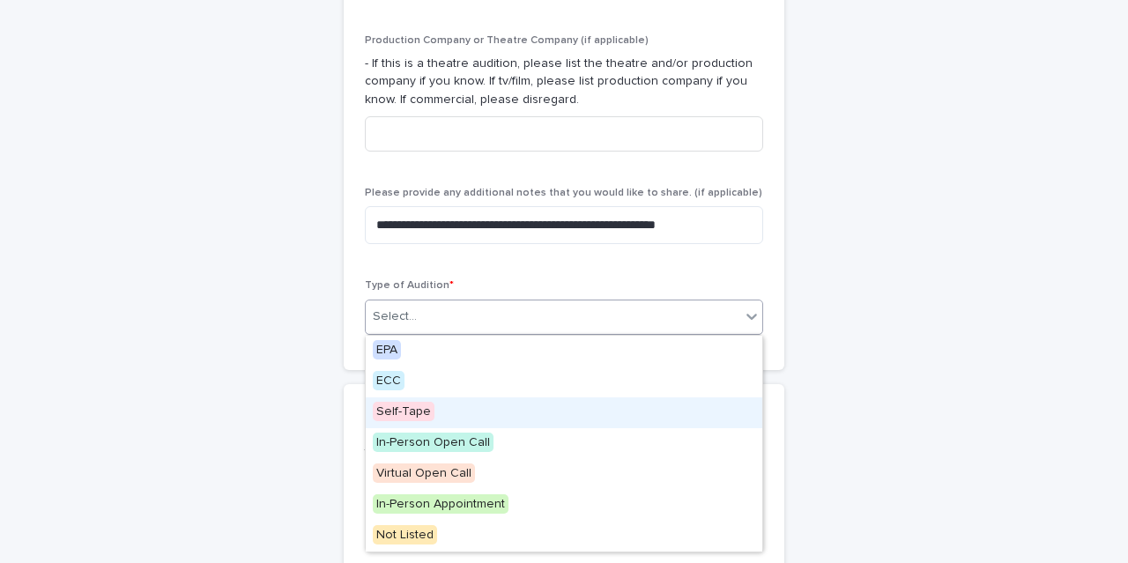
click at [453, 415] on div "Self-Tape" at bounding box center [564, 413] width 397 height 31
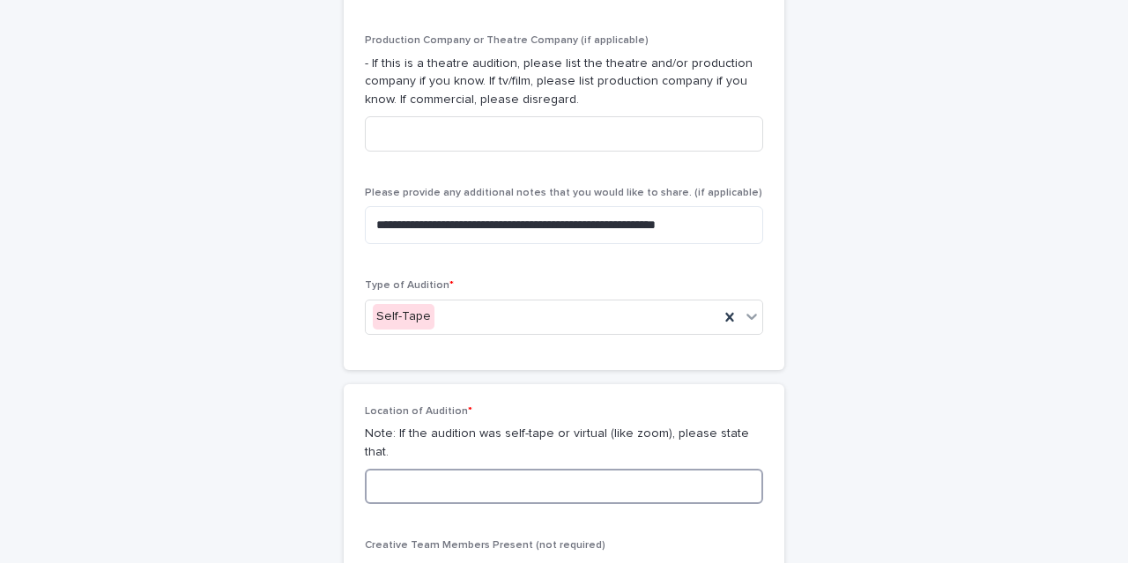
click at [448, 472] on input at bounding box center [564, 486] width 398 height 35
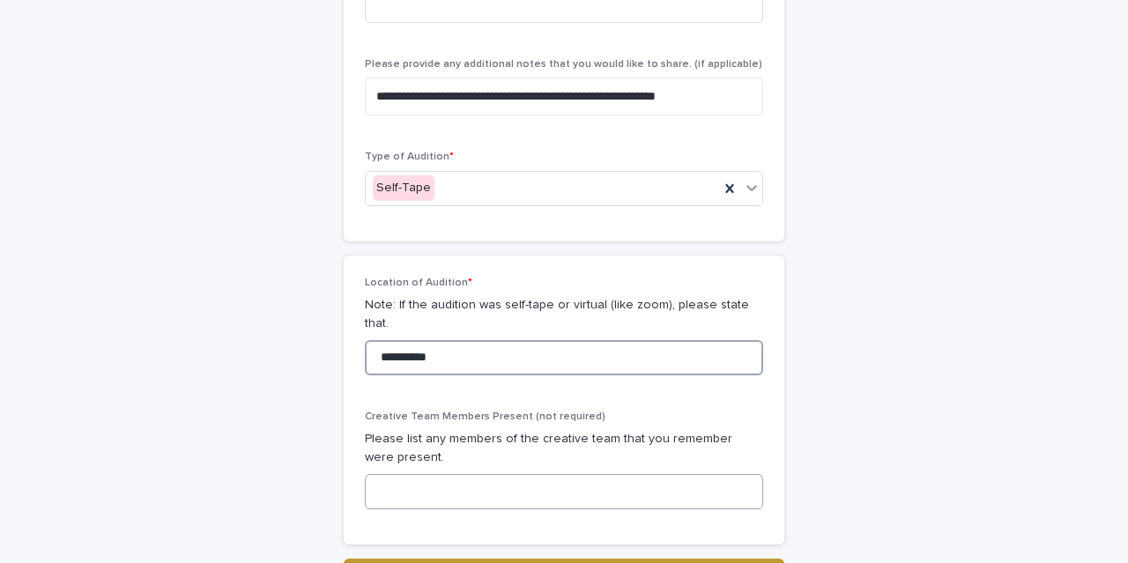
type input "**********"
click at [453, 484] on input at bounding box center [564, 491] width 398 height 35
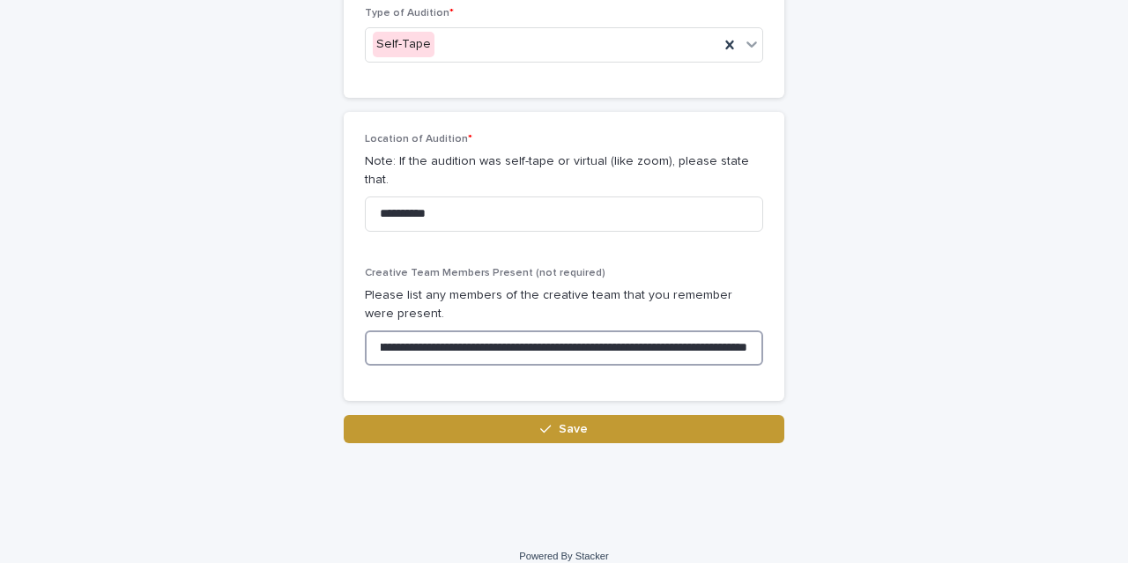
scroll to position [1113, 0]
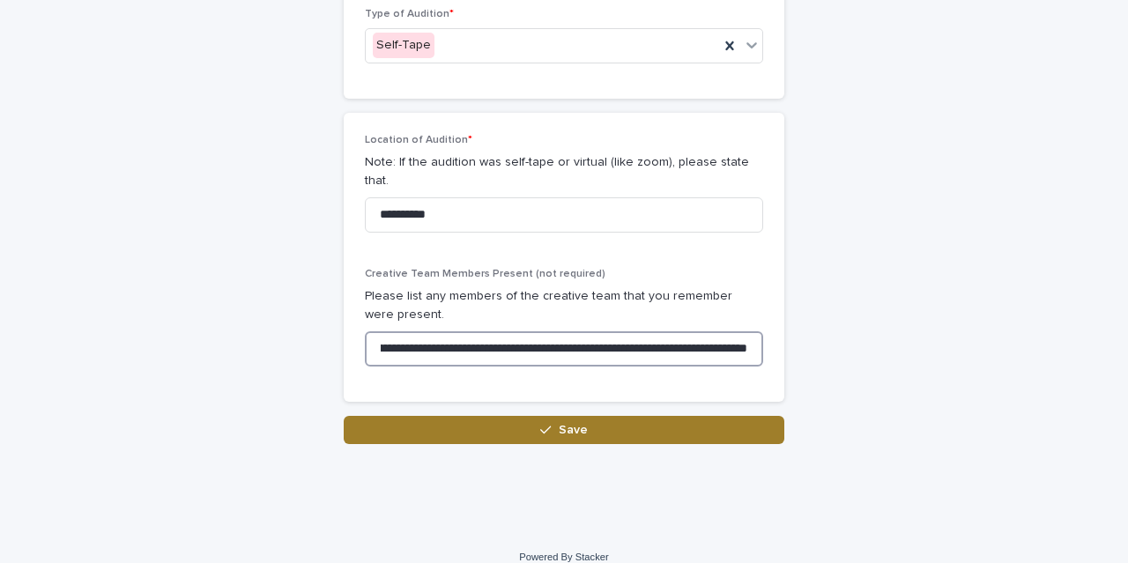
type input "**********"
click at [491, 416] on button "Save" at bounding box center [564, 430] width 441 height 28
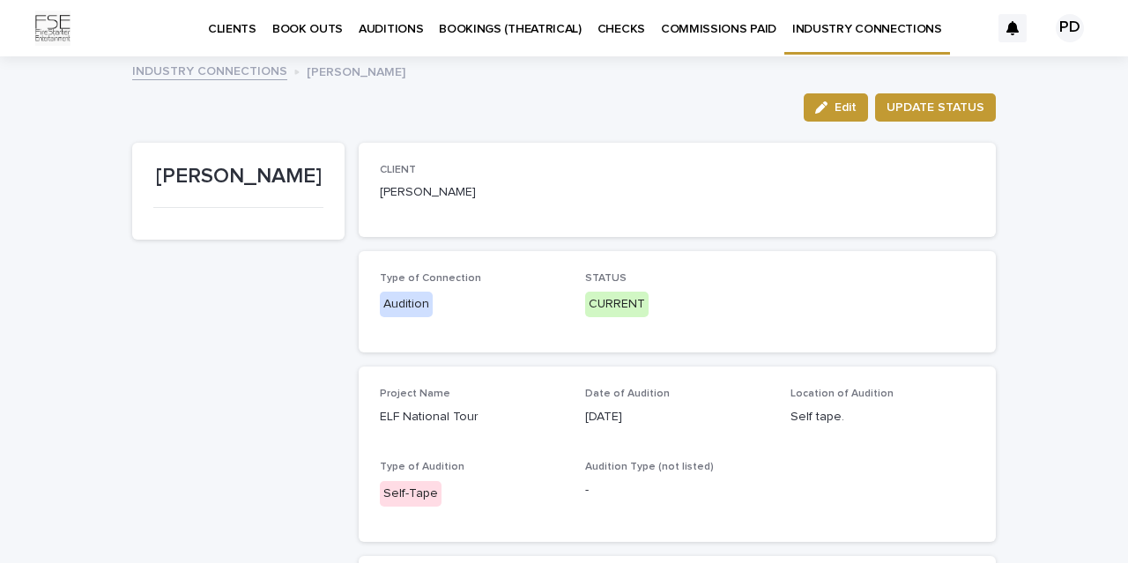
click at [198, 74] on link "INDUSTRY CONNECTIONS" at bounding box center [209, 70] width 155 height 20
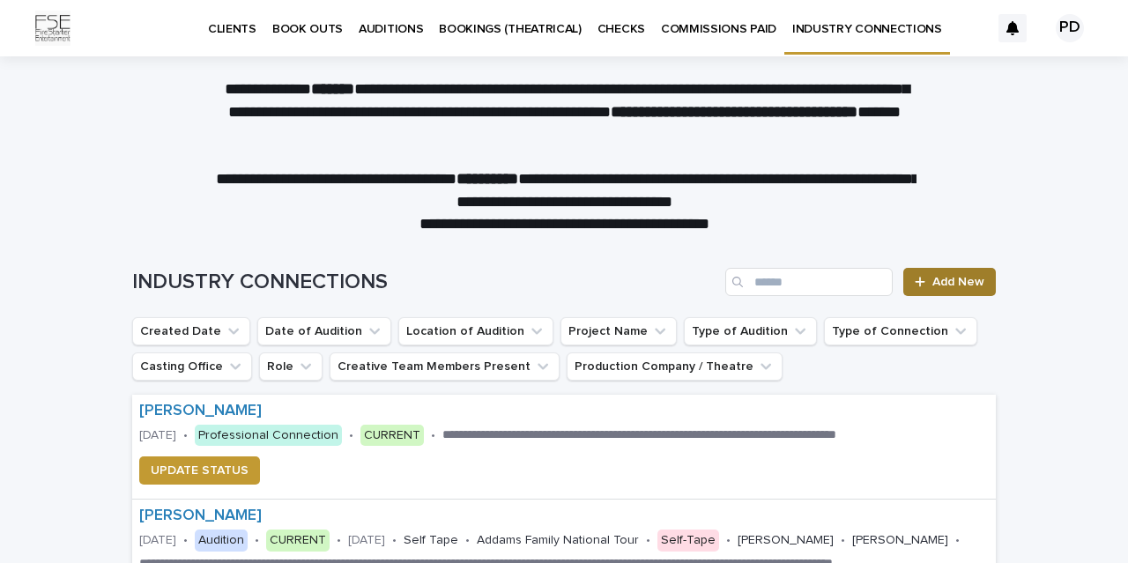
click at [965, 278] on span "Add New" at bounding box center [959, 282] width 52 height 12
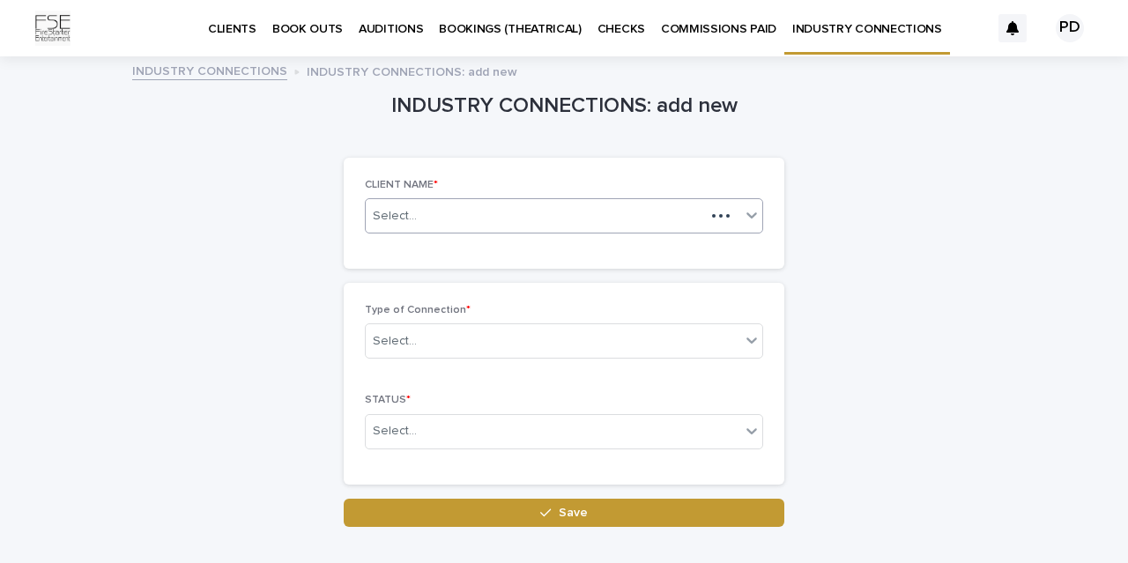
click at [531, 220] on div "Select..." at bounding box center [535, 216] width 339 height 29
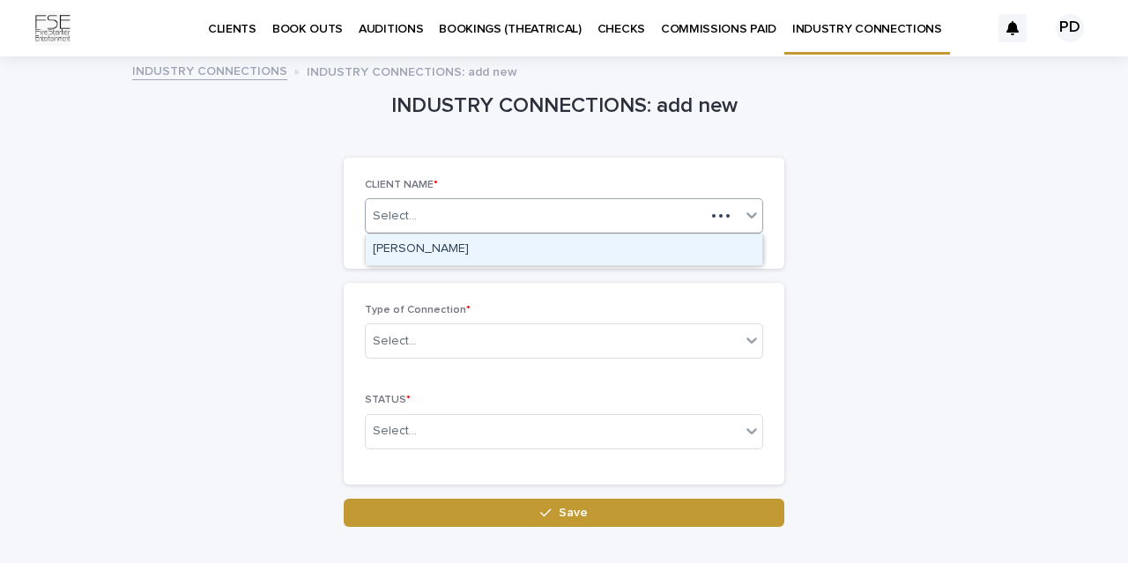
click at [521, 244] on div "[PERSON_NAME]" at bounding box center [564, 250] width 397 height 31
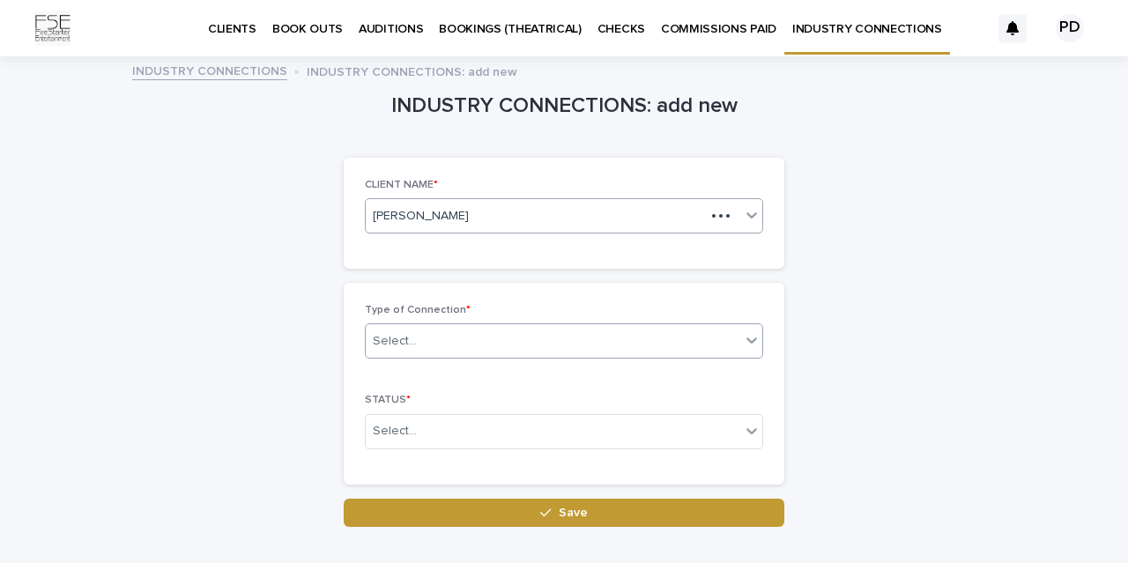
click at [450, 345] on div "Select..." at bounding box center [553, 341] width 375 height 29
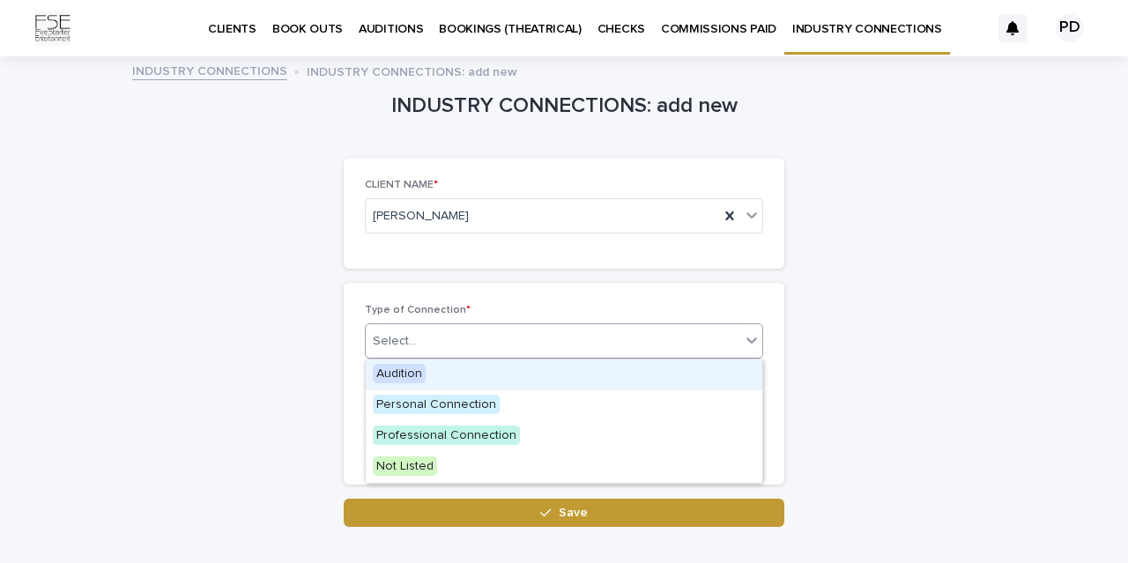
click at [438, 388] on div "Audition" at bounding box center [564, 375] width 397 height 31
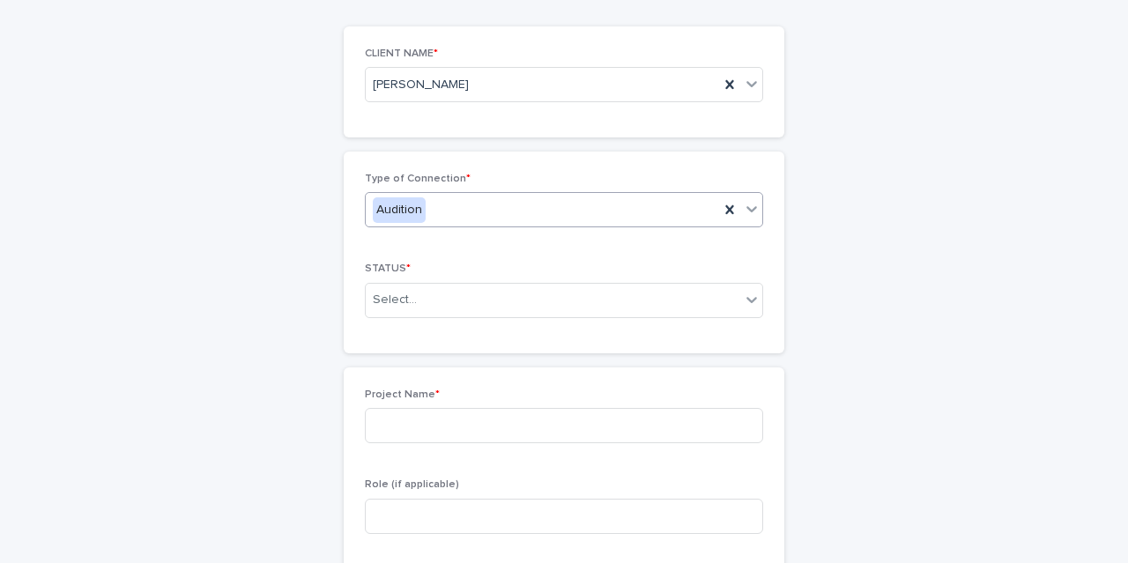
scroll to position [137, 0]
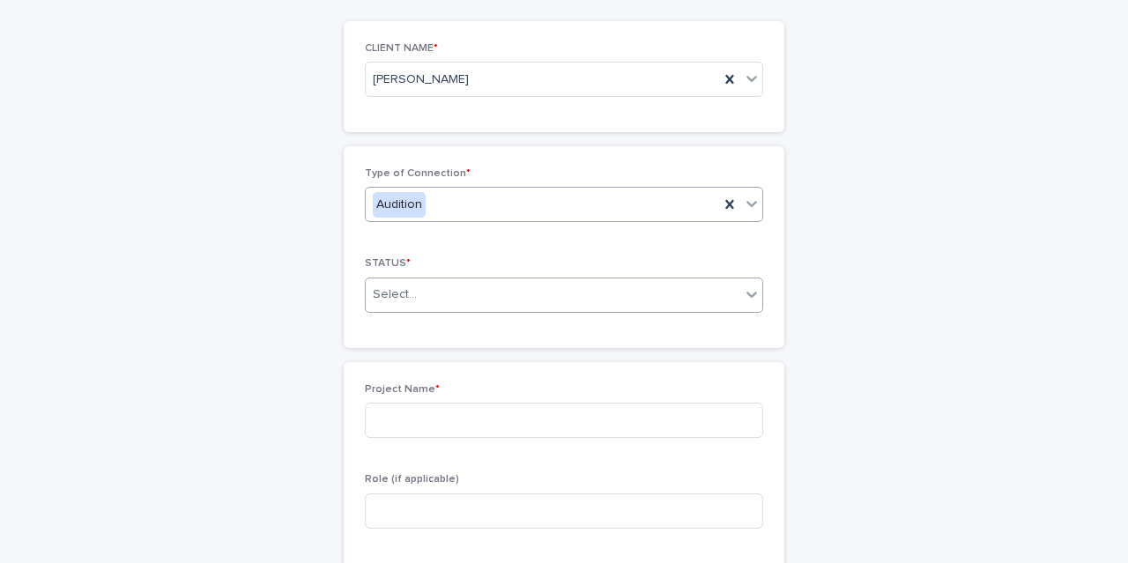
click at [441, 300] on div "Select..." at bounding box center [553, 294] width 375 height 29
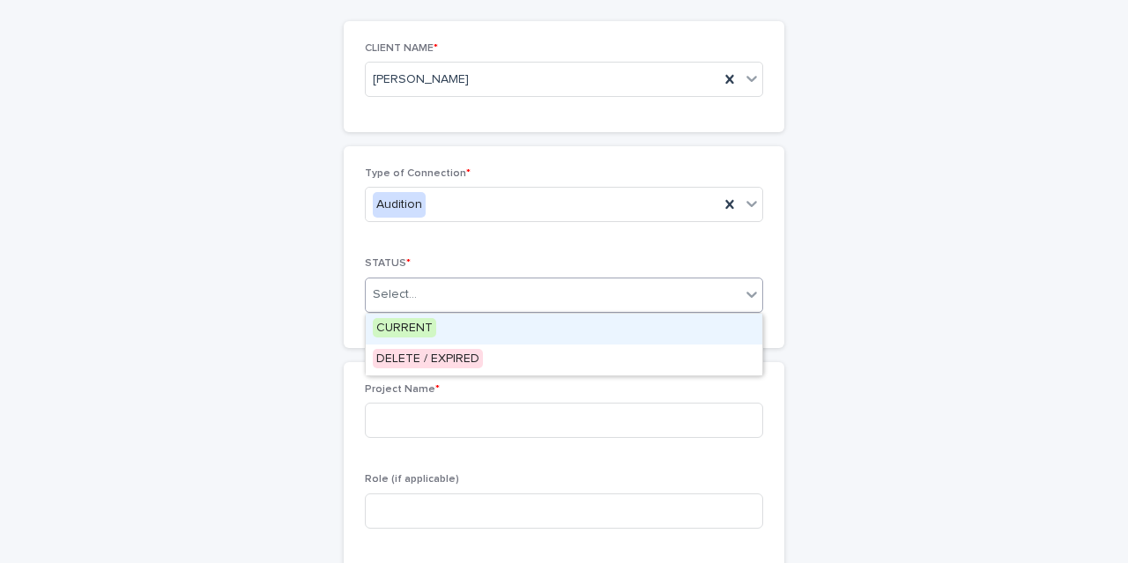
click at [436, 331] on div "CURRENT" at bounding box center [564, 329] width 397 height 31
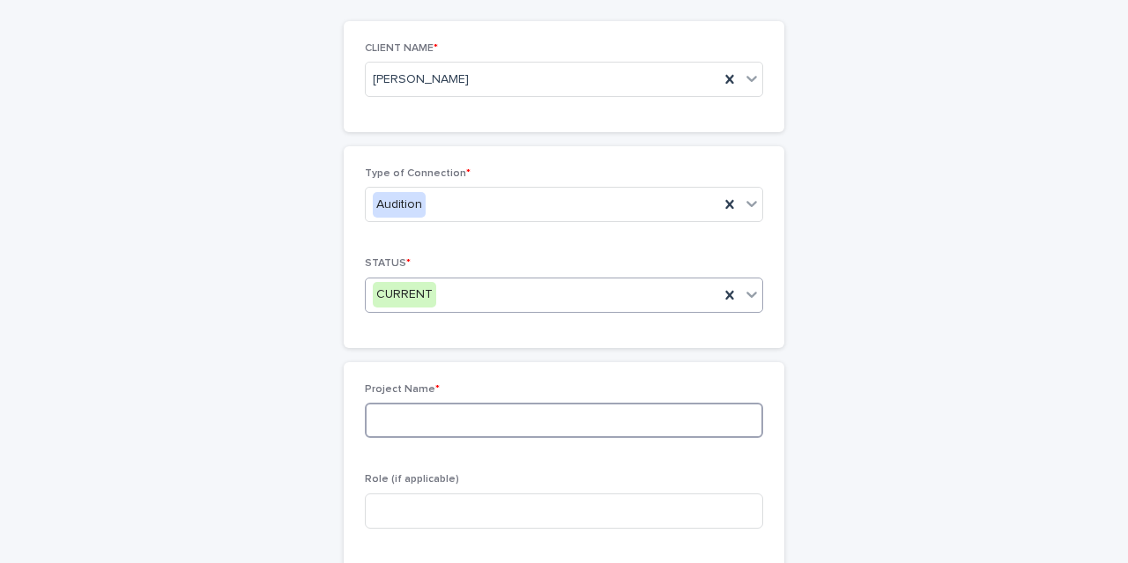
click at [429, 410] on input at bounding box center [564, 420] width 398 height 35
type input "**********"
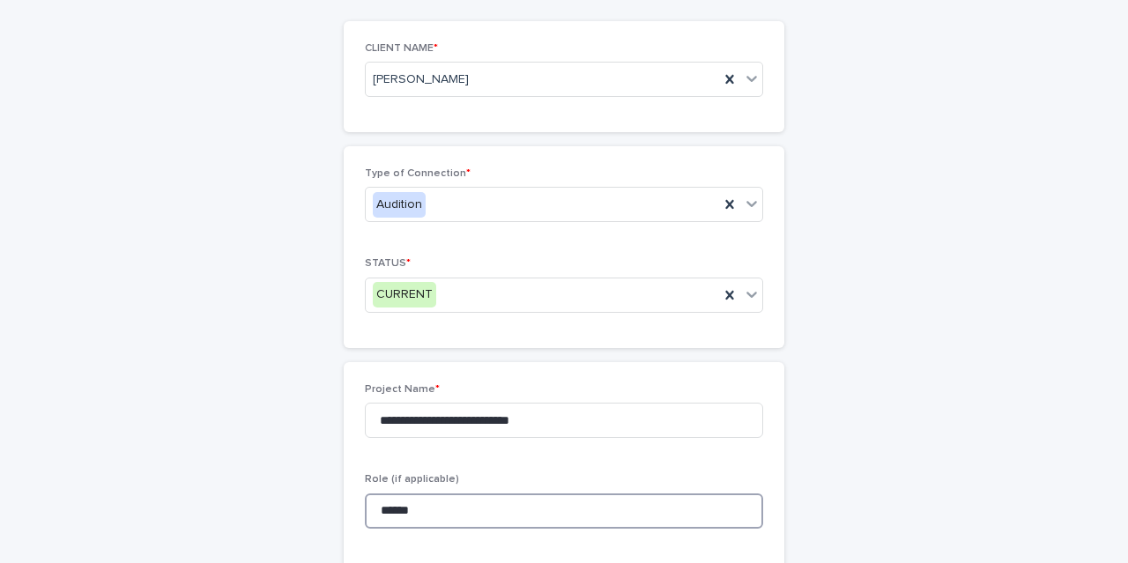
type input "******"
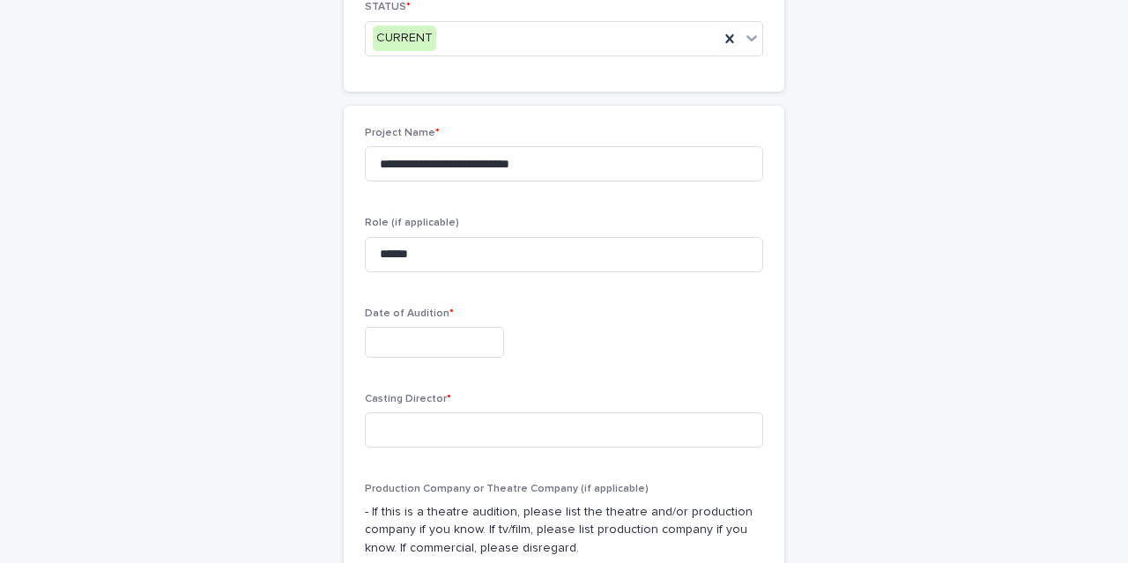
scroll to position [391, 0]
click at [438, 351] on input "text" at bounding box center [434, 345] width 139 height 31
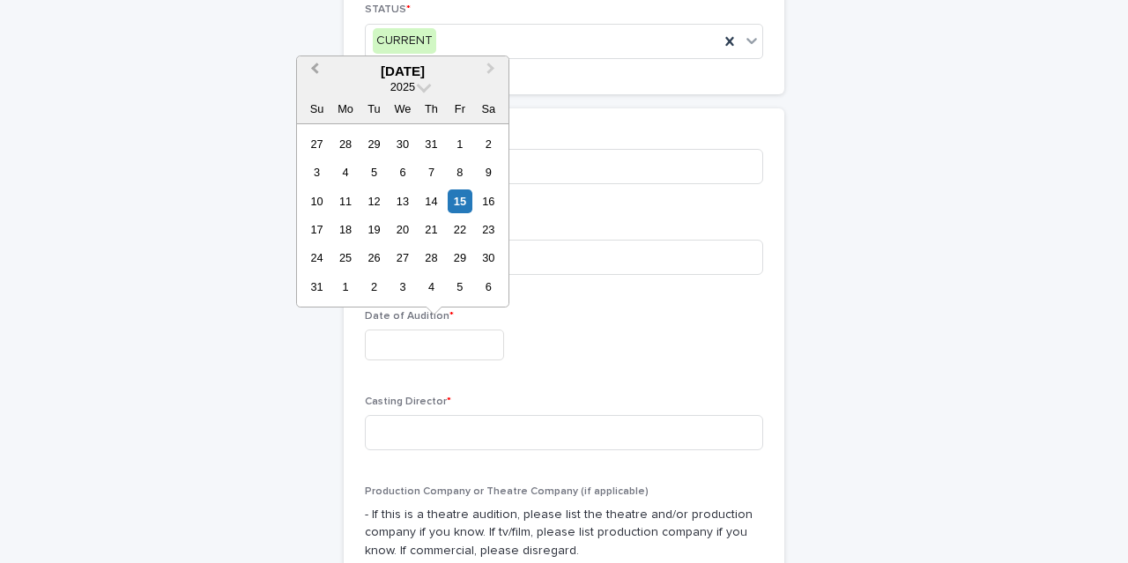
click at [315, 66] on span "Previous Month" at bounding box center [315, 71] width 0 height 24
click at [464, 227] on div "25" at bounding box center [460, 230] width 24 height 24
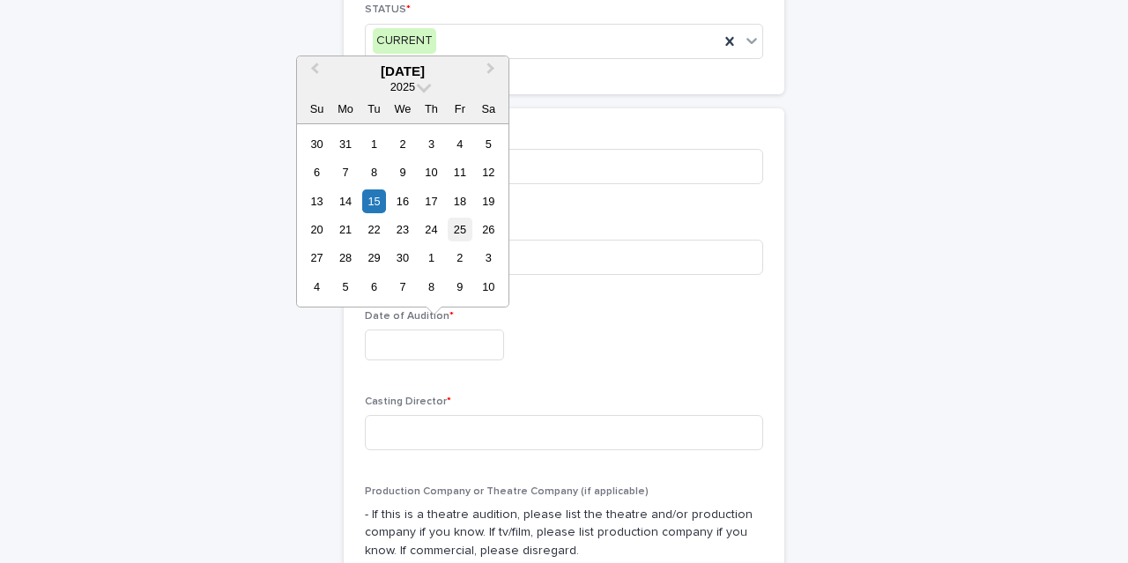
type input "**********"
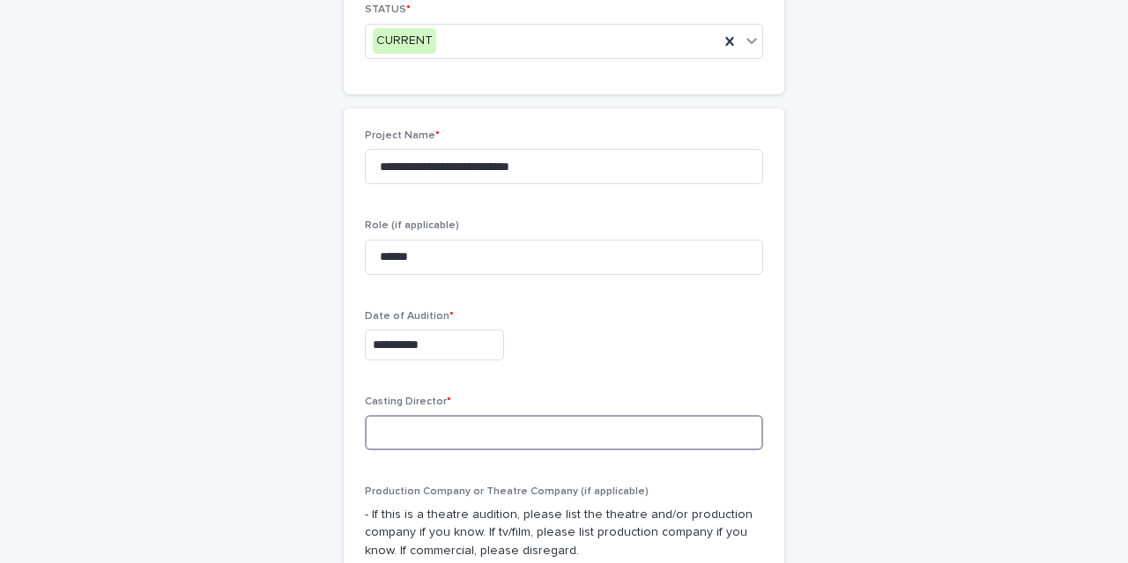
click at [452, 435] on input at bounding box center [564, 432] width 398 height 35
type input "**********"
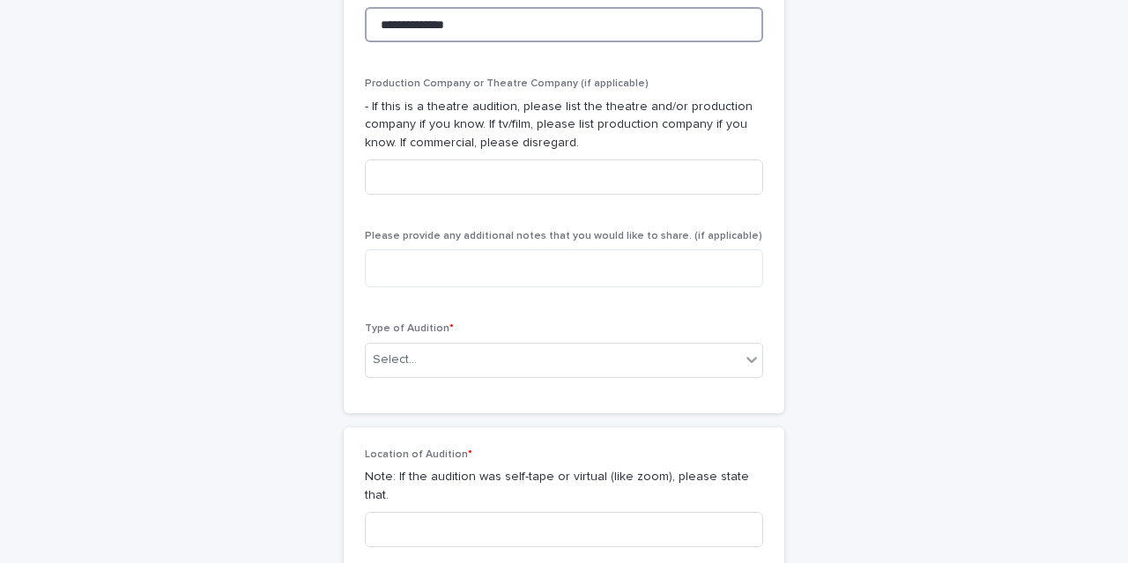
scroll to position [798, 0]
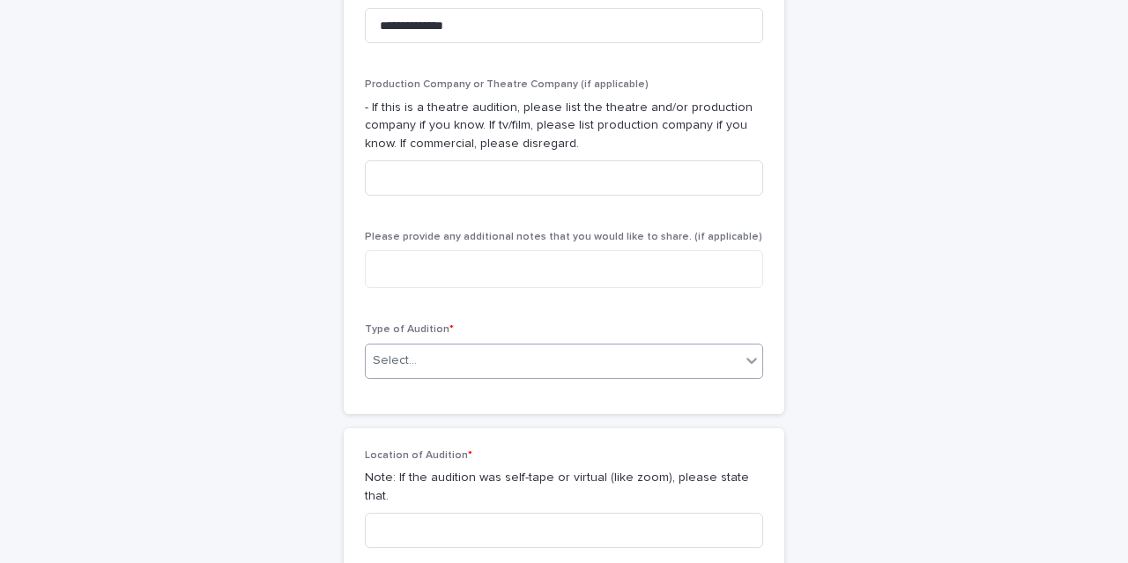
click at [424, 350] on div "Select..." at bounding box center [553, 360] width 375 height 29
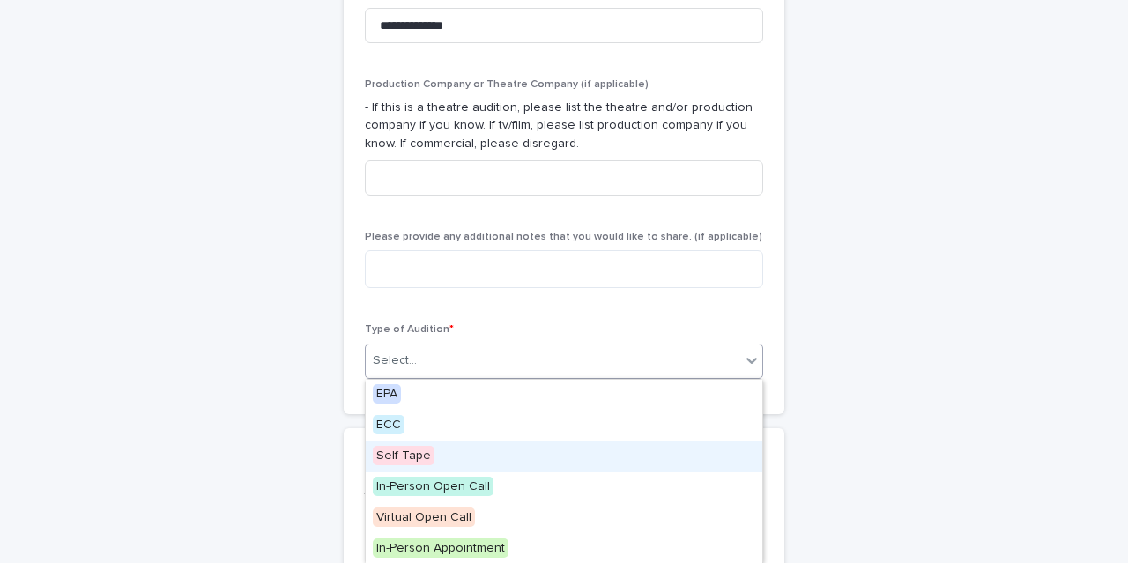
click at [406, 451] on span "Self-Tape" at bounding box center [404, 455] width 62 height 19
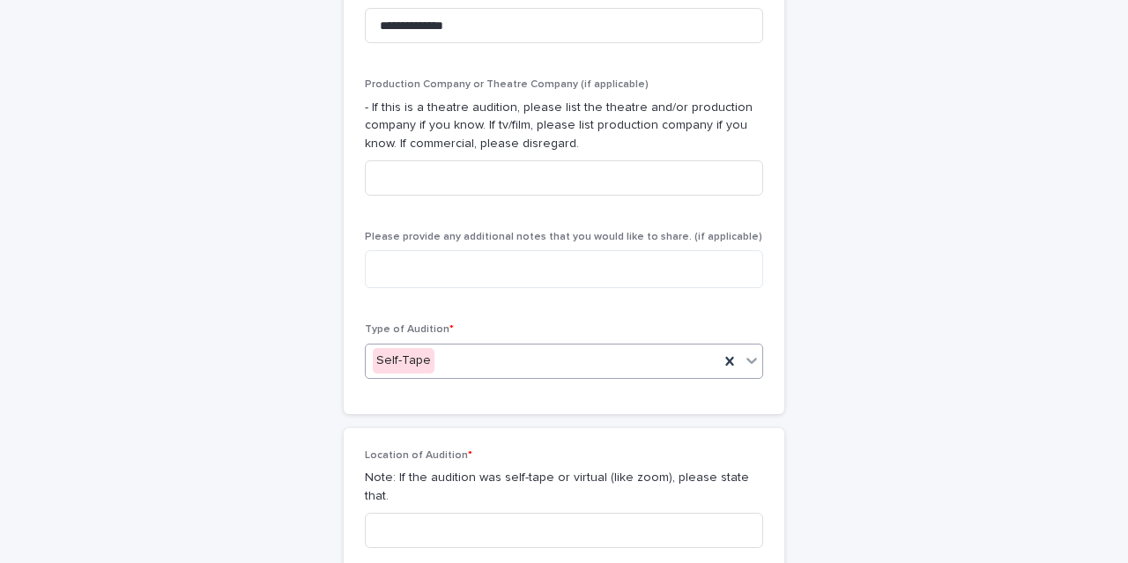
scroll to position [932, 0]
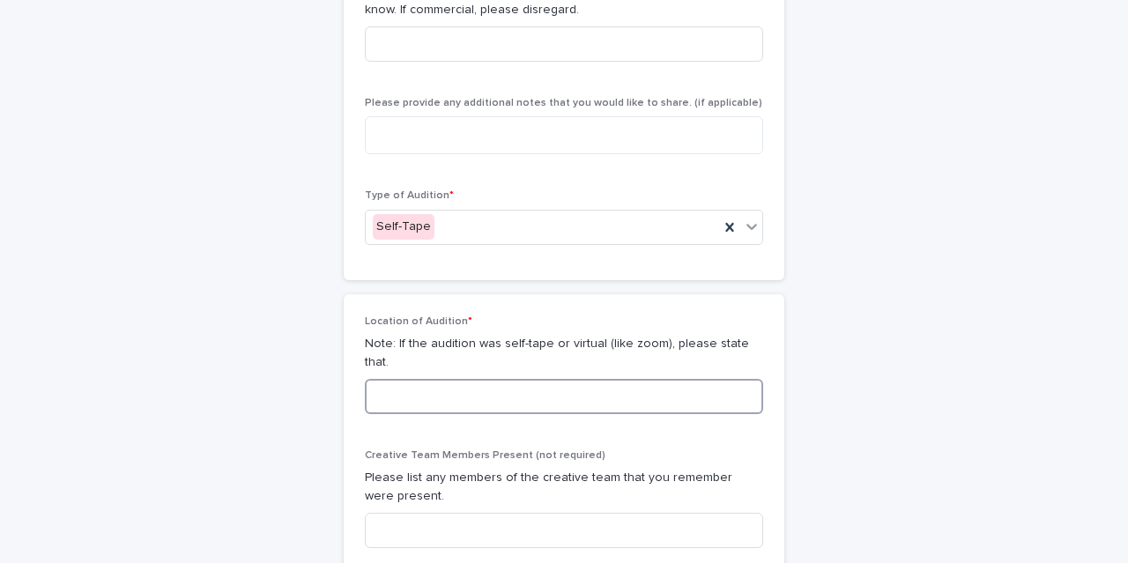
click at [423, 389] on input at bounding box center [564, 396] width 398 height 35
type input "*********"
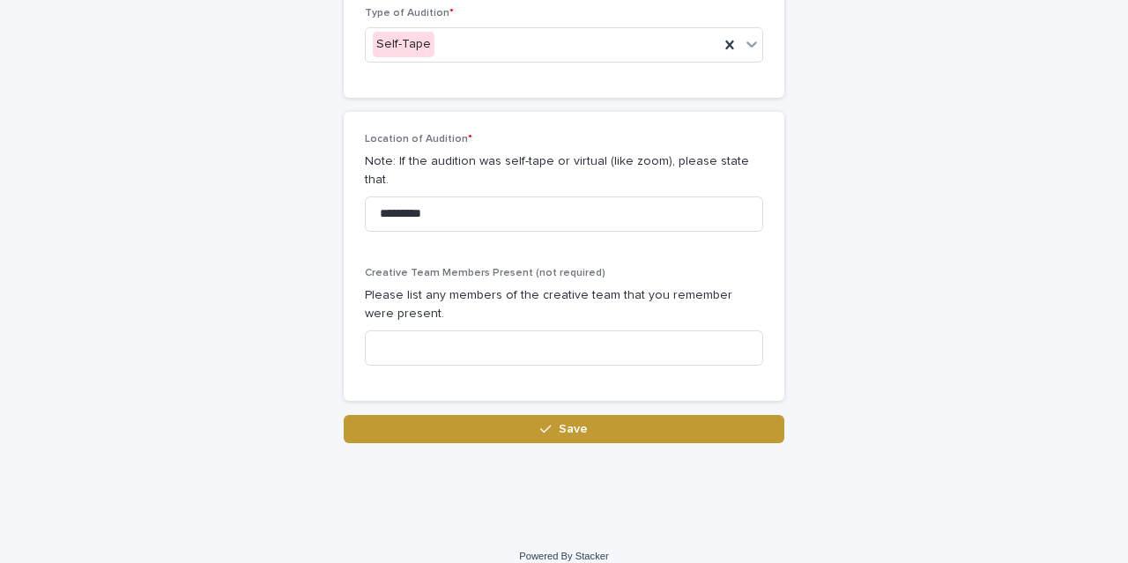
scroll to position [1112, 0]
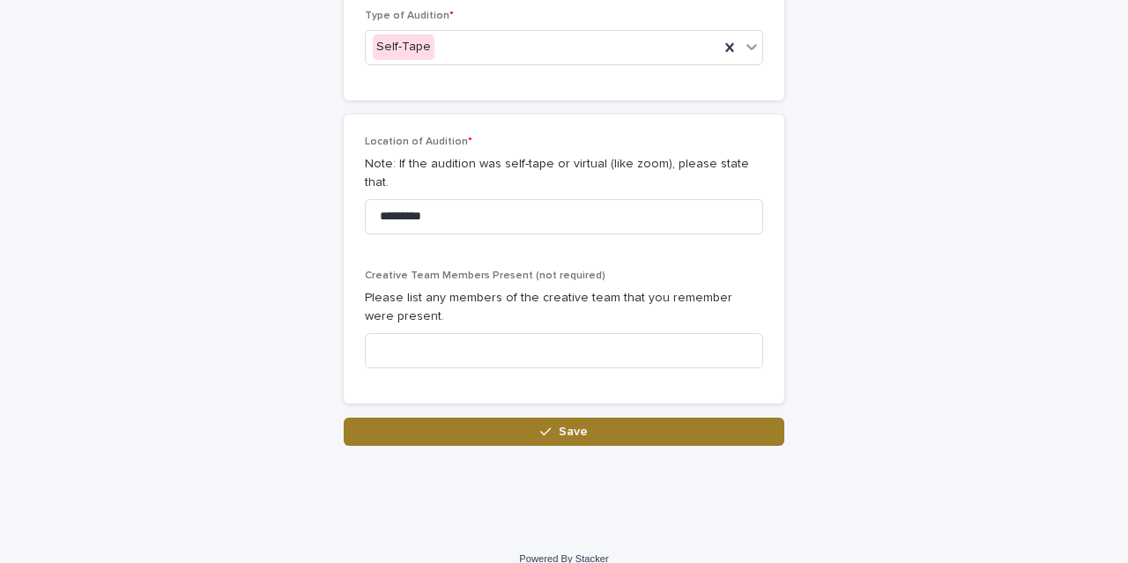
click at [594, 420] on button "Save" at bounding box center [564, 432] width 441 height 28
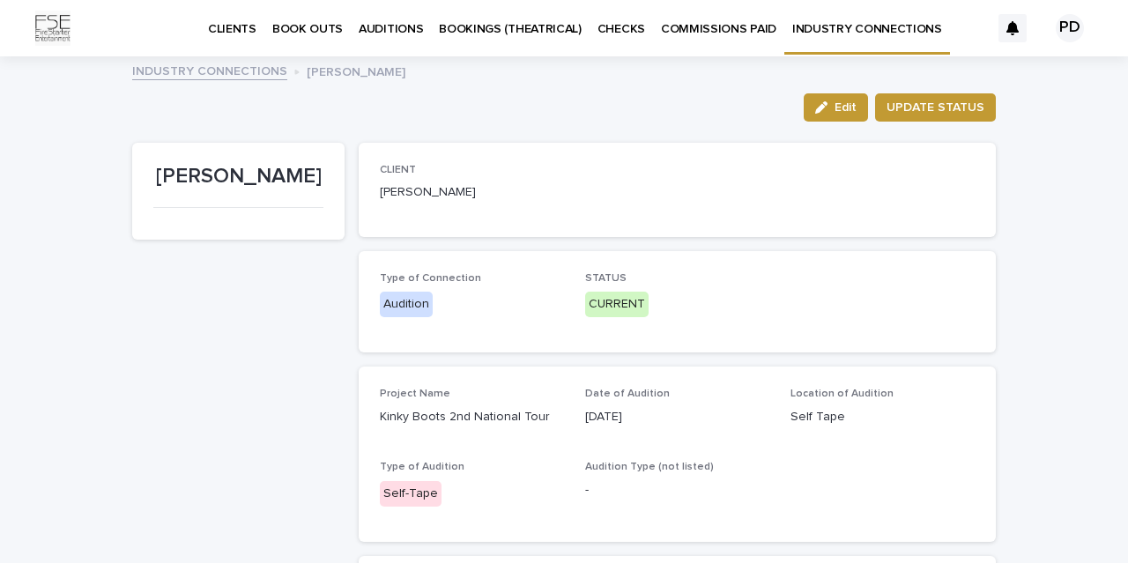
click at [232, 77] on link "INDUSTRY CONNECTIONS" at bounding box center [209, 70] width 155 height 20
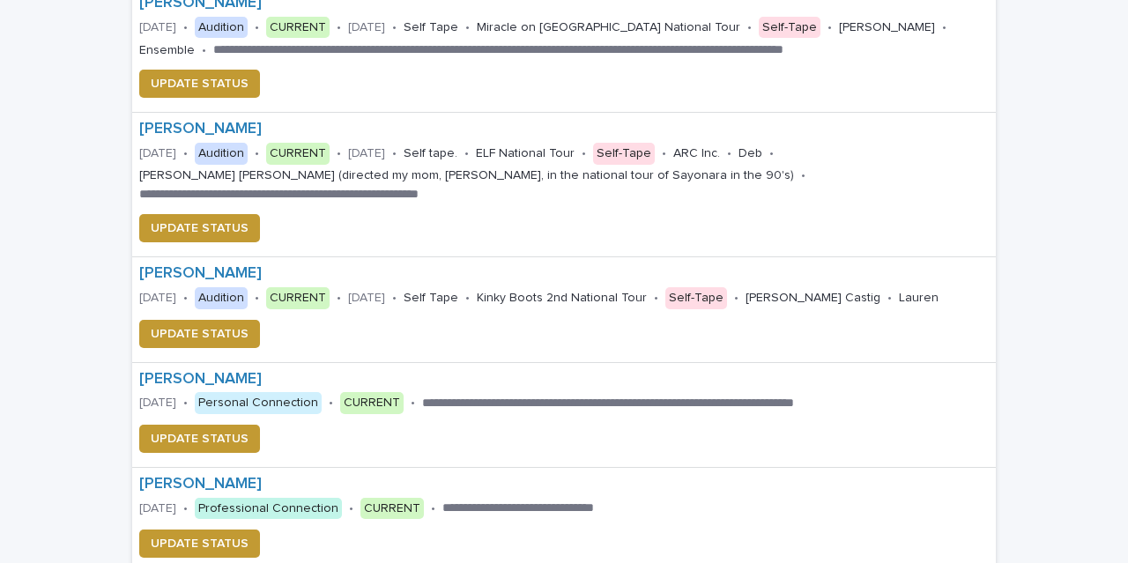
scroll to position [800, 0]
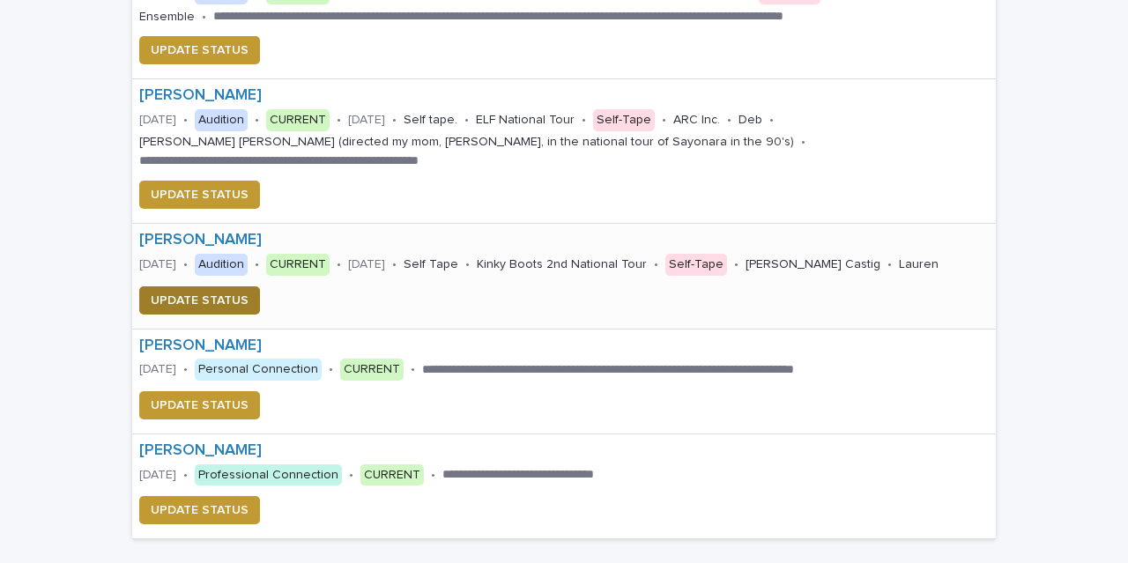
click at [226, 293] on span "UPDATE STATUS" at bounding box center [200, 301] width 98 height 18
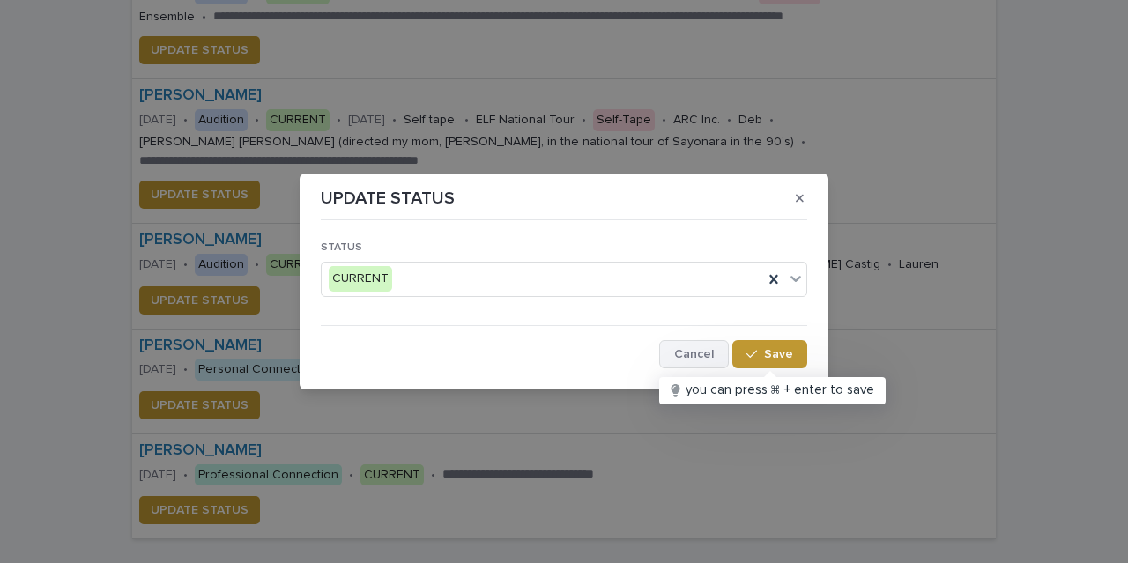
click at [712, 361] on button "Cancel" at bounding box center [694, 354] width 70 height 28
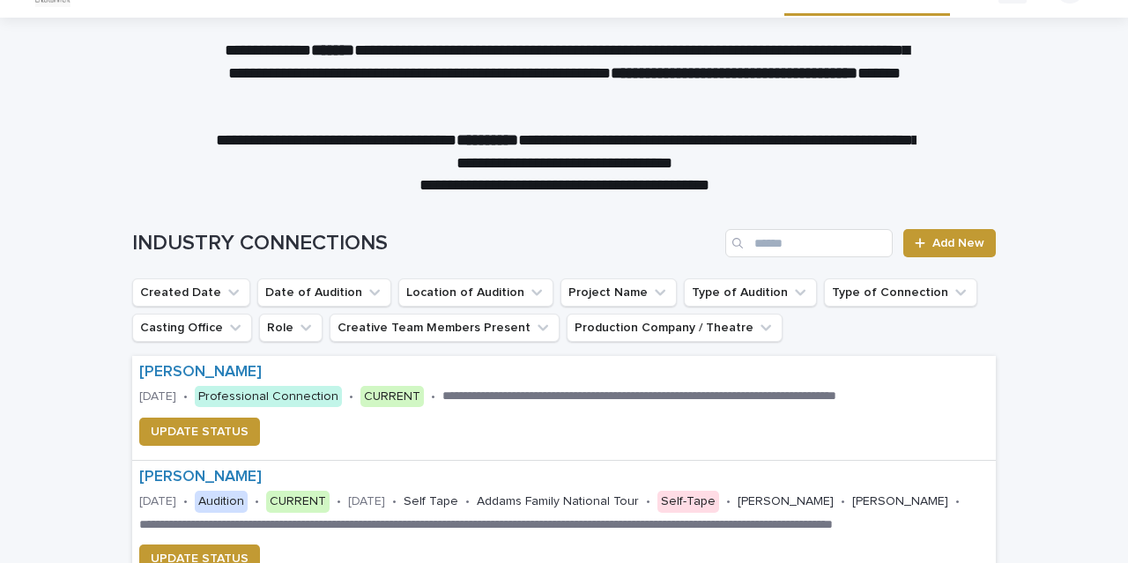
scroll to position [0, 0]
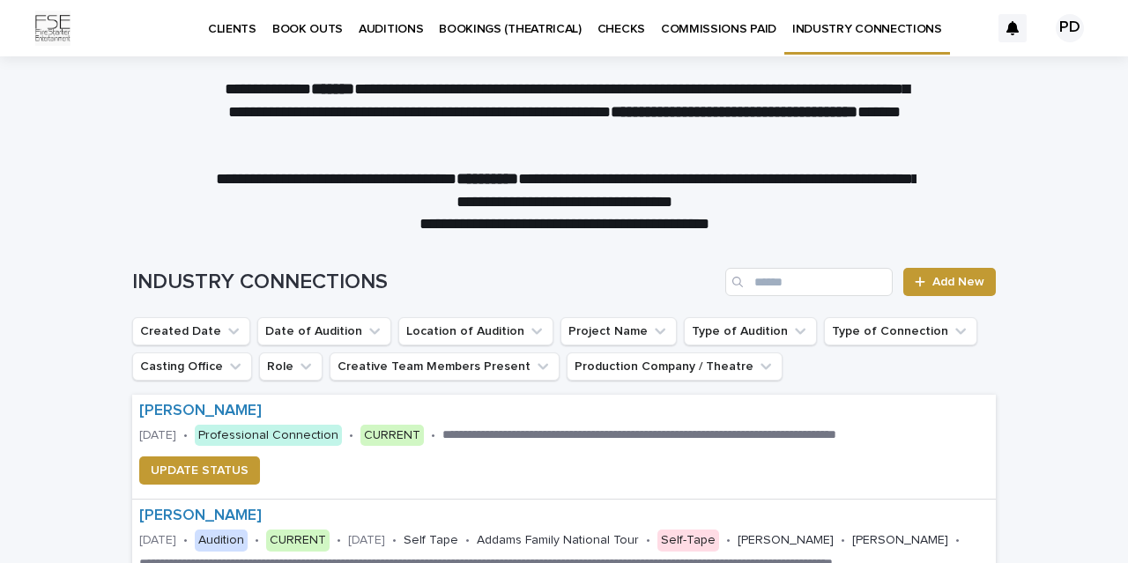
click at [230, 32] on p "CLIENTS" at bounding box center [232, 18] width 48 height 37
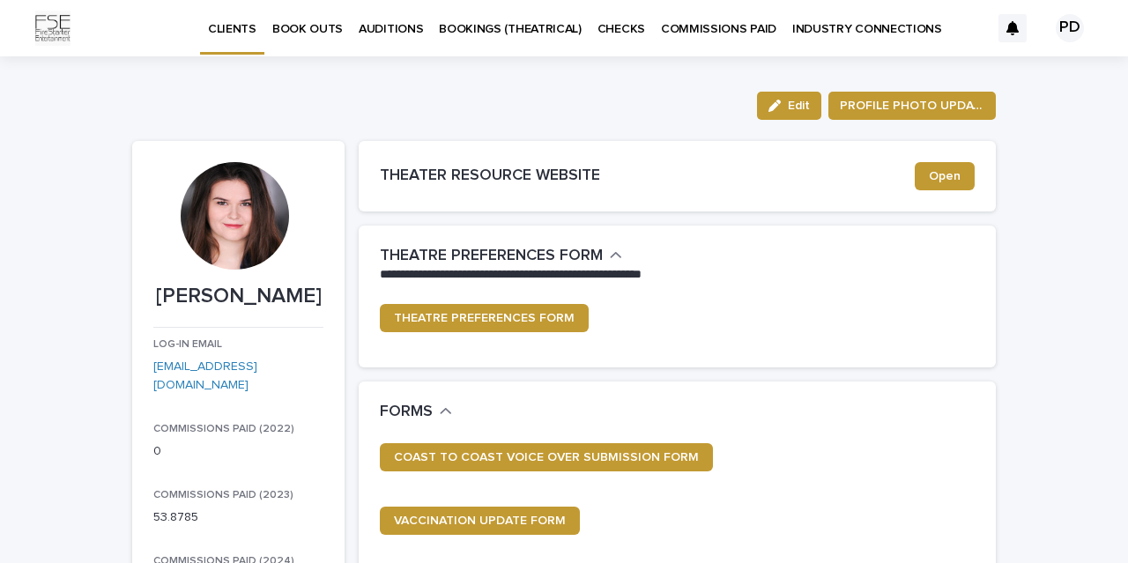
click at [1071, 23] on div "PD" at bounding box center [1070, 28] width 28 height 28
click at [1020, 81] on p "Log Out" at bounding box center [1053, 75] width 111 height 30
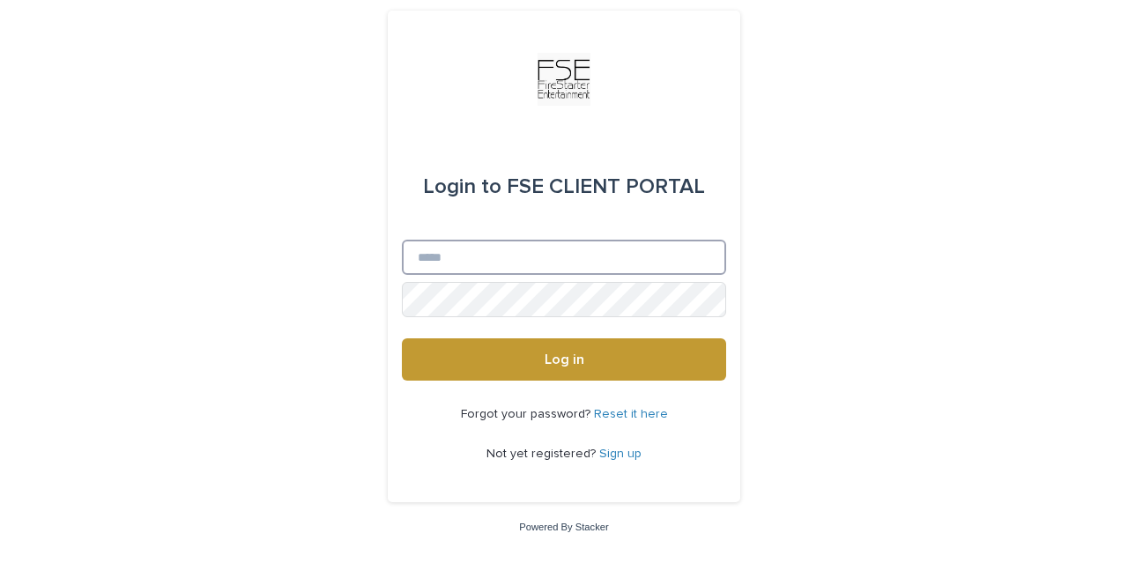
type input "**********"
